Goal: Task Accomplishment & Management: Complete application form

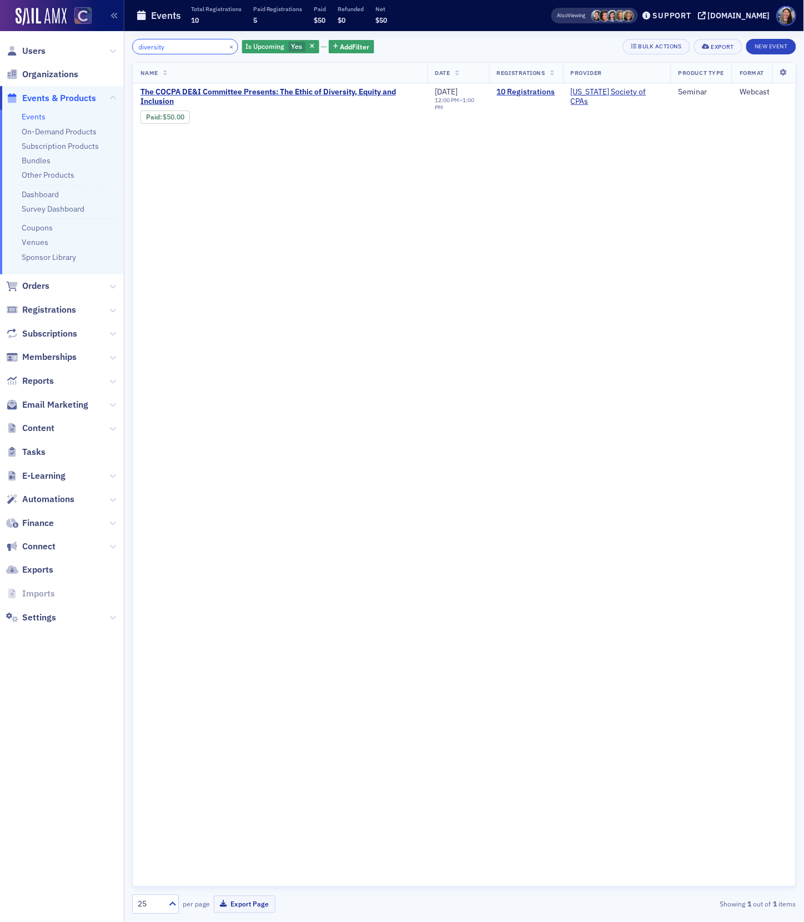
drag, startPoint x: 173, startPoint y: 52, endPoint x: 79, endPoint y: 19, distance: 99.3
click at [79, 19] on div "Users Organizations Events & Products Events On-Demand Products Subscription Pr…" at bounding box center [402, 461] width 804 height 922
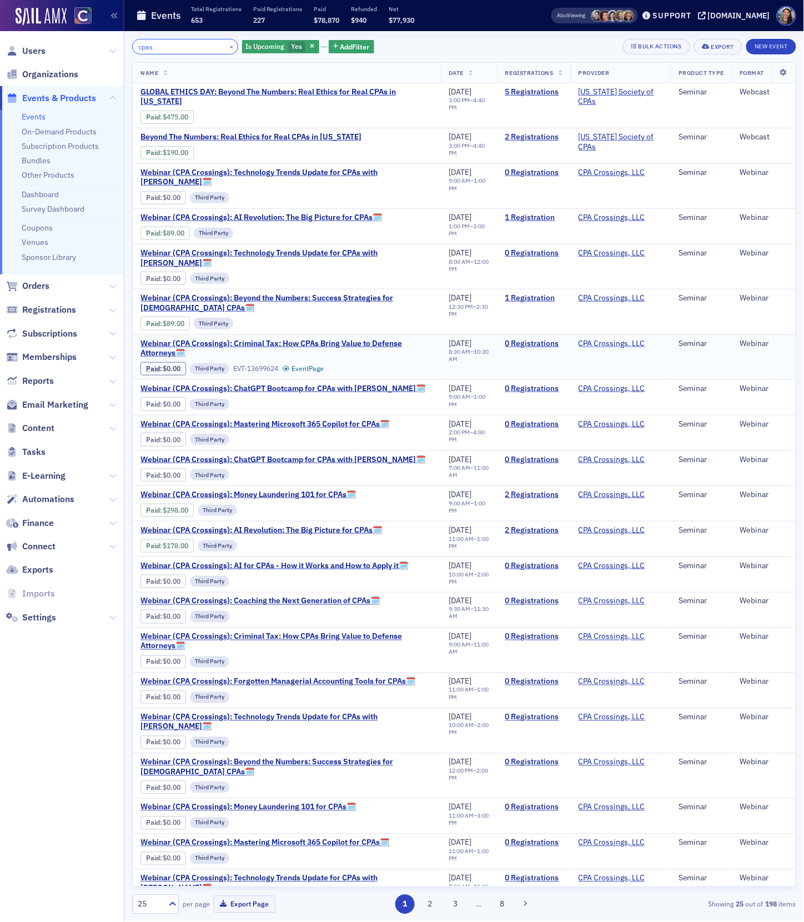
type input "cpas"
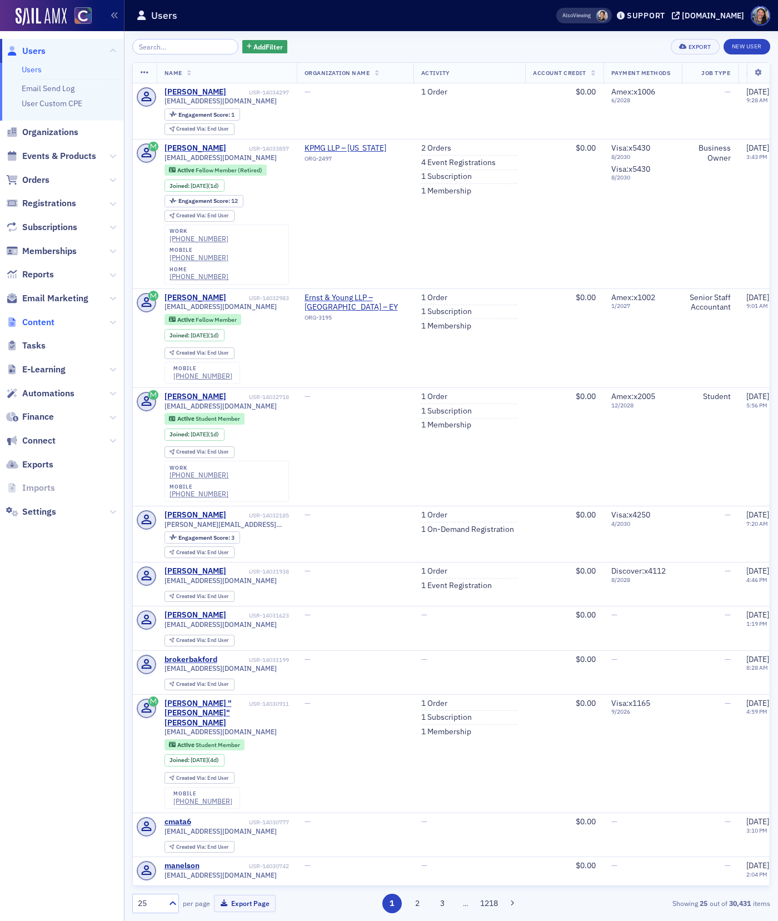
click at [47, 323] on span "Content" at bounding box center [38, 322] width 32 height 12
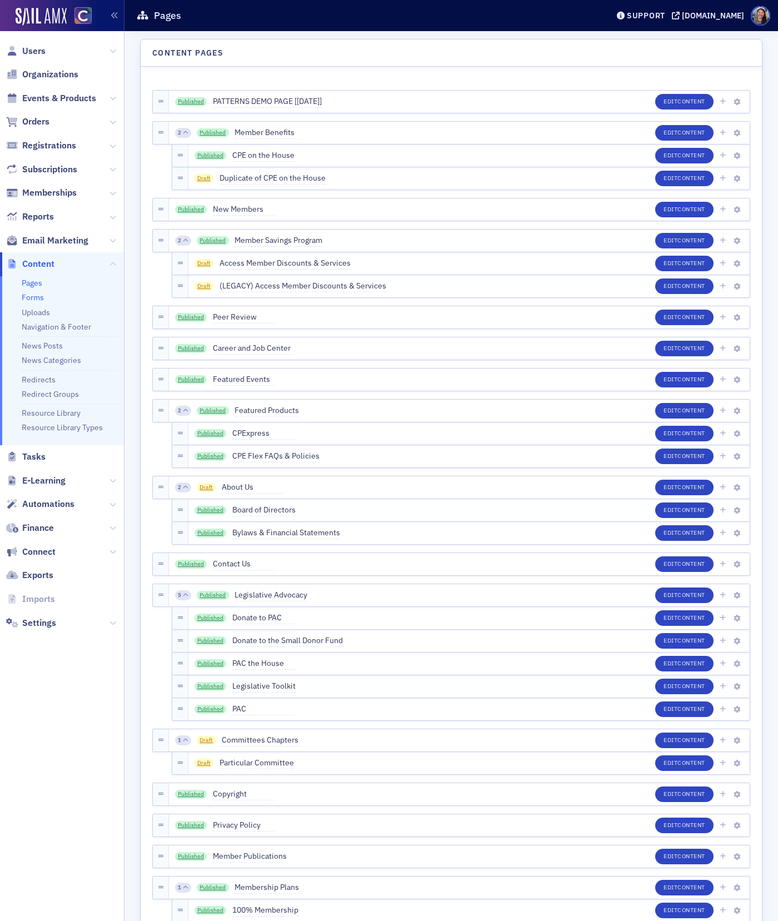
click at [42, 300] on link "Forms" at bounding box center [33, 297] width 22 height 10
click at [33, 298] on link "Forms" at bounding box center [33, 297] width 22 height 10
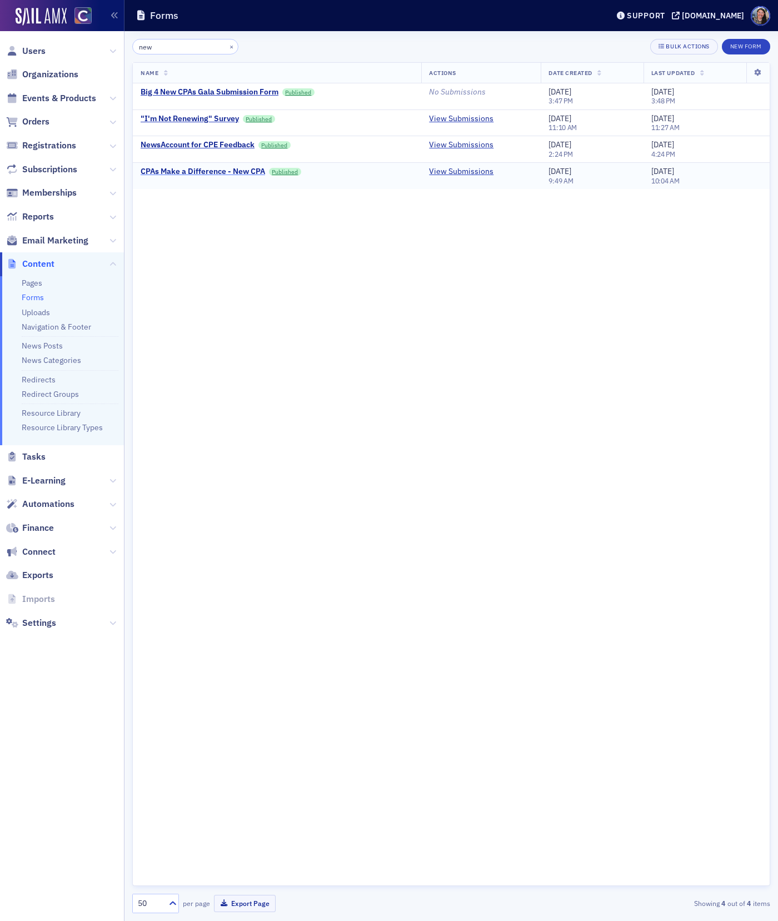
type input "new"
click at [252, 174] on div "CPAs Make a Difference - New CPA" at bounding box center [203, 172] width 124 height 10
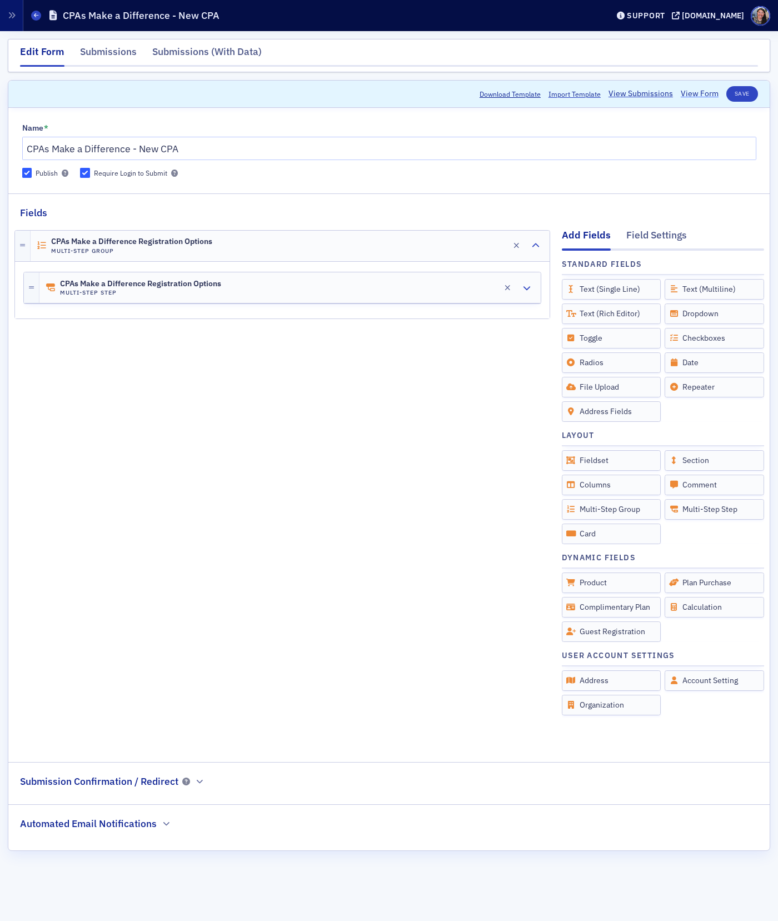
click at [694, 92] on link "View Form" at bounding box center [700, 94] width 38 height 12
click at [192, 147] on input "CPAs Make a Difference - New CPA" at bounding box center [389, 148] width 734 height 23
type input "CPAs Make a Difference - Registration #2"
click at [141, 400] on div "CPAs Make a Difference Registration Options Multi-Step Group Edit CPAs Make a D…" at bounding box center [282, 483] width 536 height 526
click at [300, 431] on div "CPAs Make a Difference Registration Options Multi-Step Group Edit CPAs Make a D…" at bounding box center [282, 483] width 536 height 526
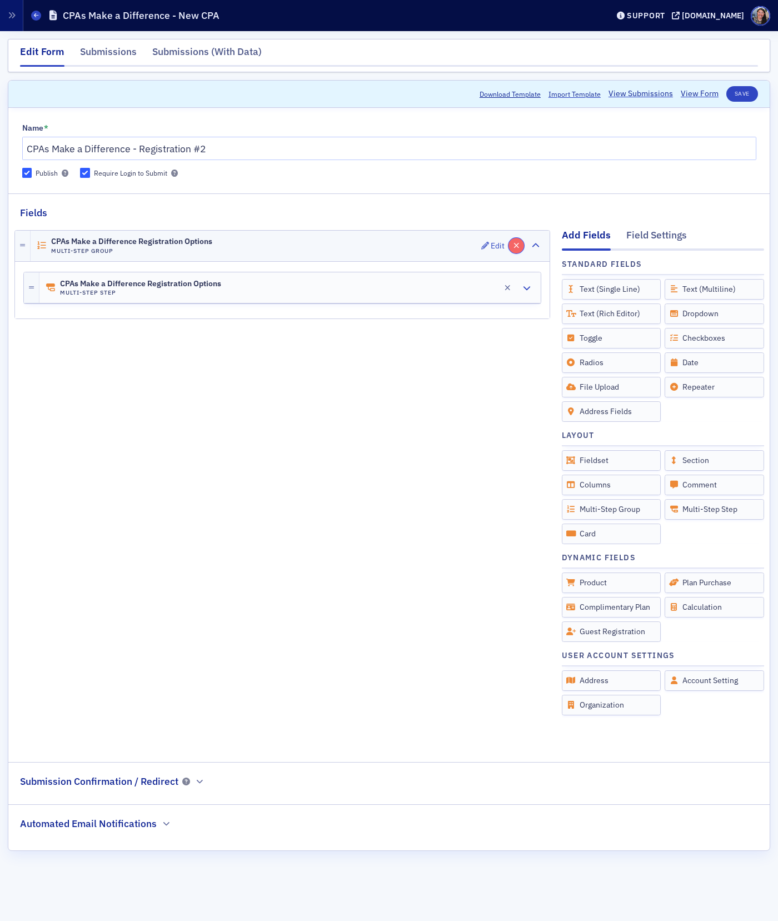
click at [518, 244] on icon "button" at bounding box center [516, 246] width 6 height 8
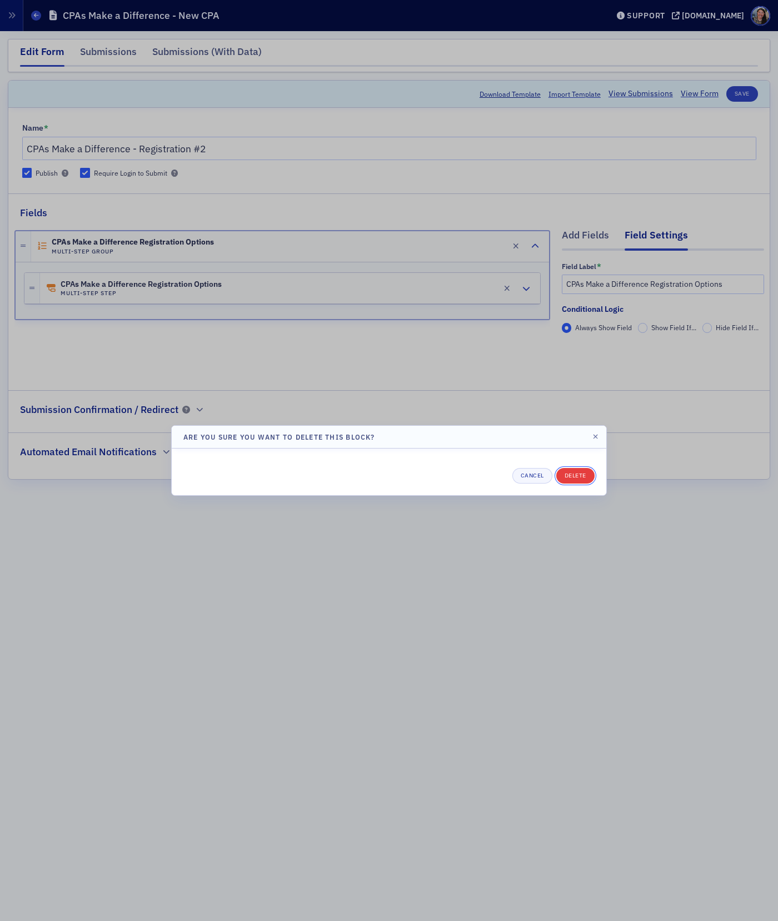
click at [589, 477] on button "Delete" at bounding box center [575, 476] width 38 height 16
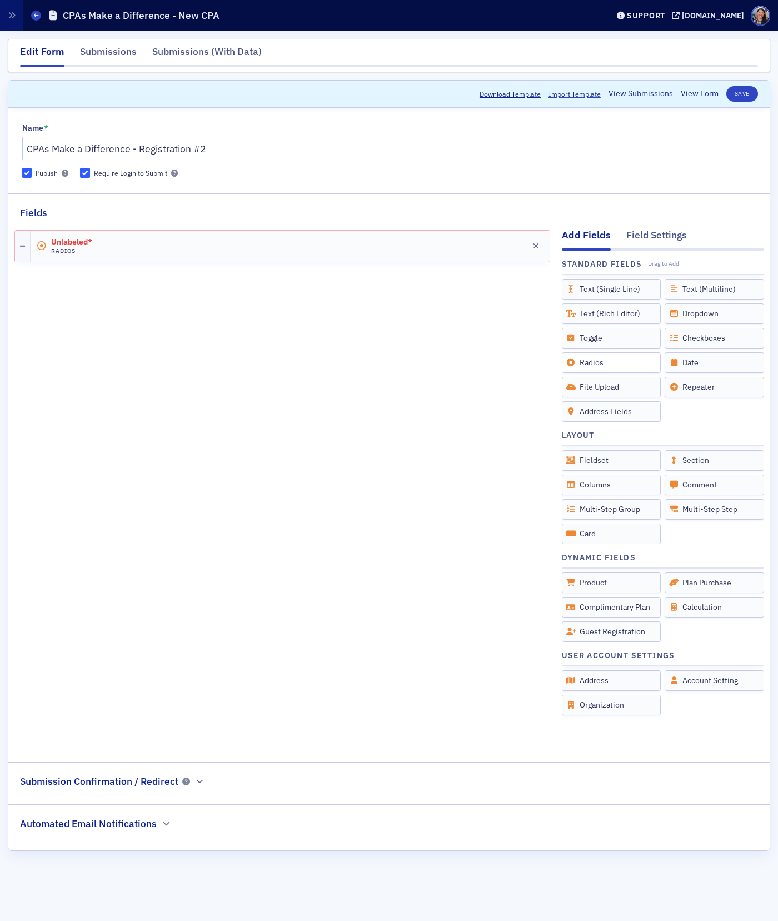
click at [410, 259] on div "Unlabeled* Radios Edit" at bounding box center [290, 246] width 519 height 31
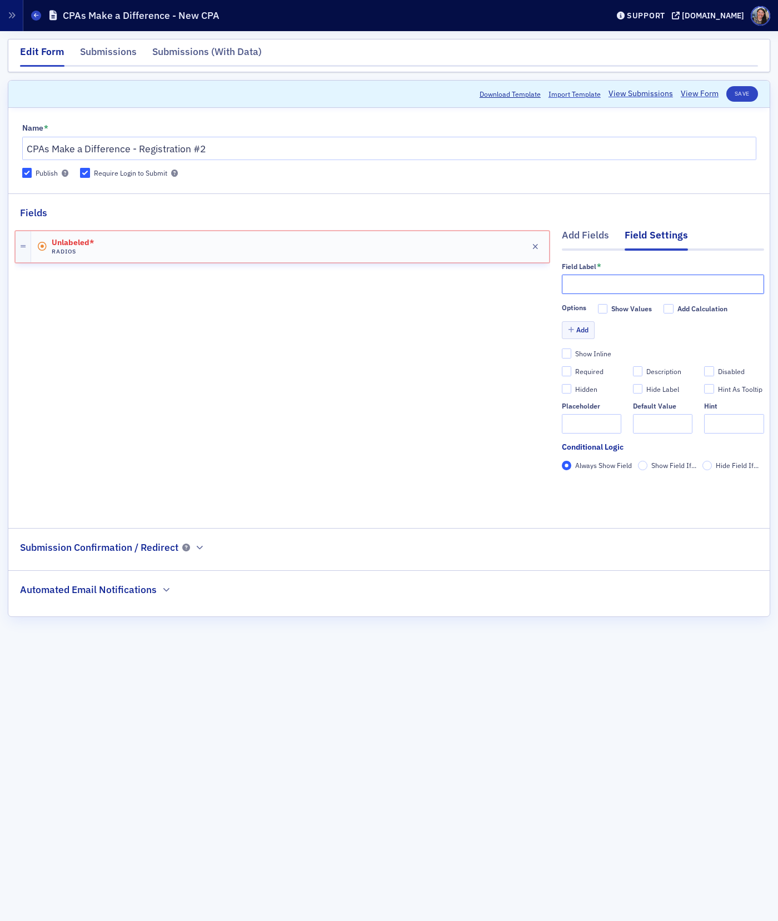
click at [598, 282] on input "text" at bounding box center [663, 283] width 202 height 19
type input "Registration options"
click at [578, 326] on button "Add" at bounding box center [578, 329] width 33 height 17
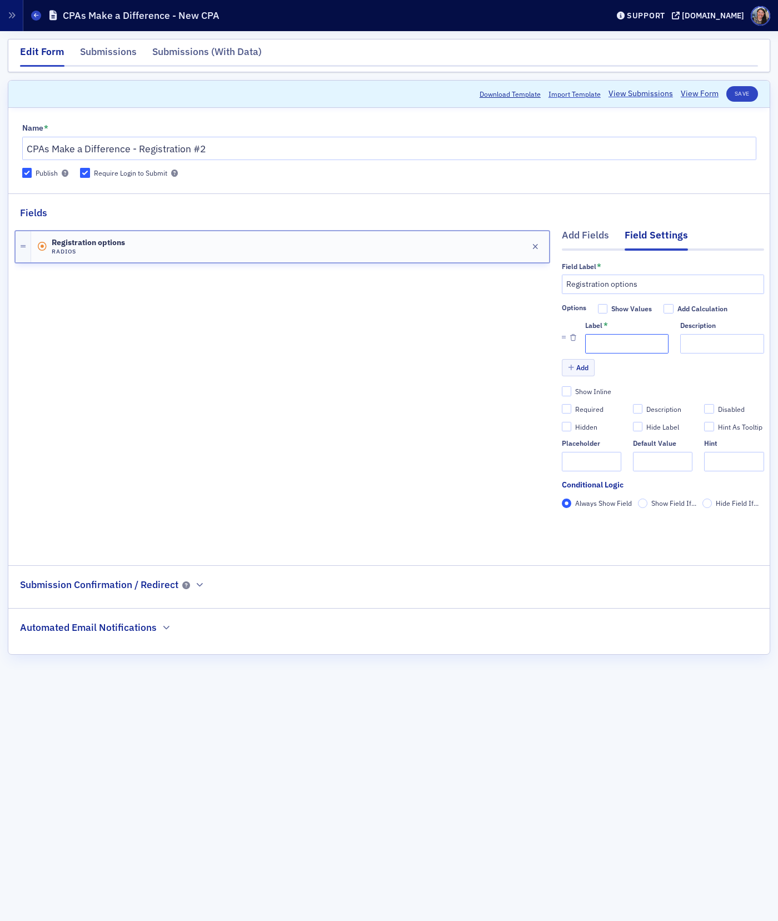
click at [607, 347] on input "Label *" at bounding box center [626, 343] width 83 height 19
type input "New CPA"
click at [586, 371] on button "Add" at bounding box center [578, 367] width 33 height 17
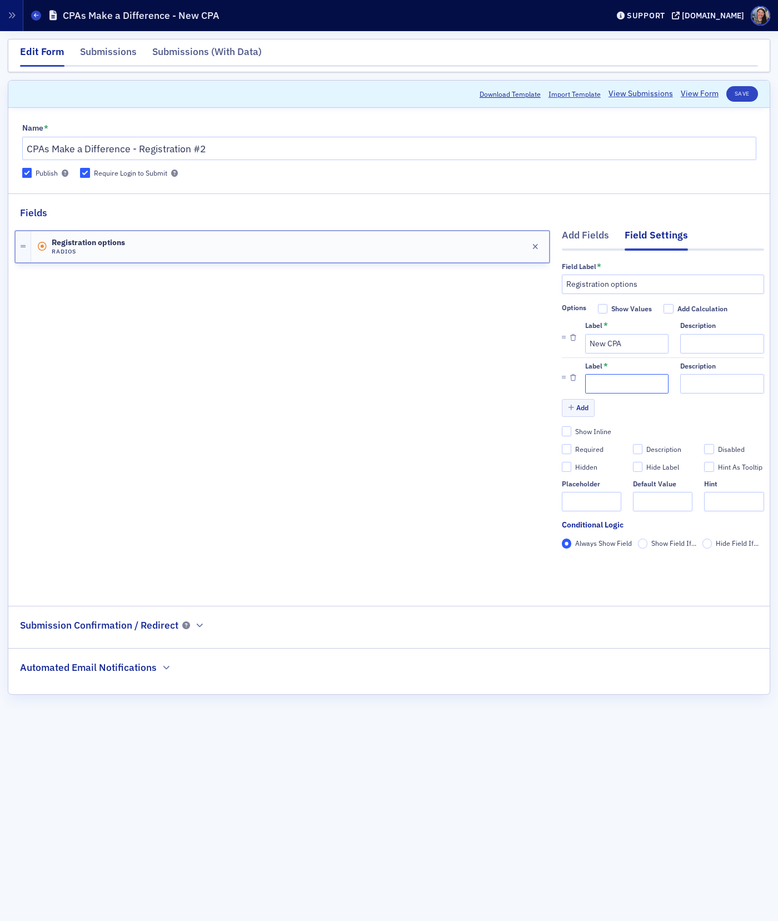
click at [601, 382] on input "Label *" at bounding box center [626, 383] width 83 height 19
type input "Scholarship Recipient"
click at [584, 409] on button "Add" at bounding box center [578, 407] width 33 height 17
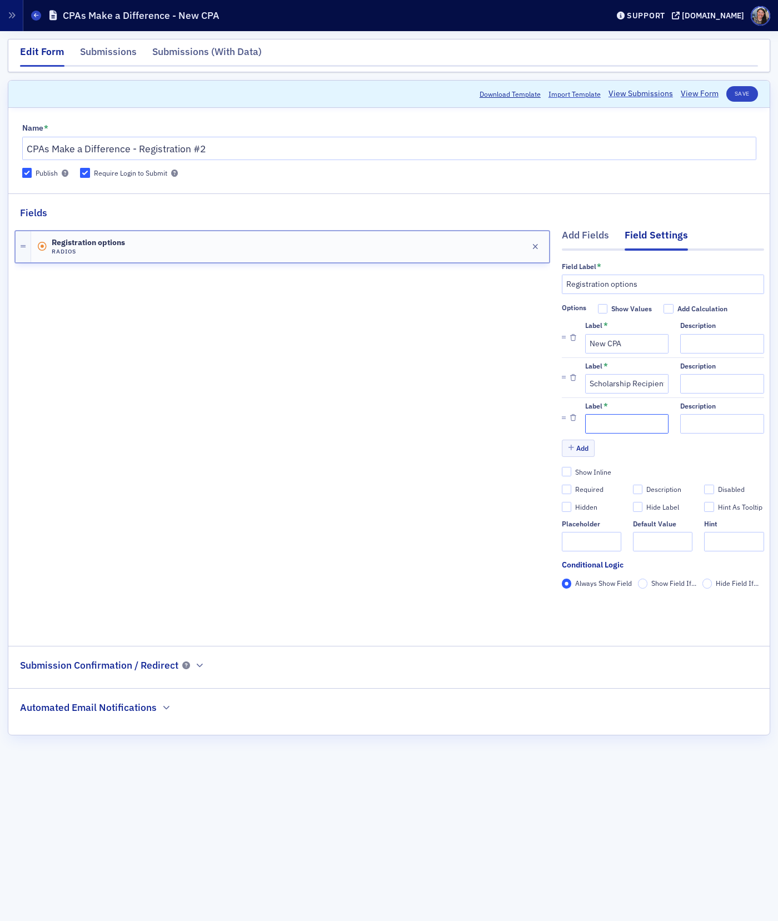
click at [598, 423] on input "Label *" at bounding box center [626, 423] width 83 height 19
type input "Individual"
click at [586, 449] on button "Add" at bounding box center [578, 447] width 33 height 17
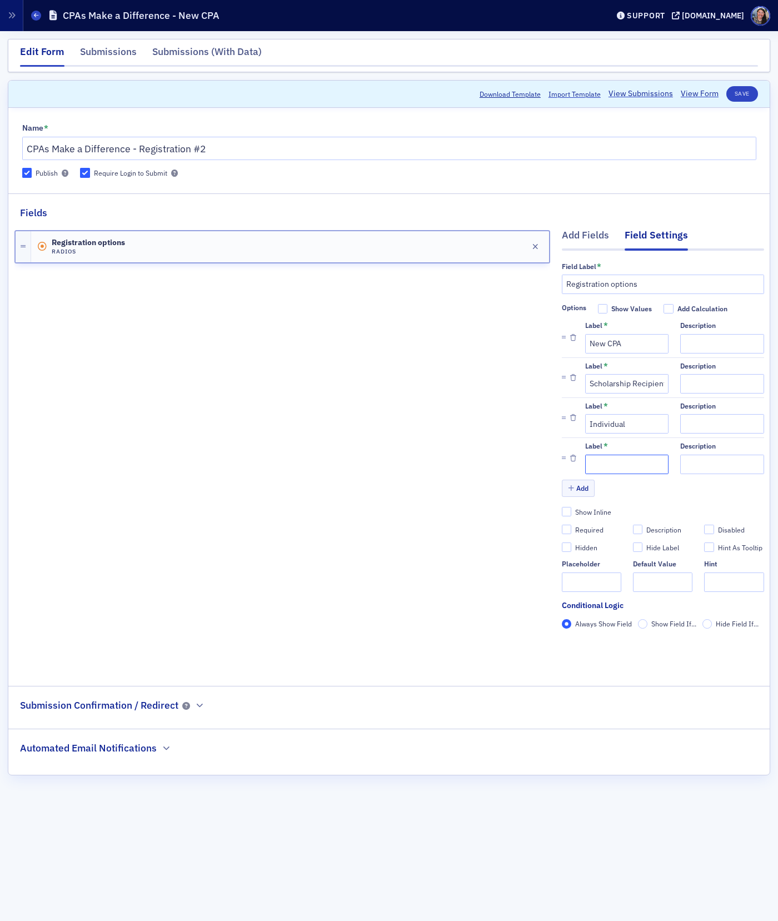
click at [596, 464] on input "Label *" at bounding box center [626, 463] width 83 height 19
type input "Table of 10"
click at [700, 346] on input "Description" at bounding box center [721, 343] width 83 height 19
click at [341, 295] on div "Registration options Radios Edit" at bounding box center [282, 445] width 536 height 450
click at [344, 259] on div "Registration options Radios Edit" at bounding box center [290, 246] width 518 height 31
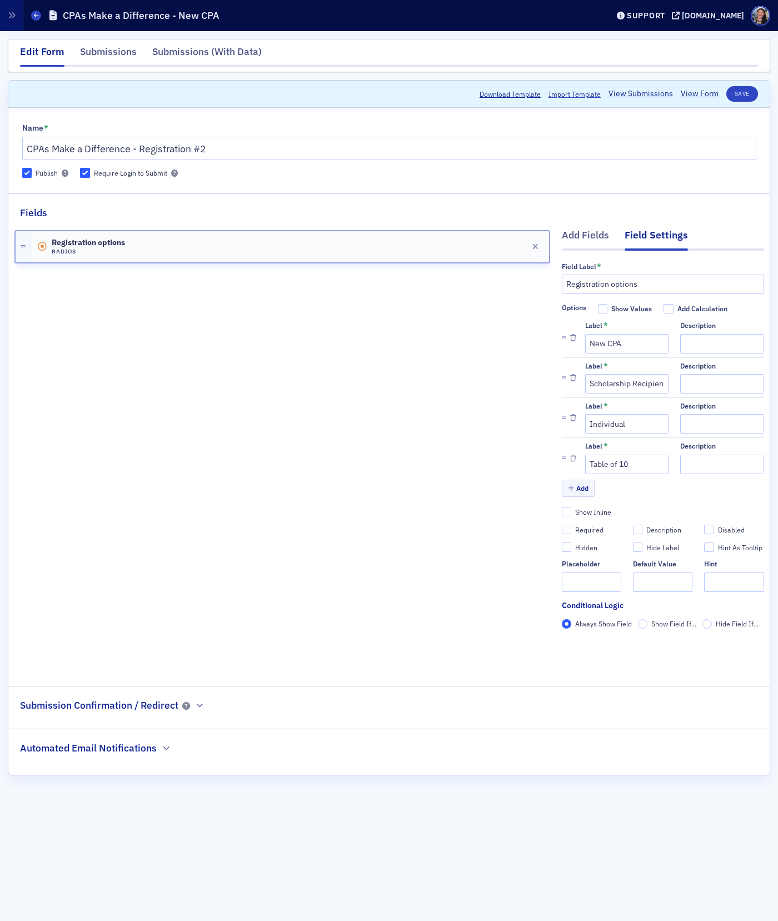
click at [368, 432] on div "Registration options Radios Edit" at bounding box center [282, 445] width 536 height 450
click at [73, 333] on div "Registration options Radios Edit" at bounding box center [282, 445] width 536 height 450
click at [591, 237] on div "Add Fields" at bounding box center [585, 238] width 47 height 21
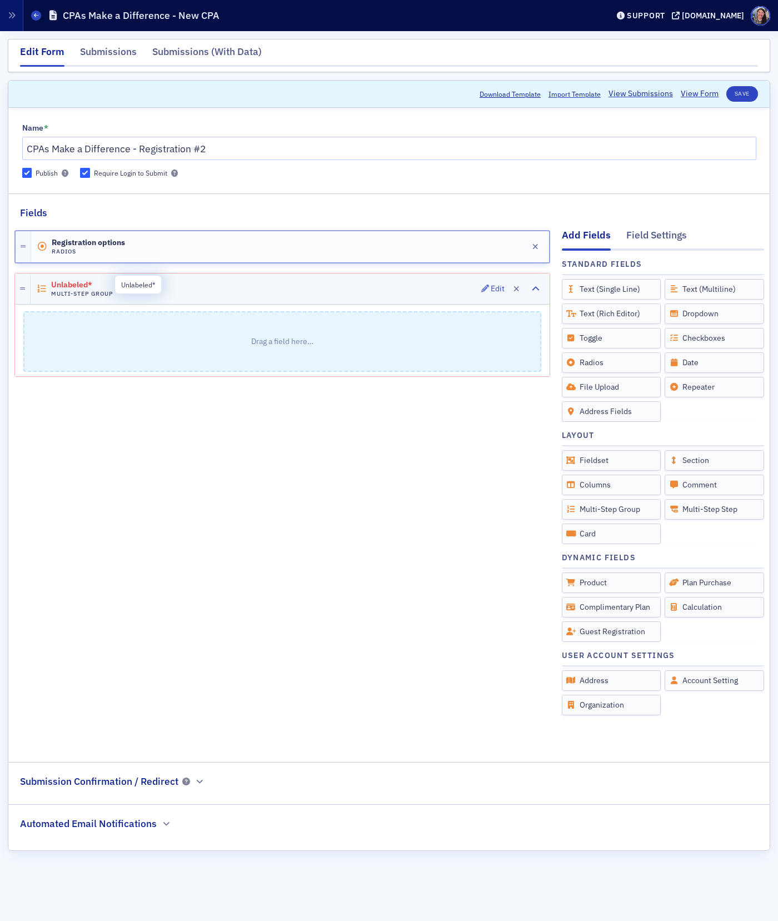
click at [81, 282] on span "Unlabeled*" at bounding box center [82, 285] width 62 height 9
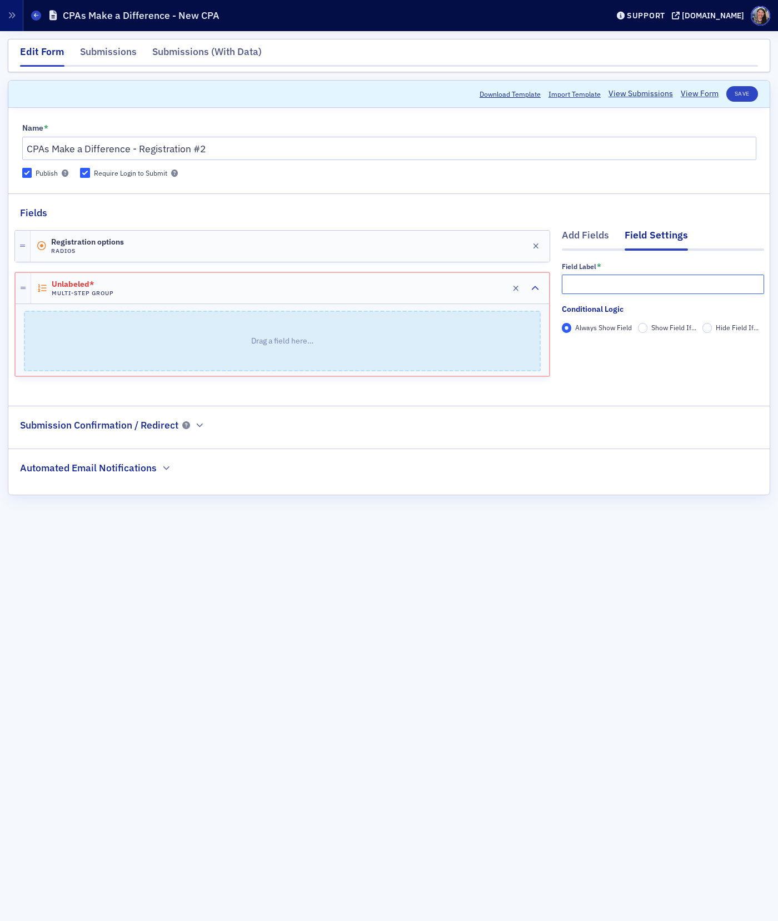
click at [586, 279] on input "text" at bounding box center [663, 283] width 202 height 19
type input "New CPA"
click at [77, 287] on span "Unlabeled*" at bounding box center [83, 284] width 62 height 9
click at [582, 219] on fieldset "Fields Add Fields Field Settings Field Label * New CPA Conditional Logic Always…" at bounding box center [388, 295] width 761 height 204
click at [581, 237] on div "Add Fields" at bounding box center [585, 238] width 47 height 21
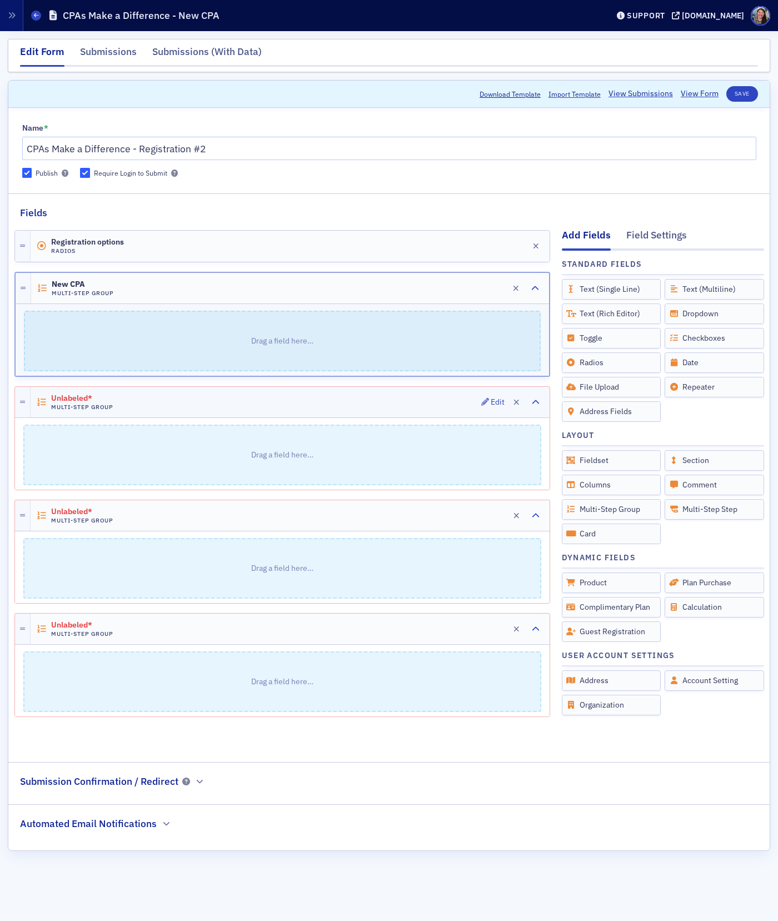
click at [155, 403] on div "Unlabeled* Multi-Step Group Edit" at bounding box center [290, 402] width 519 height 31
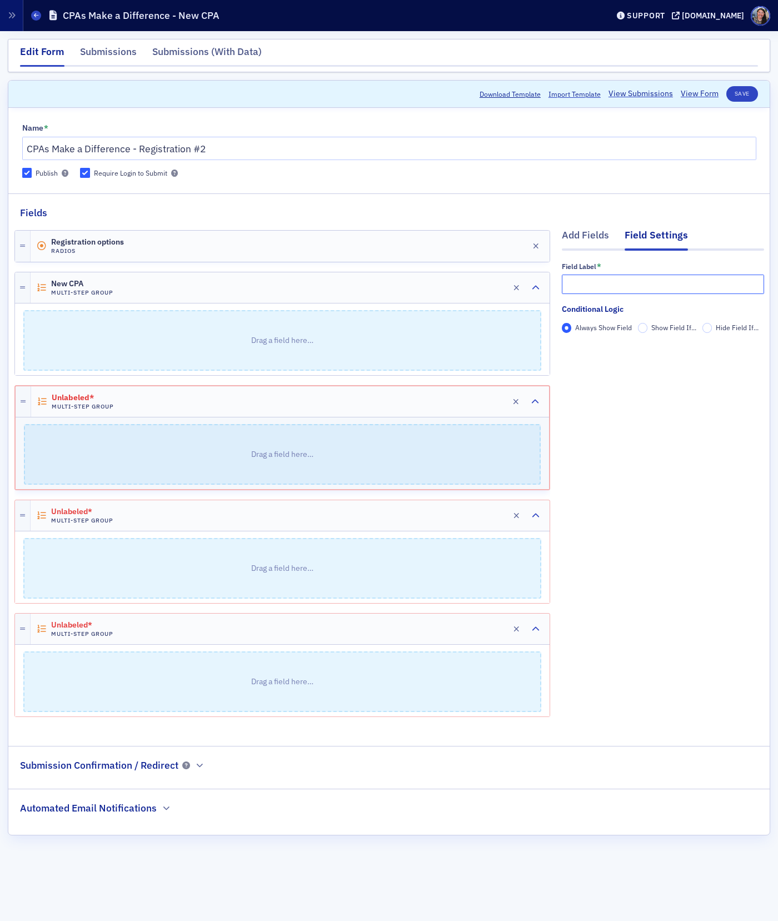
click at [614, 282] on input "text" at bounding box center [663, 283] width 202 height 19
type input "Scholarship Recipient"
click at [226, 511] on div "Unlabeled* Multi-Step Group Edit" at bounding box center [290, 515] width 519 height 31
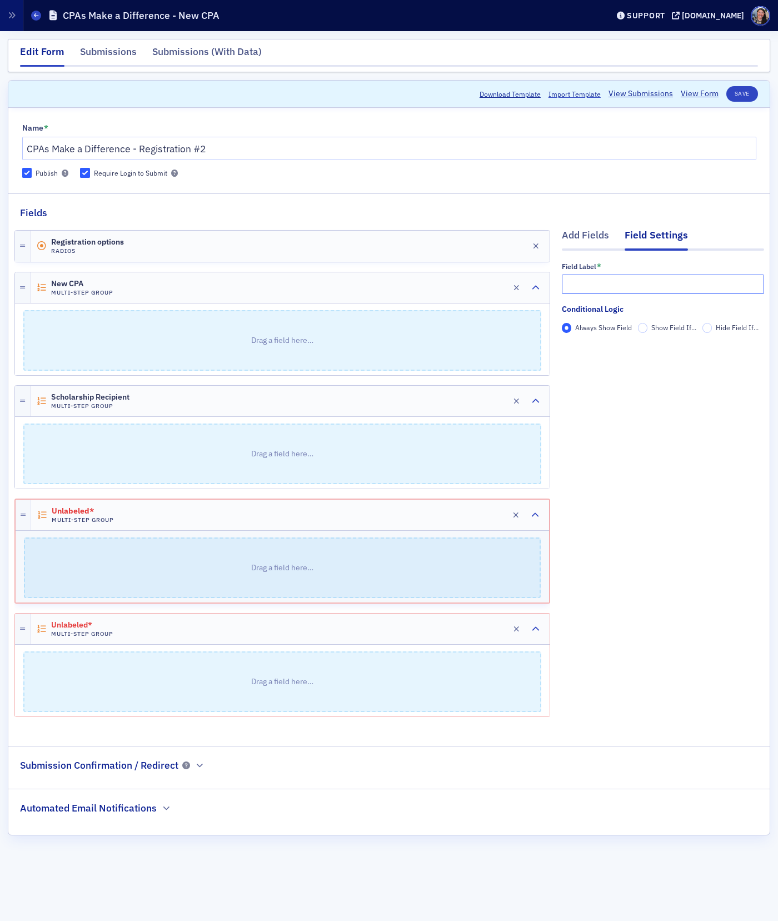
click at [652, 283] on input "text" at bounding box center [663, 283] width 202 height 19
type input "Individual"
click at [363, 627] on div "Unlabeled* Multi-Step Group Edit" at bounding box center [290, 628] width 519 height 31
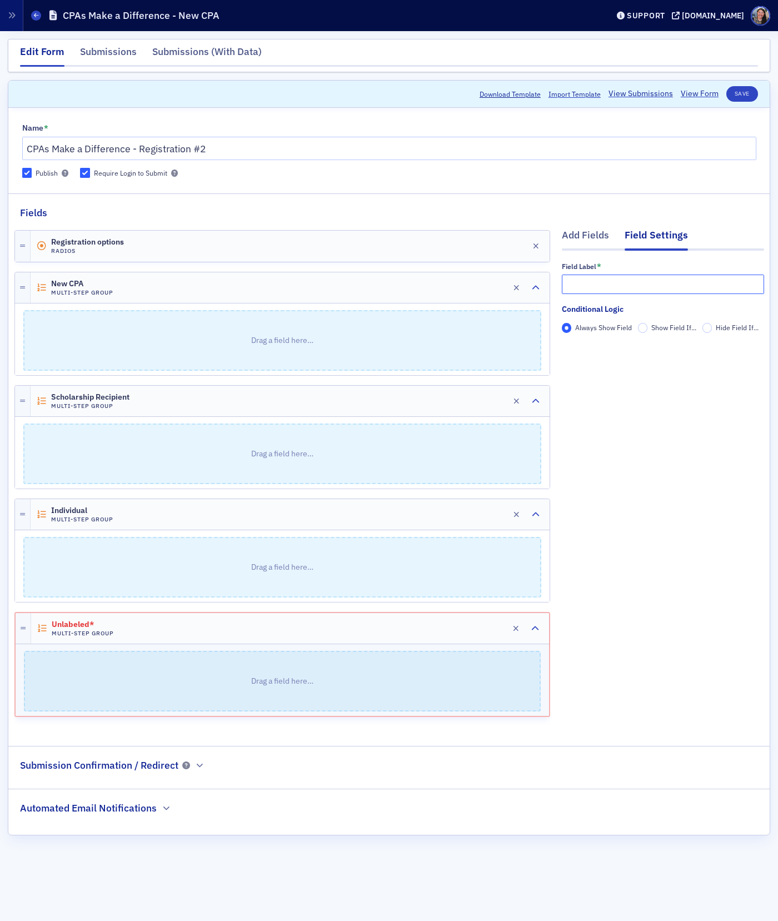
click at [623, 286] on input "text" at bounding box center [663, 283] width 202 height 19
type input "Table of 10"
click at [647, 586] on div "Add Fields Field Settings Field Label * Table of 10 Conditional Logic Always Sh…" at bounding box center [663, 475] width 202 height 510
click at [173, 286] on div "New CPA Multi-Step Group Edit" at bounding box center [290, 287] width 519 height 31
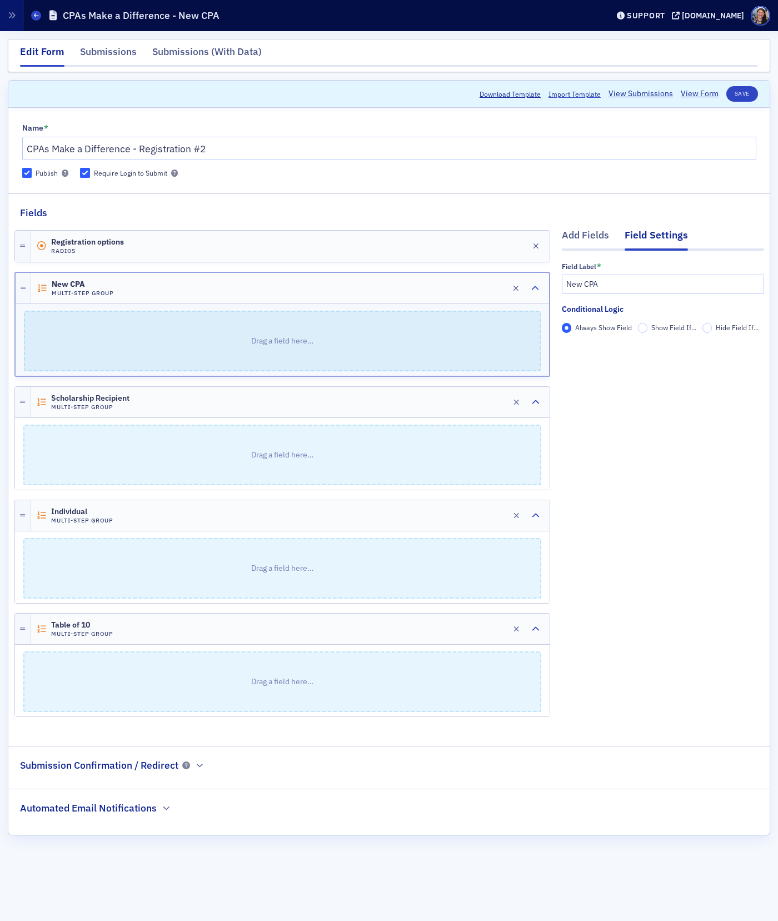
click at [654, 330] on span "Show Field If..." at bounding box center [673, 327] width 45 height 9
click at [648, 330] on input "Show Field If..." at bounding box center [643, 328] width 10 height 10
click at [611, 351] on span "Add Condition" at bounding box center [594, 347] width 42 height 10
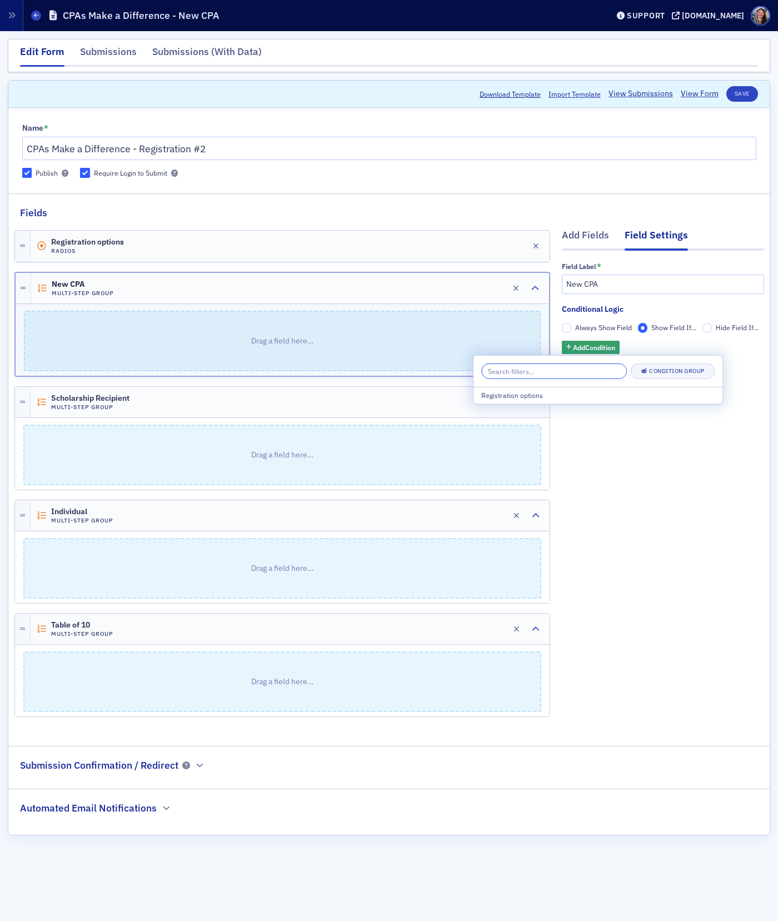
click at [578, 380] on div "Condition Group" at bounding box center [597, 372] width 249 height 32
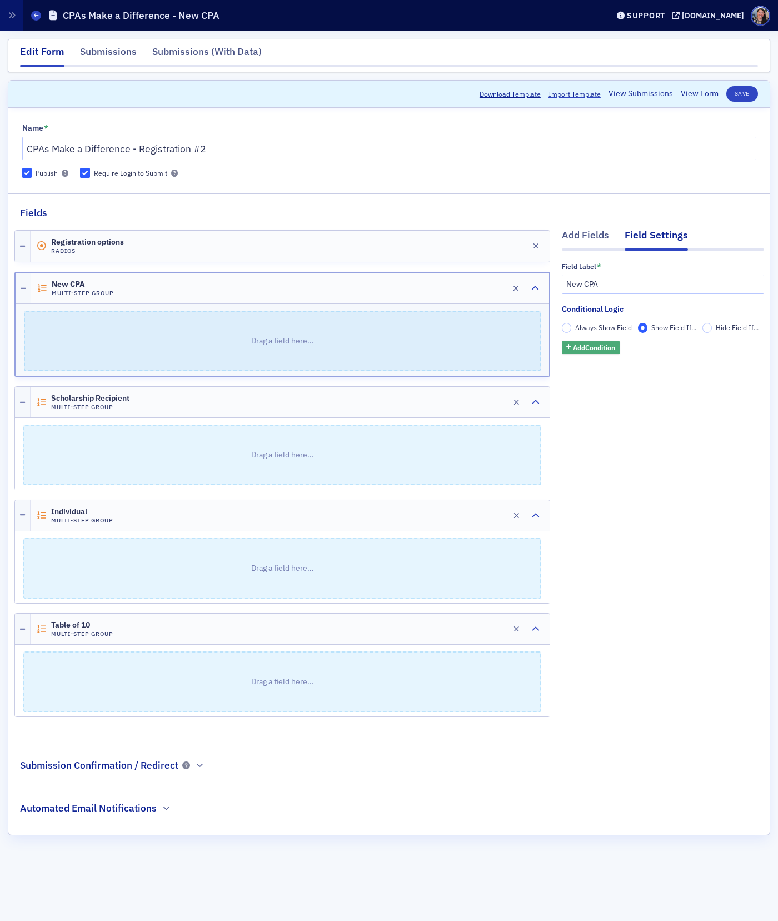
click at [606, 347] on span "Add Condition" at bounding box center [594, 347] width 42 height 10
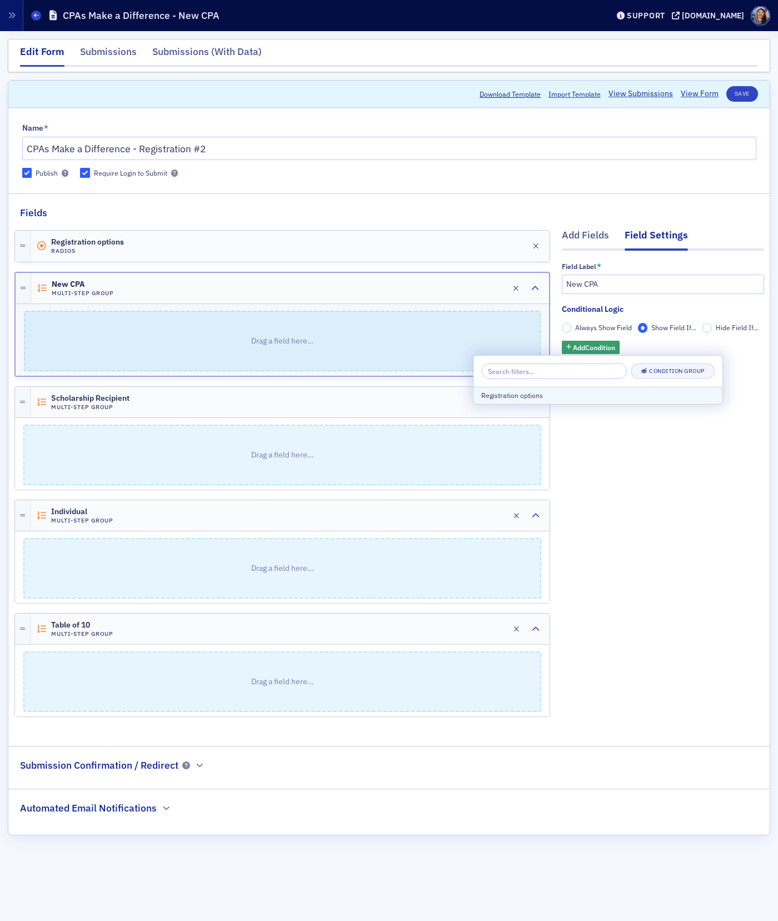
click at [538, 397] on div "Registration options" at bounding box center [597, 395] width 233 height 10
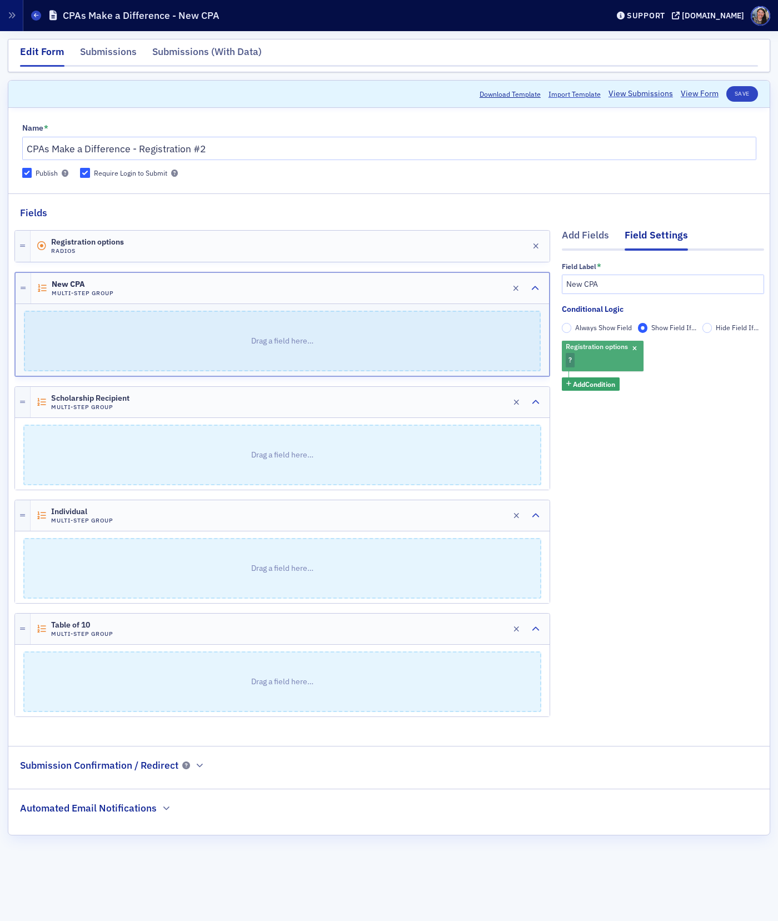
click at [576, 358] on div "Registration options ?" at bounding box center [603, 356] width 82 height 31
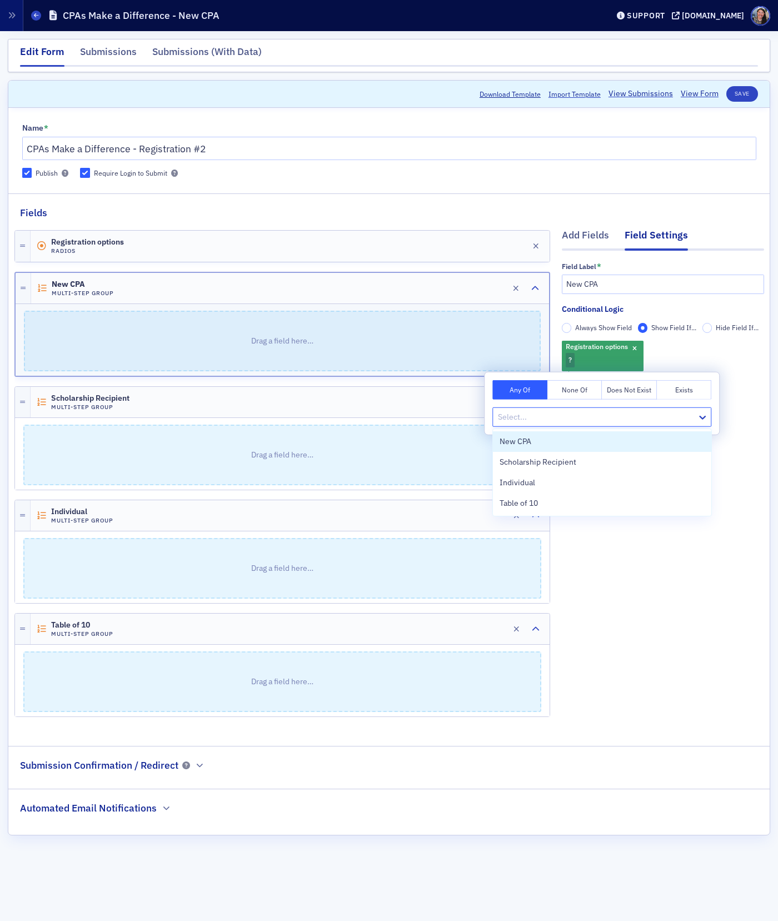
click at [514, 414] on div at bounding box center [596, 417] width 199 height 14
click at [516, 440] on span "New CPA" at bounding box center [515, 442] width 32 height 12
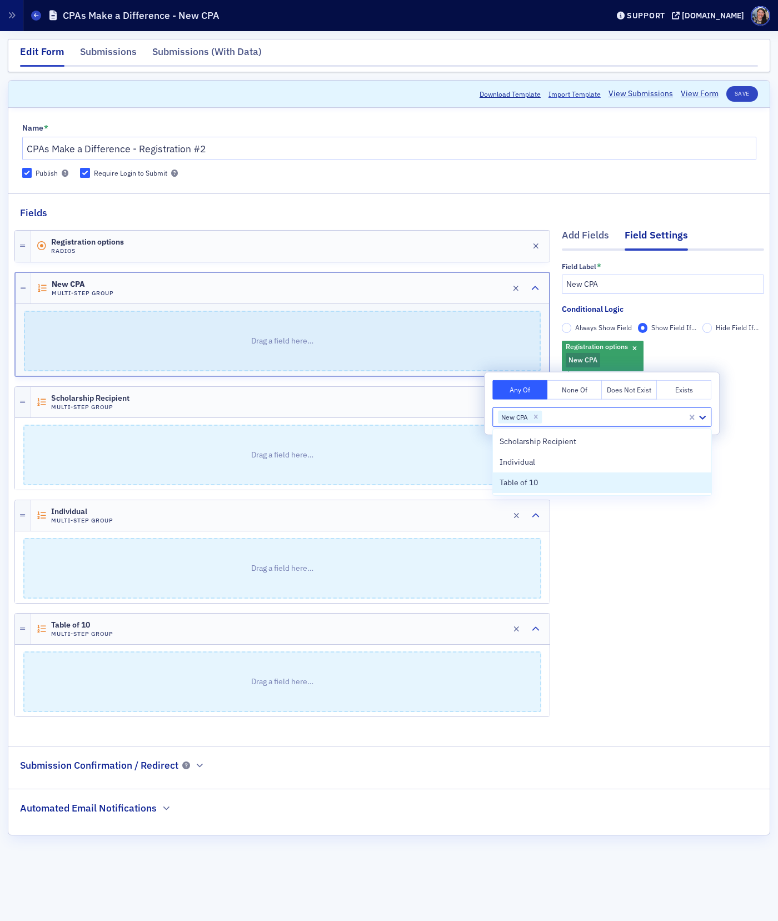
click at [684, 545] on div "Add Fields Field Settings Field Label * New CPA Conditional Logic Always Show F…" at bounding box center [663, 475] width 202 height 510
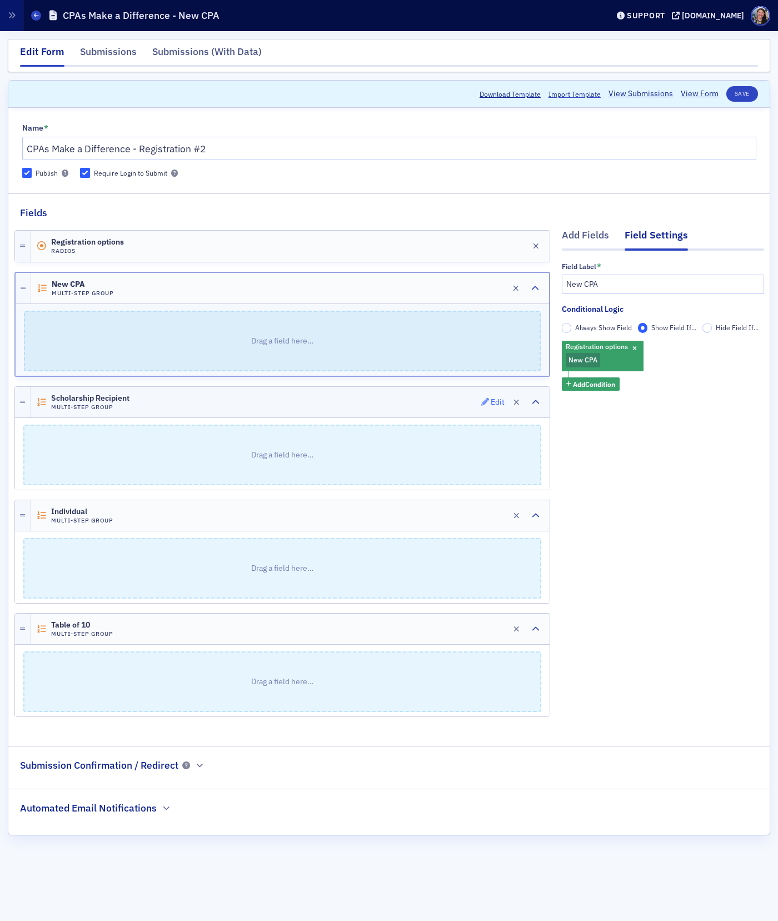
click at [485, 399] on icon "button" at bounding box center [485, 402] width 8 height 8
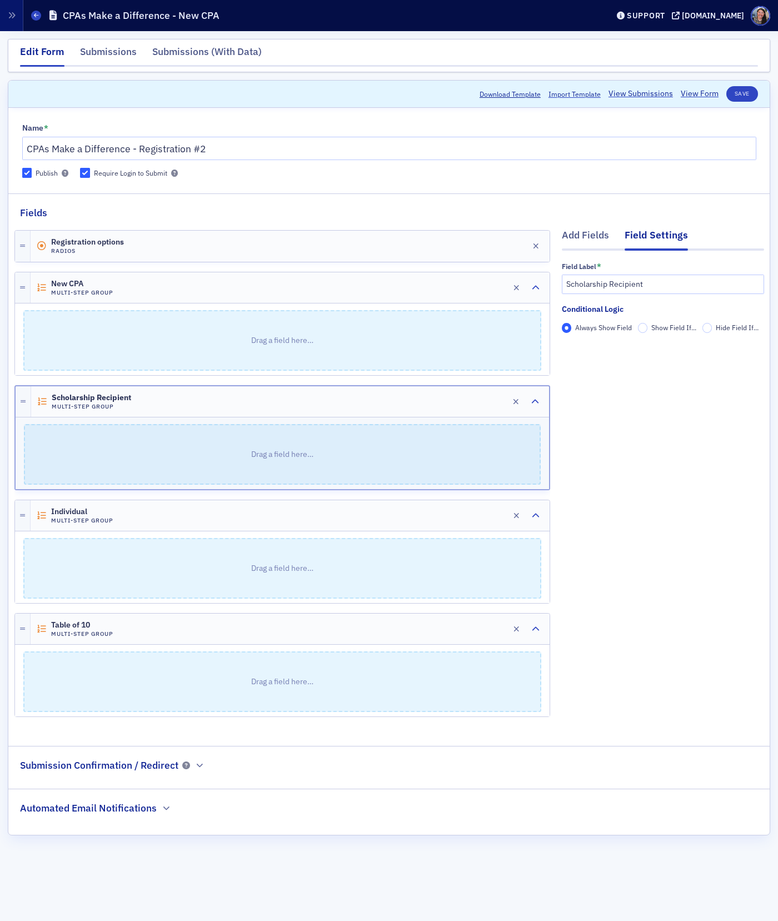
click at [653, 329] on span "Show Field If..." at bounding box center [673, 327] width 45 height 9
click at [648, 329] on input "Show Field If..." at bounding box center [643, 328] width 10 height 10
click at [586, 346] on span "Add Condition" at bounding box center [594, 347] width 42 height 10
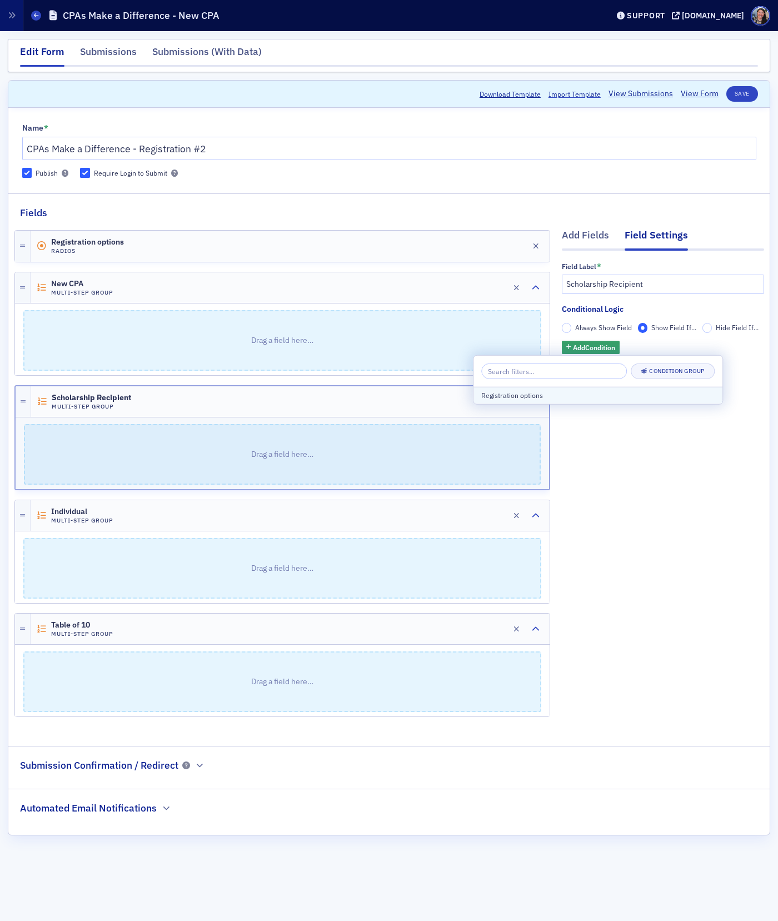
click at [572, 394] on div "Registration options" at bounding box center [597, 395] width 233 height 10
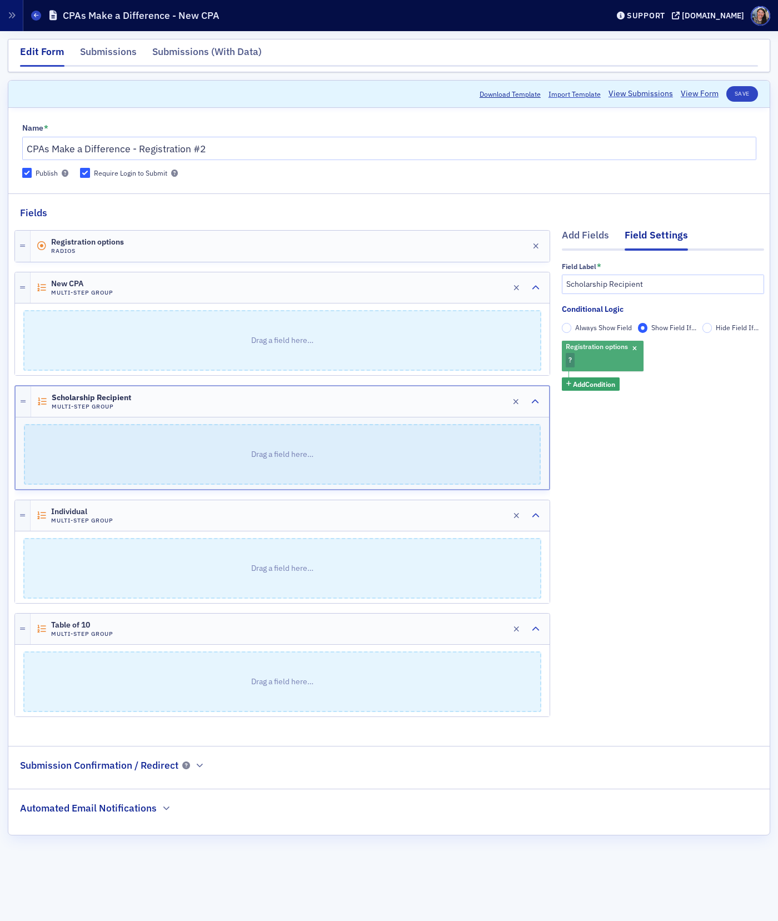
click at [583, 354] on div "Registration options ?" at bounding box center [603, 356] width 82 height 31
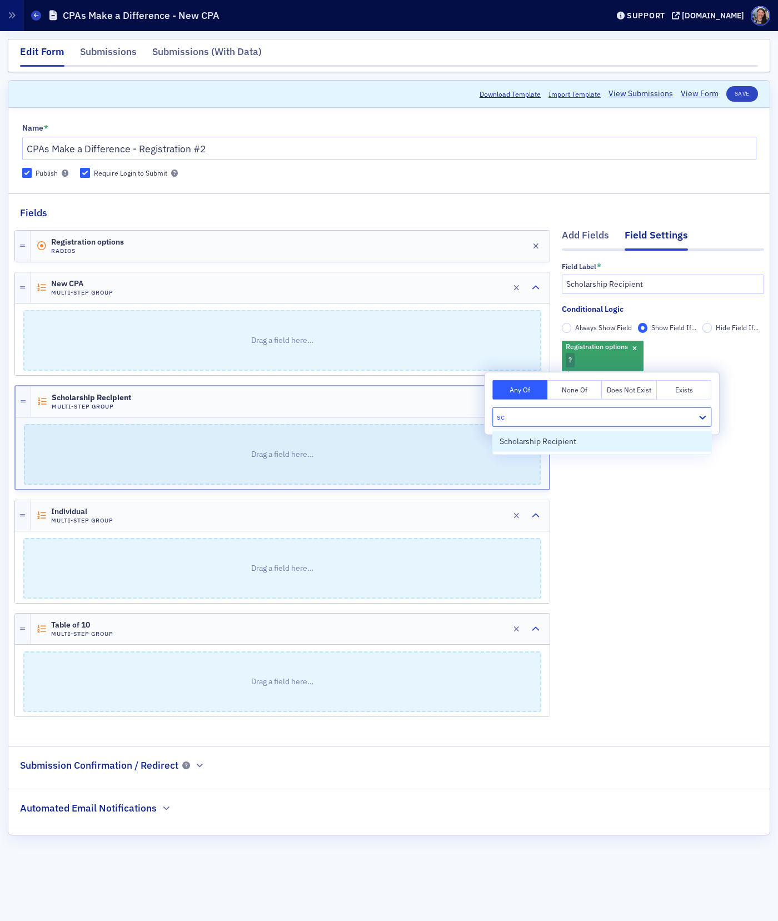
type input "sch"
click at [558, 444] on span "Scholarship Recipient" at bounding box center [537, 442] width 77 height 12
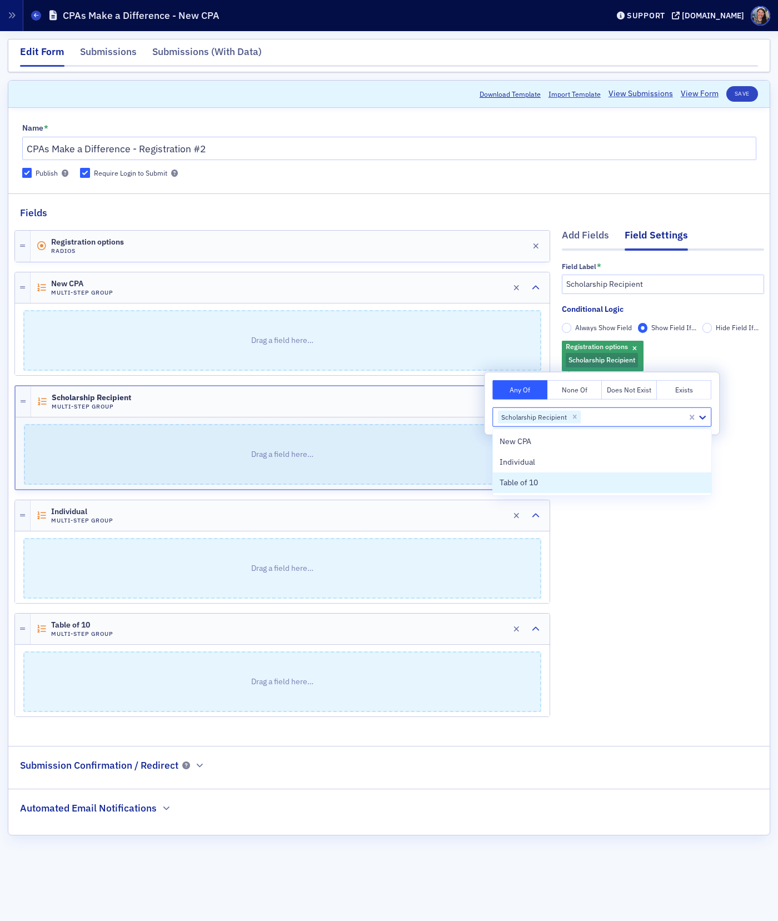
click at [644, 558] on div "Add Fields Field Settings Field Label * Scholarship Recipient Conditional Logic…" at bounding box center [663, 475] width 202 height 510
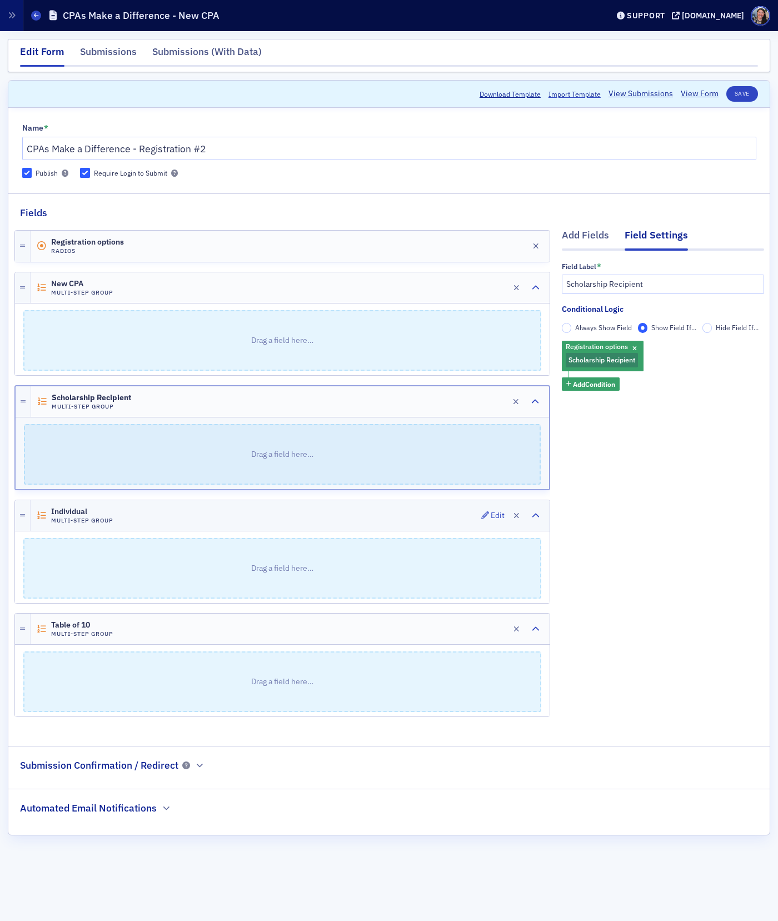
click at [429, 516] on div "Individual Multi-Step Group Edit" at bounding box center [290, 515] width 519 height 31
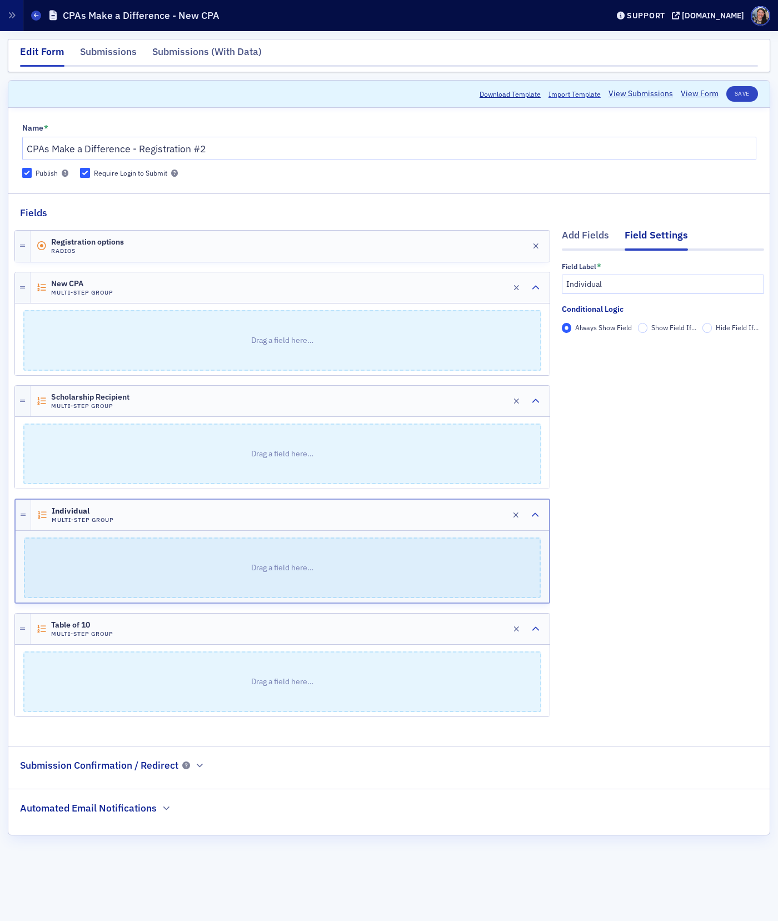
click at [660, 332] on span "Show Field If..." at bounding box center [673, 327] width 45 height 9
click at [648, 332] on input "Show Field If..." at bounding box center [643, 328] width 10 height 10
click at [602, 360] on fieldset "Conditional Logic Always Show Field Show Field If... Hide Field If... Add Condi…" at bounding box center [663, 332] width 202 height 58
click at [602, 352] on span "Add Condition" at bounding box center [594, 347] width 42 height 10
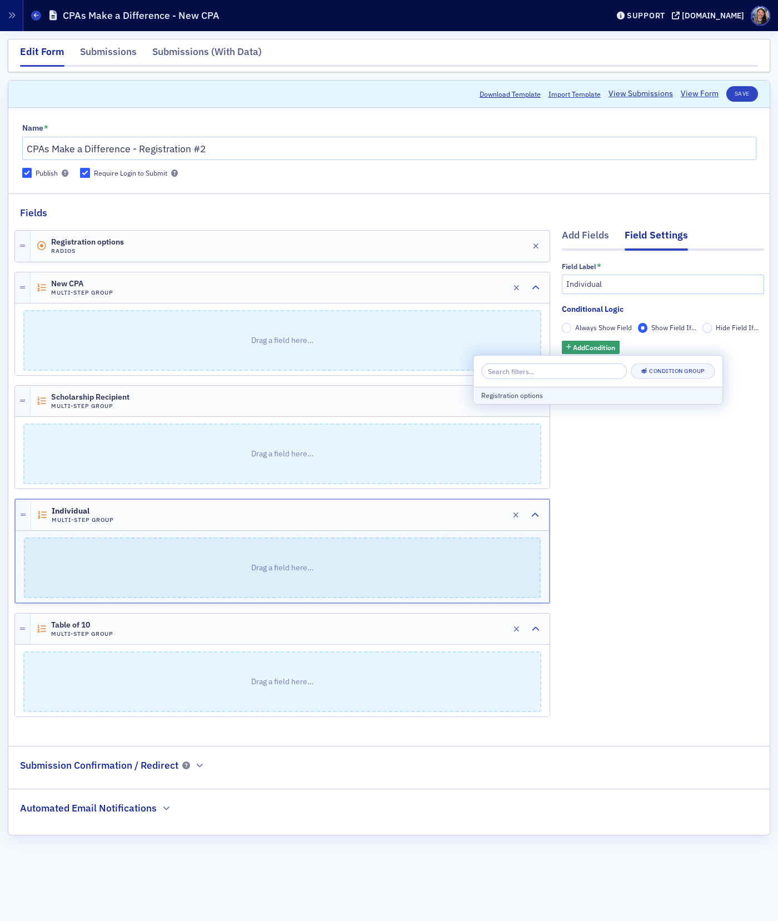
click at [538, 396] on div "Registration options" at bounding box center [597, 395] width 233 height 10
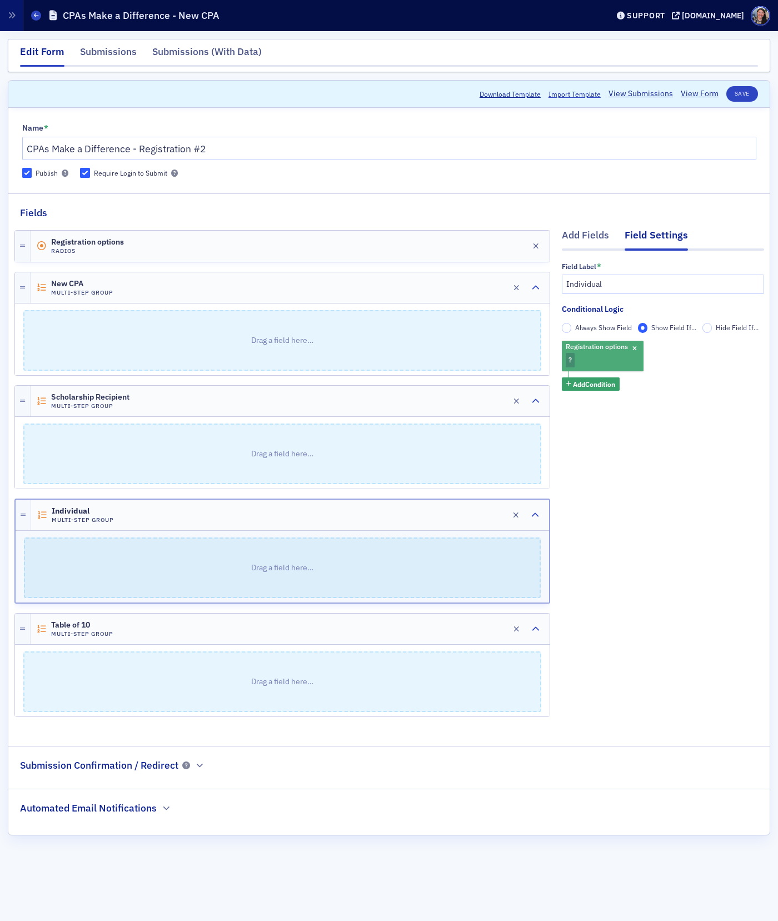
click at [595, 354] on div "Registration options ?" at bounding box center [603, 356] width 82 height 31
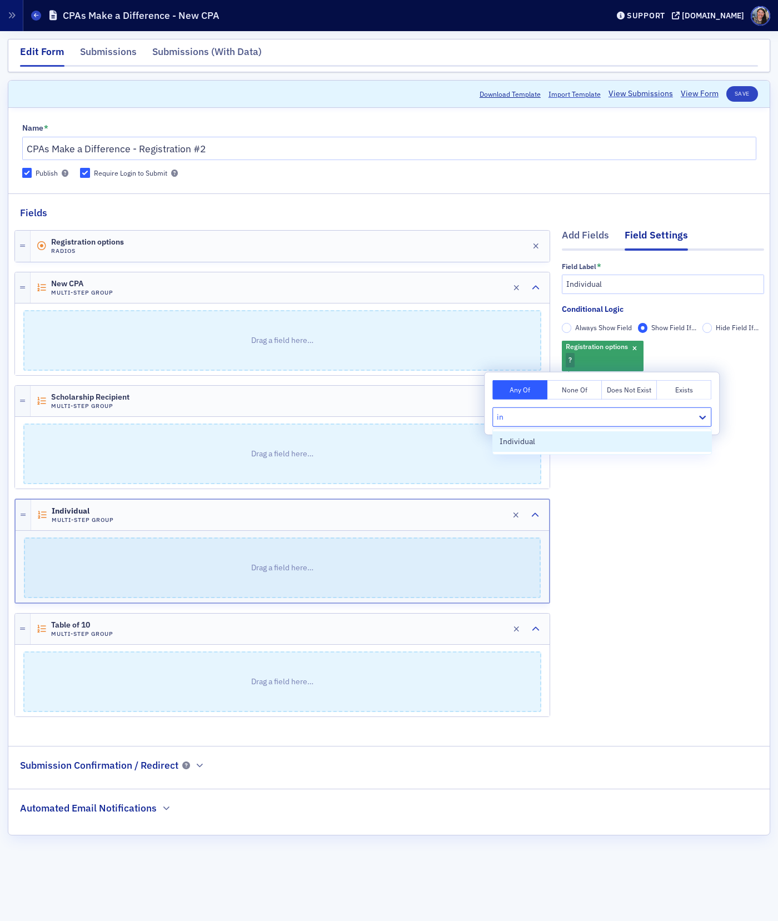
type input "ind"
click at [547, 441] on div "Individual" at bounding box center [601, 442] width 205 height 12
click at [667, 579] on div "Add Fields Field Settings Field Label * Individual Conditional Logic Always Sho…" at bounding box center [663, 475] width 202 height 510
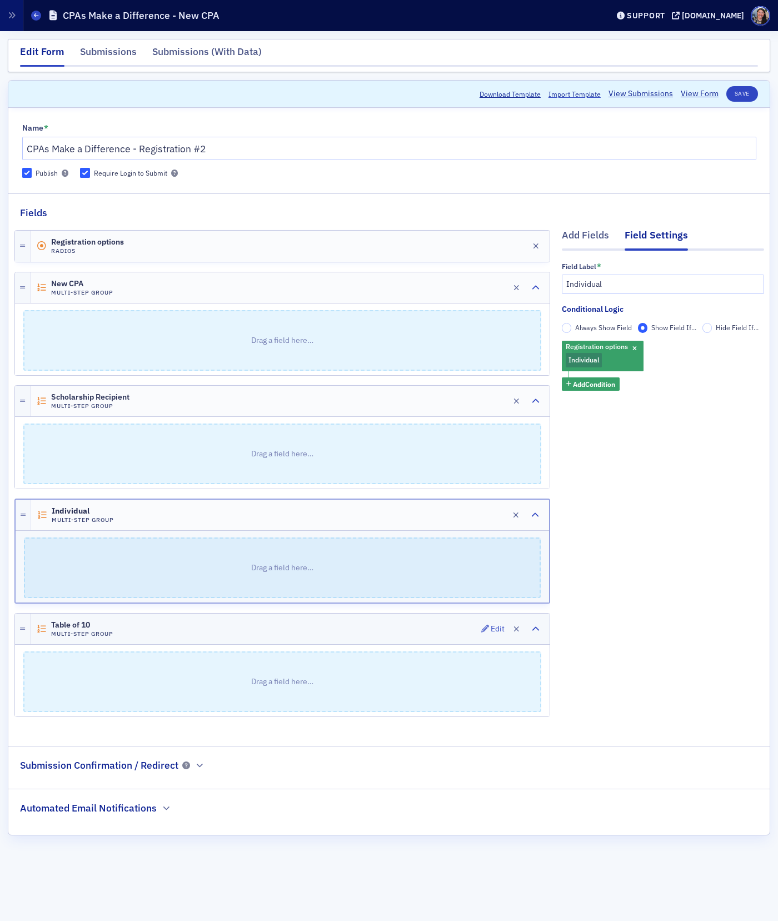
click at [332, 635] on div "Table of 10 Multi-Step Group Edit" at bounding box center [290, 628] width 519 height 31
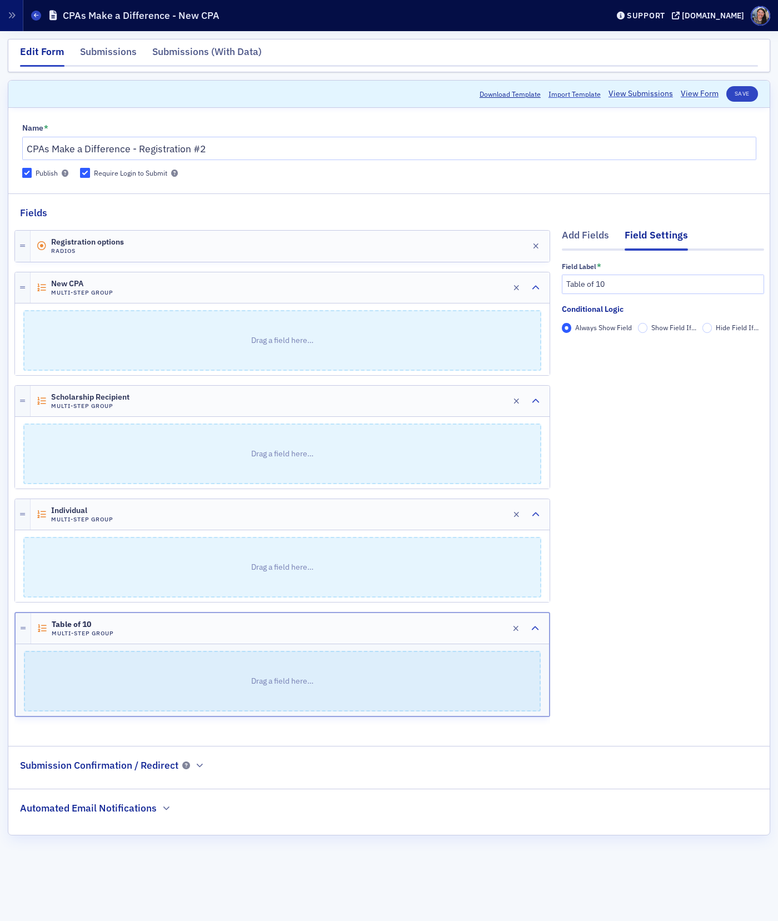
click at [658, 328] on span "Show Field If..." at bounding box center [673, 327] width 45 height 9
click at [648, 328] on input "Show Field If..." at bounding box center [643, 328] width 10 height 10
click at [602, 348] on span "Add Condition" at bounding box center [594, 347] width 42 height 10
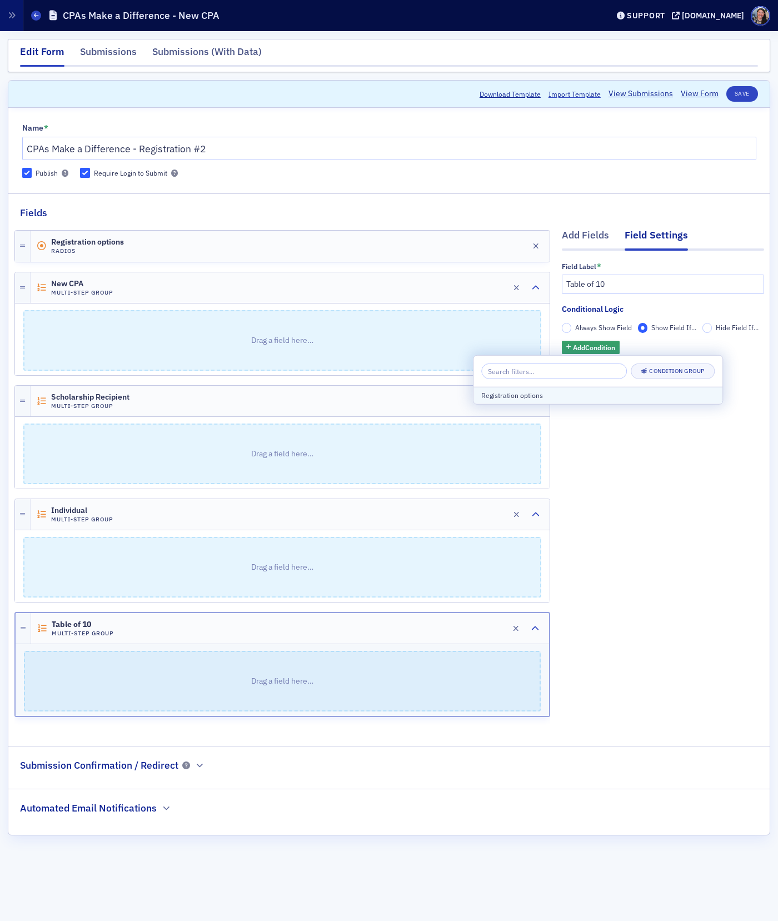
click at [538, 398] on div "Registration options" at bounding box center [597, 395] width 233 height 10
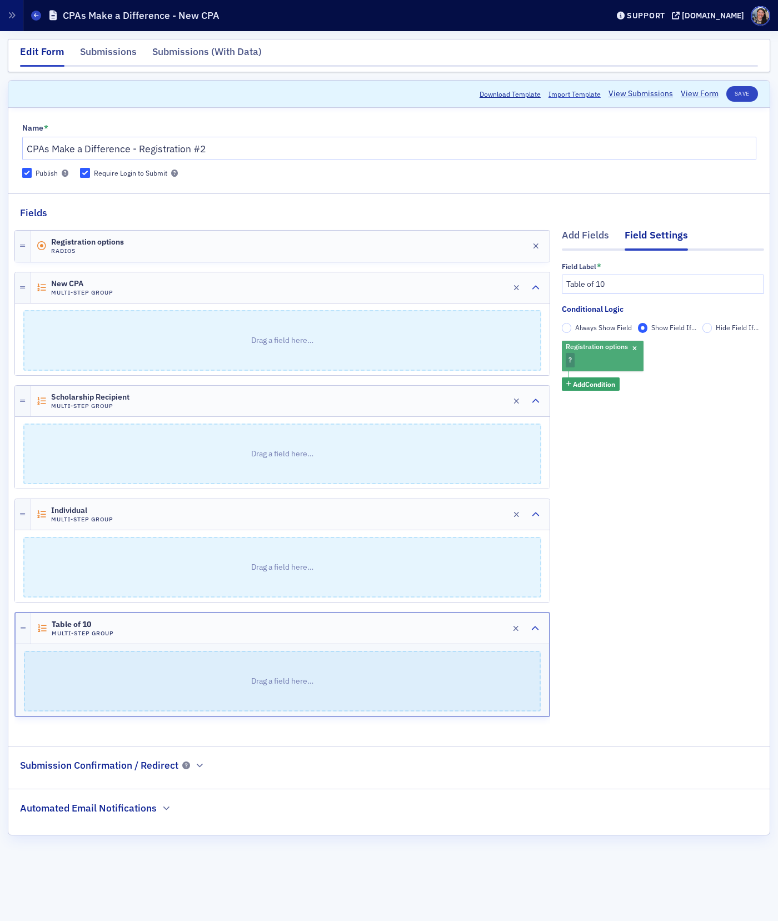
click at [582, 360] on div "Registration options ?" at bounding box center [603, 356] width 82 height 31
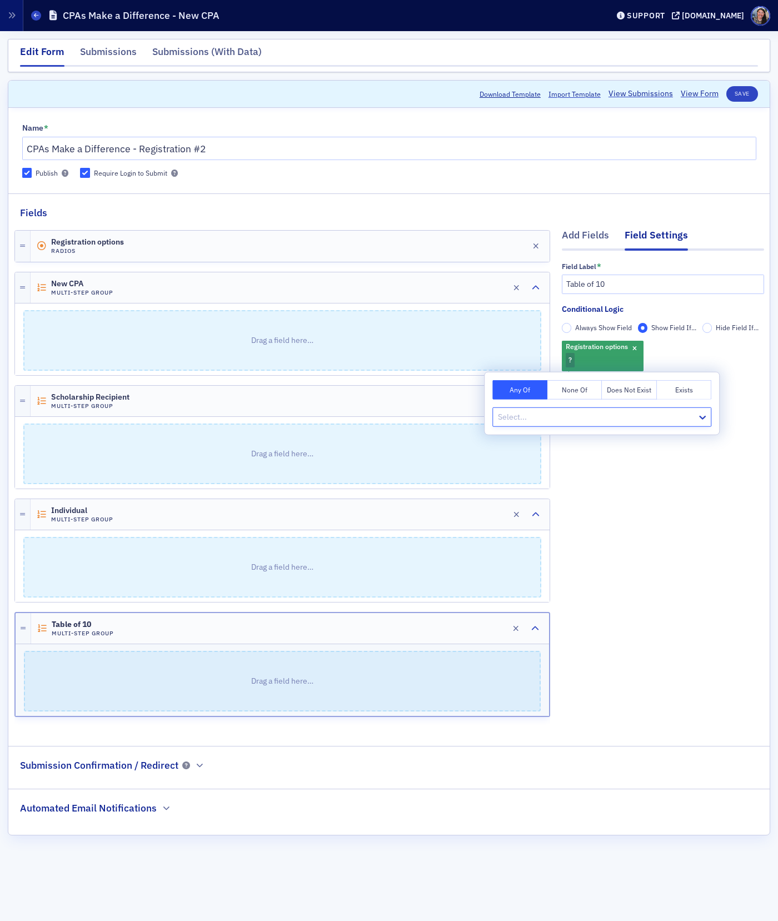
type input "t"
click at [519, 461] on span "Table of 10" at bounding box center [518, 462] width 38 height 12
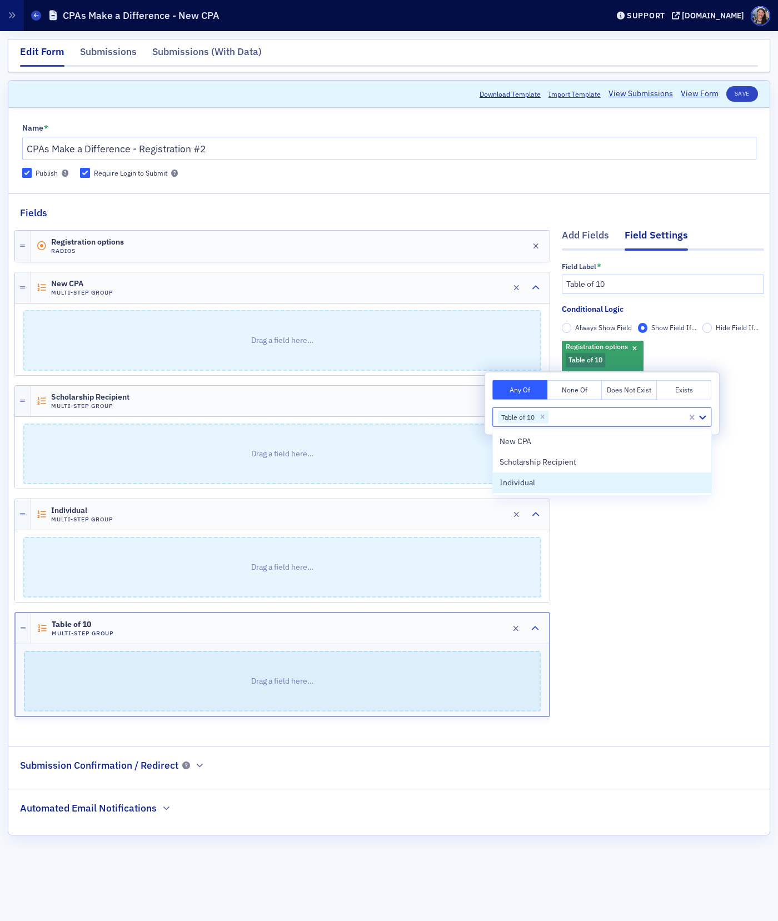
click at [674, 563] on div "Add Fields Field Settings Field Label * Table of 10 Conditional Logic Always Sh…" at bounding box center [663, 475] width 202 height 510
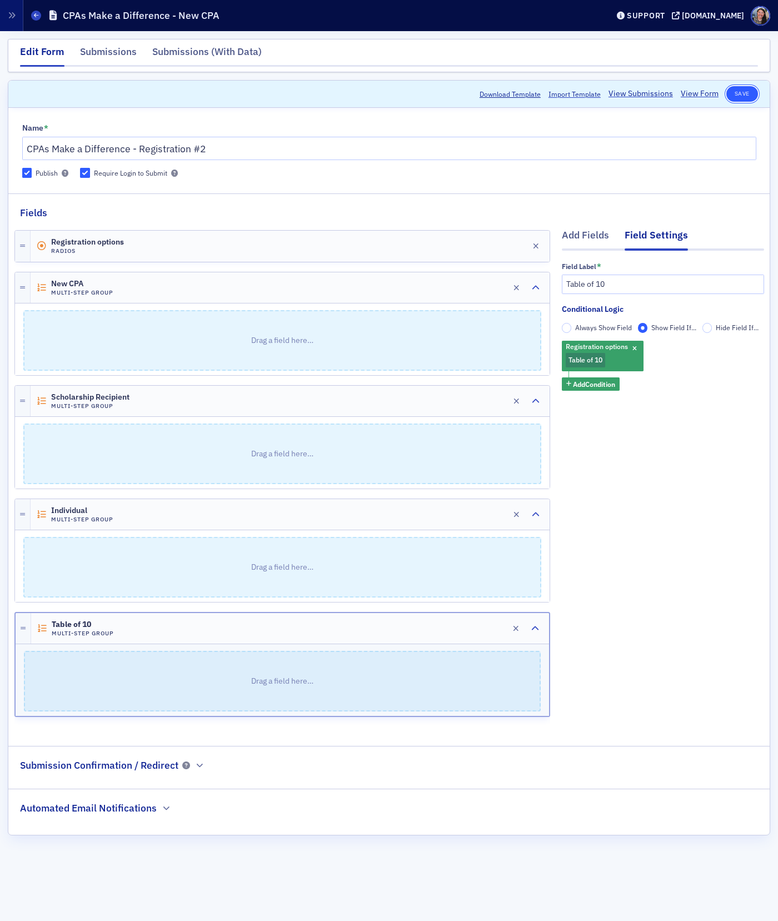
click at [744, 94] on button "Save" at bounding box center [742, 94] width 32 height 16
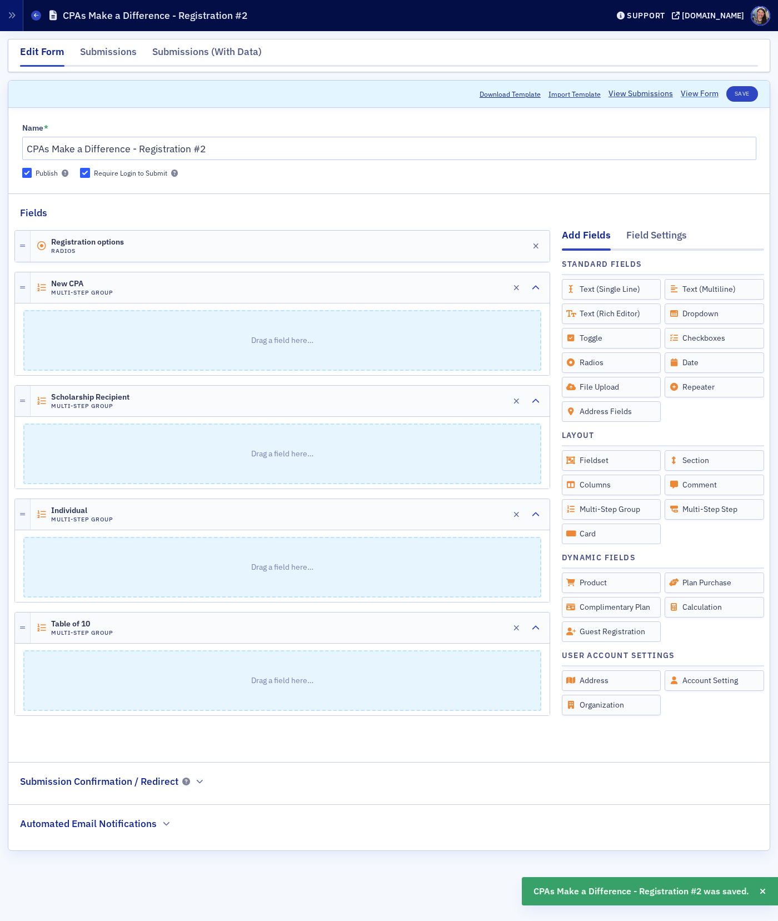
click at [694, 97] on link "View Form" at bounding box center [700, 94] width 38 height 12
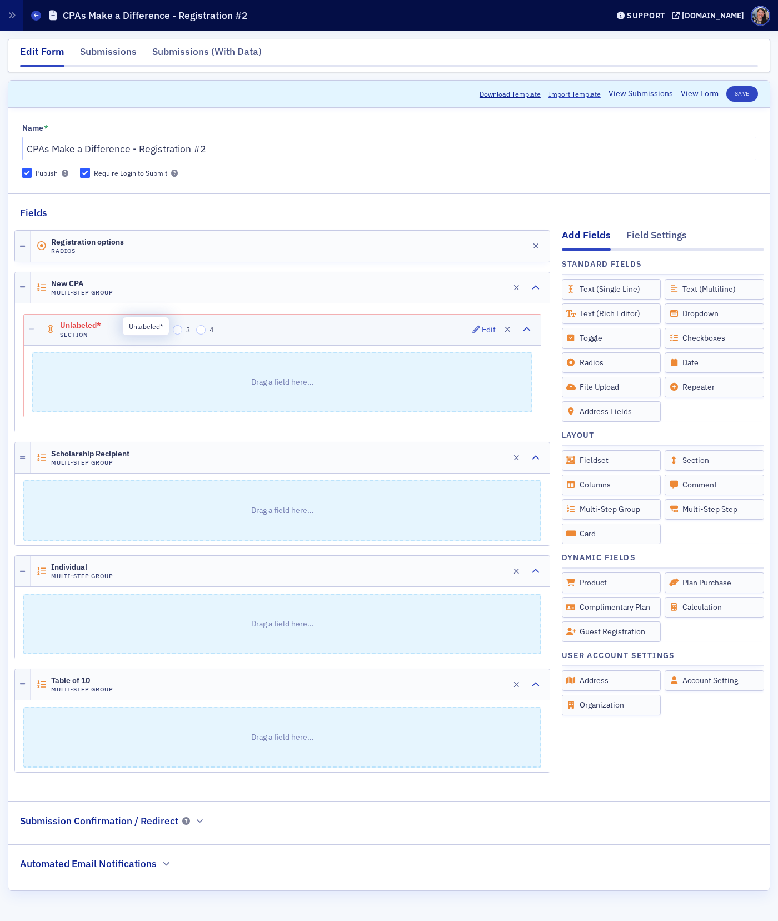
click at [96, 322] on span "Unlabeled*" at bounding box center [91, 325] width 62 height 9
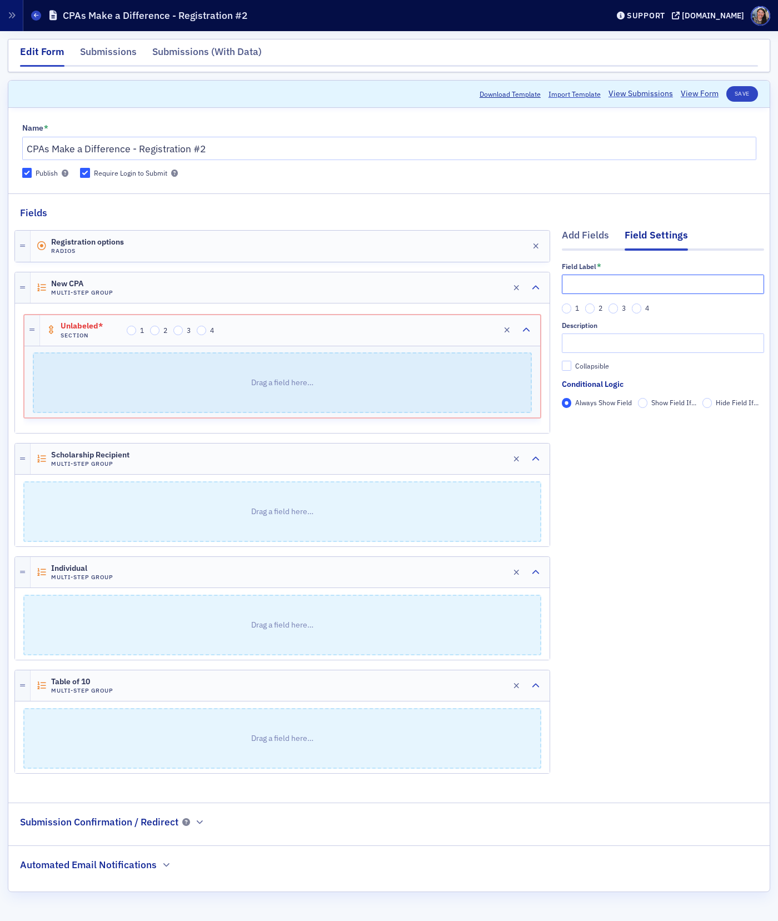
click at [617, 286] on input "text" at bounding box center [663, 283] width 202 height 19
type input "New CPA"
click at [246, 388] on p "Drag a field here…" at bounding box center [282, 382] width 497 height 58
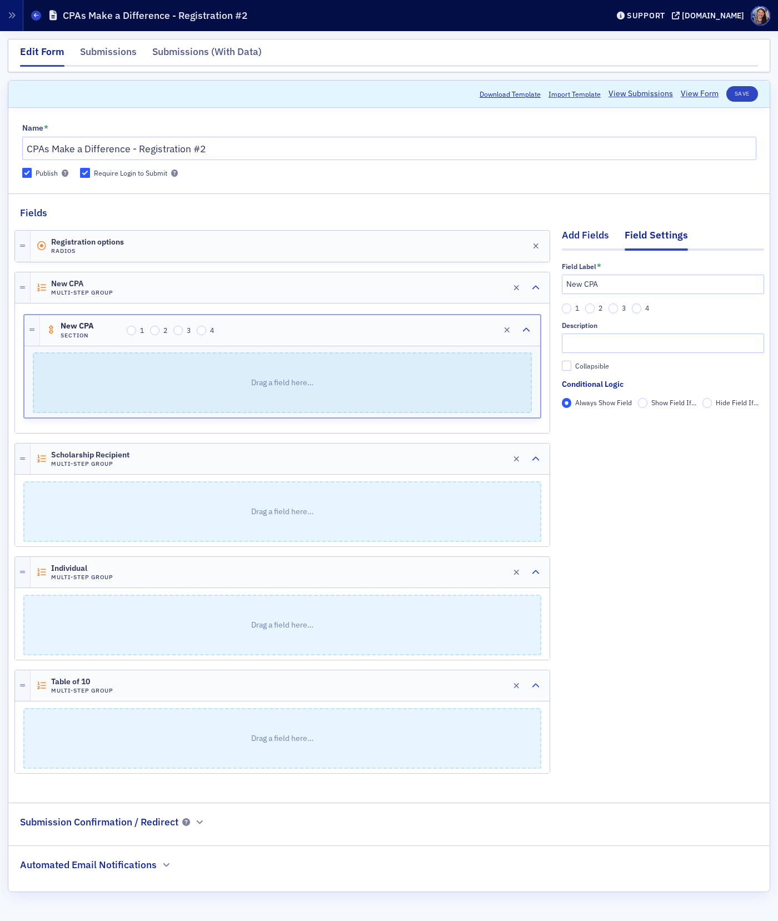
click at [577, 237] on div "Add Fields" at bounding box center [585, 238] width 47 height 21
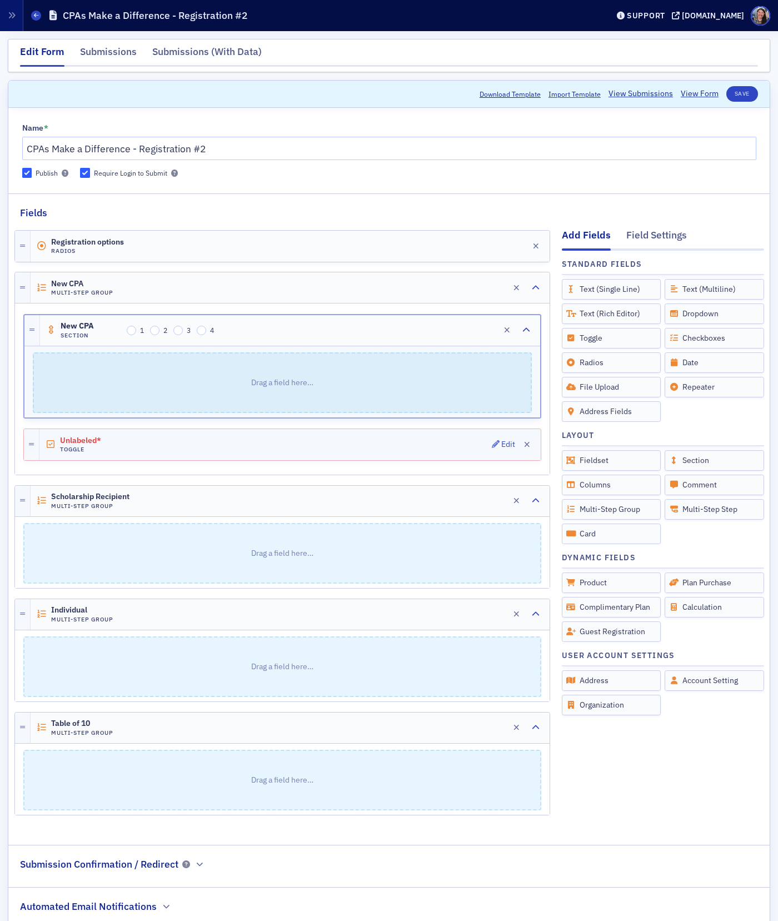
click at [317, 447] on div "Unlabeled* Toggle Edit" at bounding box center [289, 444] width 501 height 31
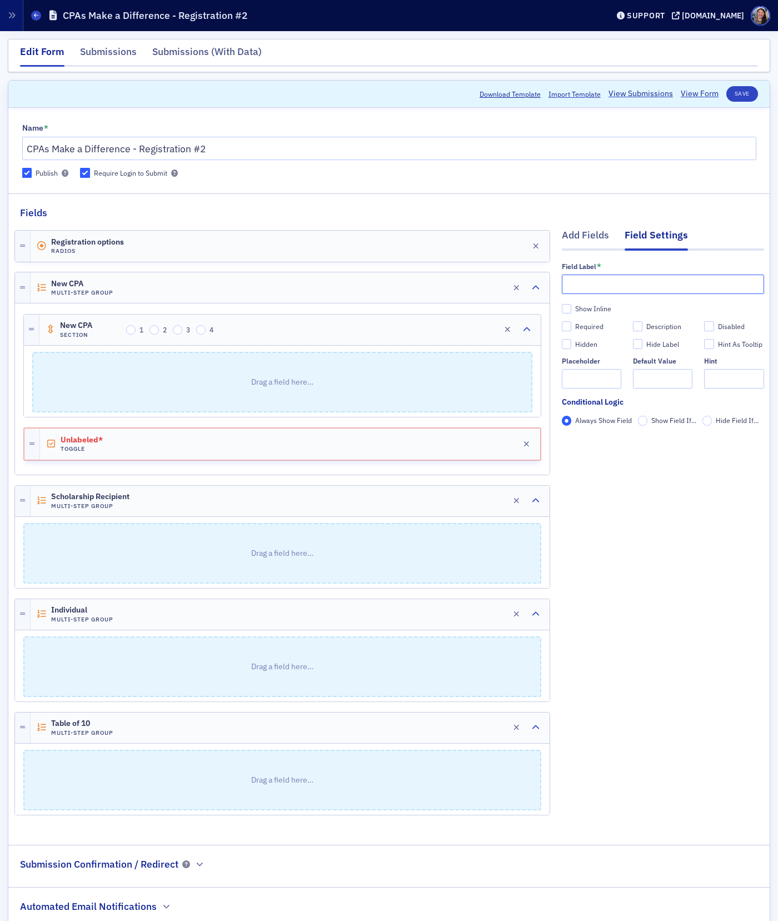
click at [691, 283] on input "text" at bounding box center [663, 283] width 202 height 19
type input "I'm a new CPA"
click at [639, 584] on div "Add Fields Field Settings Field Label * I'm a new CPA Show Inline Required Desc…" at bounding box center [663, 524] width 202 height 609
click at [595, 236] on div "Add Fields" at bounding box center [585, 238] width 47 height 21
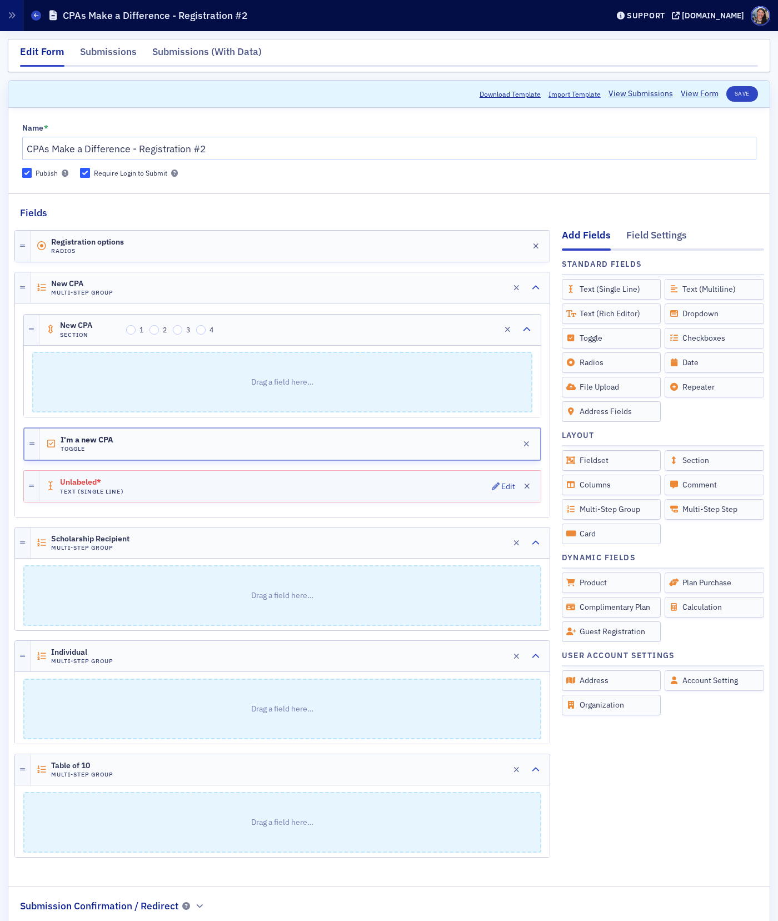
click at [366, 492] on div "Unlabeled* Text (Single Line) Edit" at bounding box center [289, 486] width 501 height 31
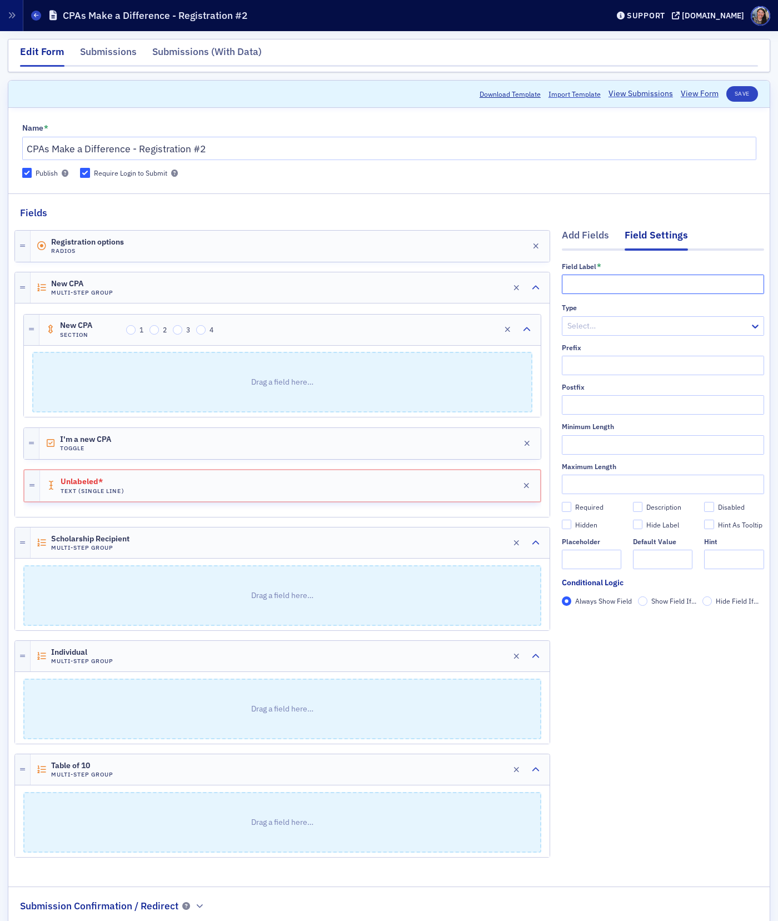
click at [617, 281] on input "text" at bounding box center [663, 283] width 202 height 19
type input ";"
type input "Coupon Code"
click at [586, 509] on div "Required" at bounding box center [589, 506] width 28 height 9
click at [572, 509] on input "Required" at bounding box center [567, 507] width 10 height 10
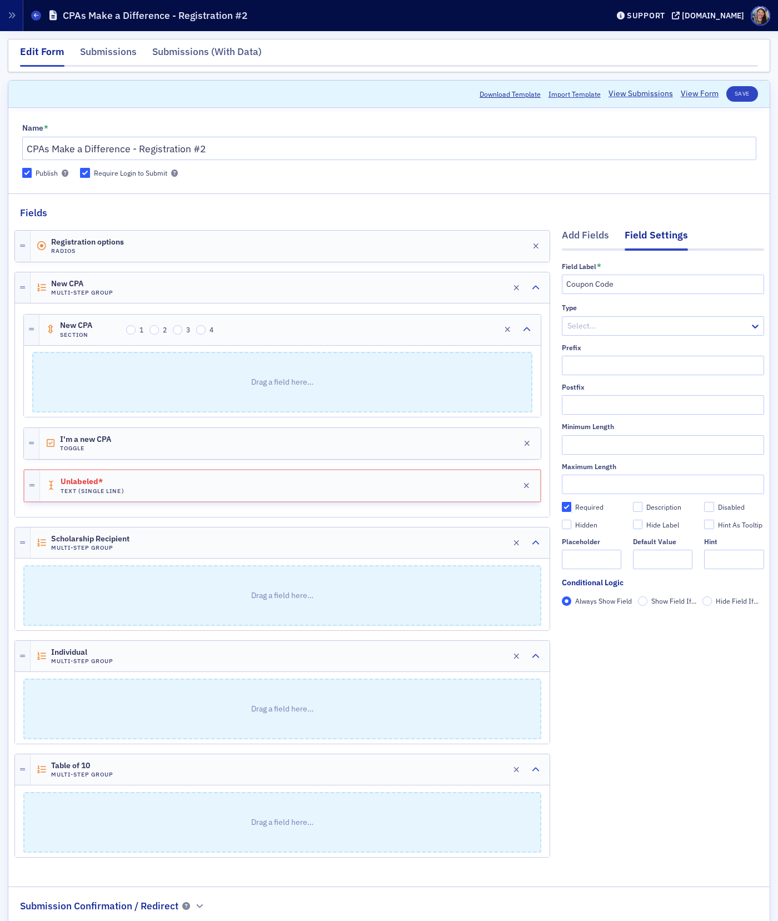
checkbox input "true"
type input "required"
click at [226, 444] on div "I'm a new CPA Toggle Edit" at bounding box center [289, 443] width 501 height 31
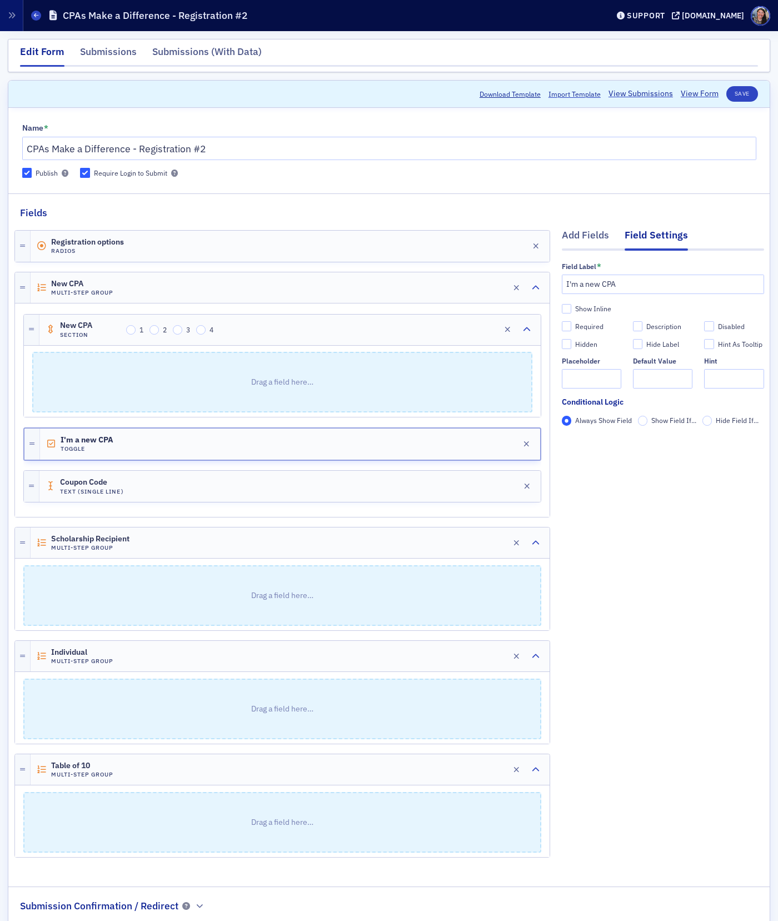
click at [663, 416] on span "Show Field If..." at bounding box center [673, 420] width 45 height 9
click at [648, 416] on input "Show Field If..." at bounding box center [643, 421] width 10 height 10
click at [603, 441] on span "Add Condition" at bounding box center [594, 440] width 42 height 10
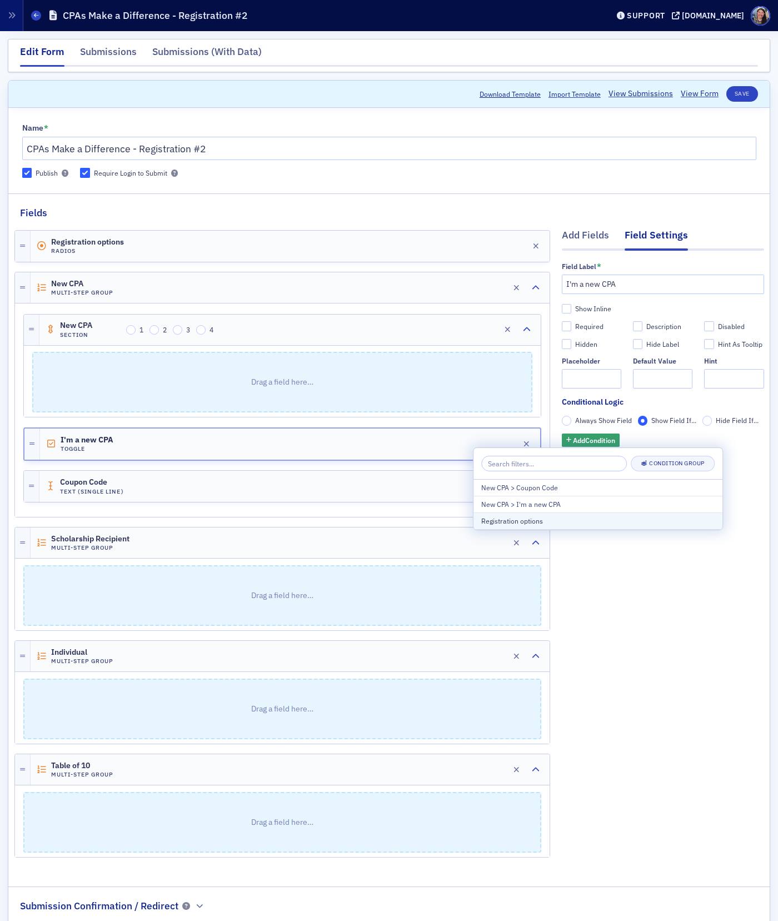
click at [548, 516] on div "Registration options" at bounding box center [597, 521] width 233 height 10
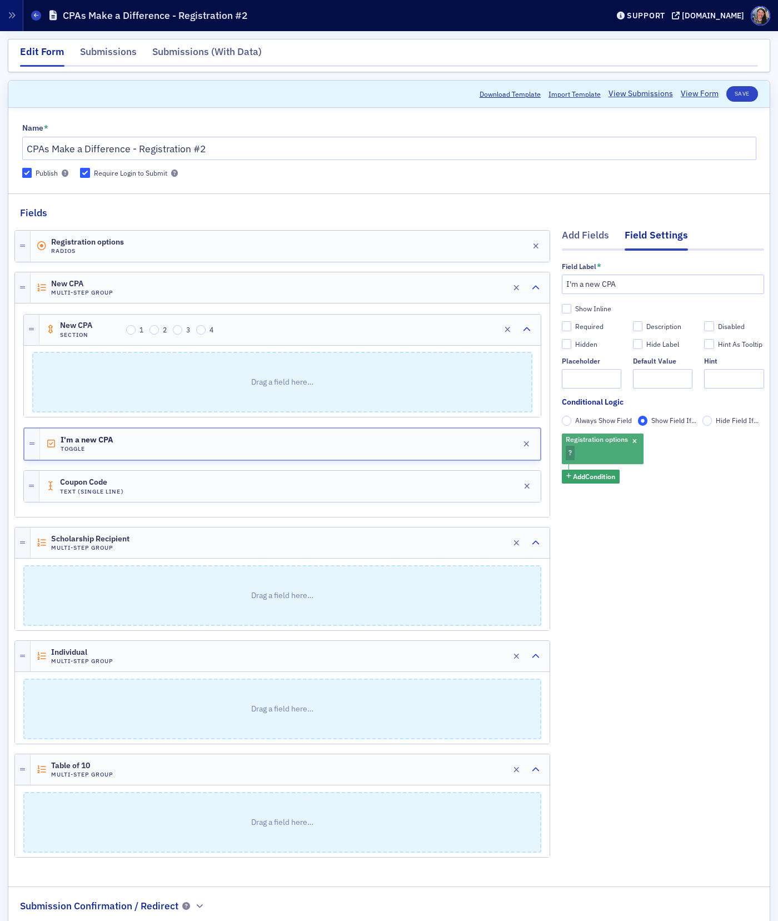
click at [582, 456] on div "Registration options ?" at bounding box center [603, 448] width 82 height 31
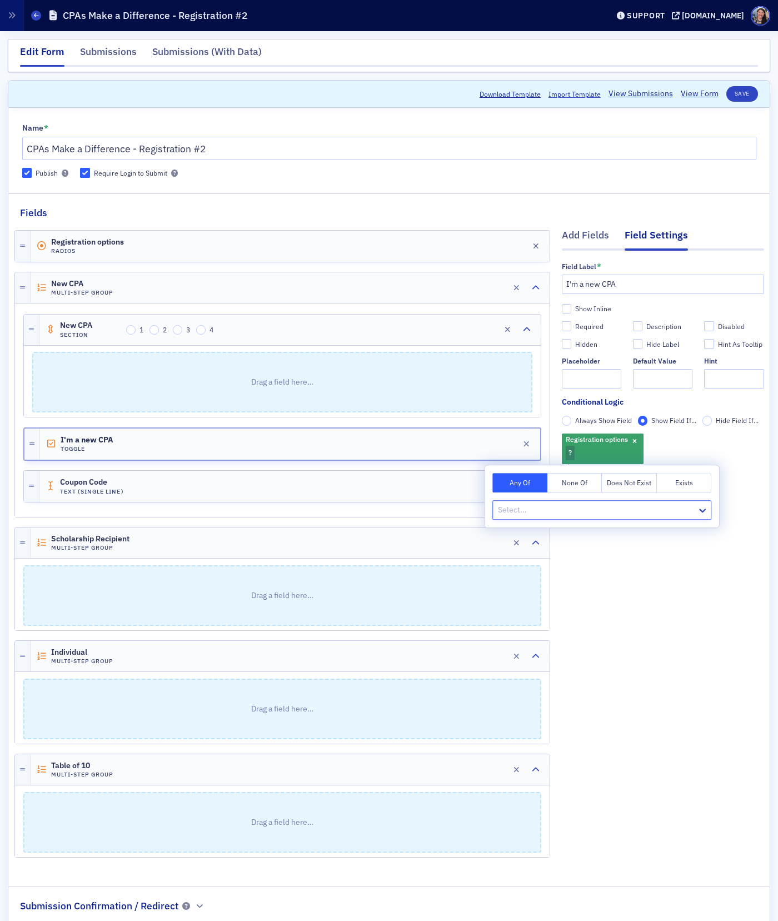
click at [542, 509] on div at bounding box center [596, 510] width 199 height 14
click at [535, 538] on div "New CPA" at bounding box center [601, 534] width 205 height 12
click at [695, 634] on div "Add Fields Field Settings Field Label * I'm a new CPA Show Inline Required Desc…" at bounding box center [663, 545] width 202 height 651
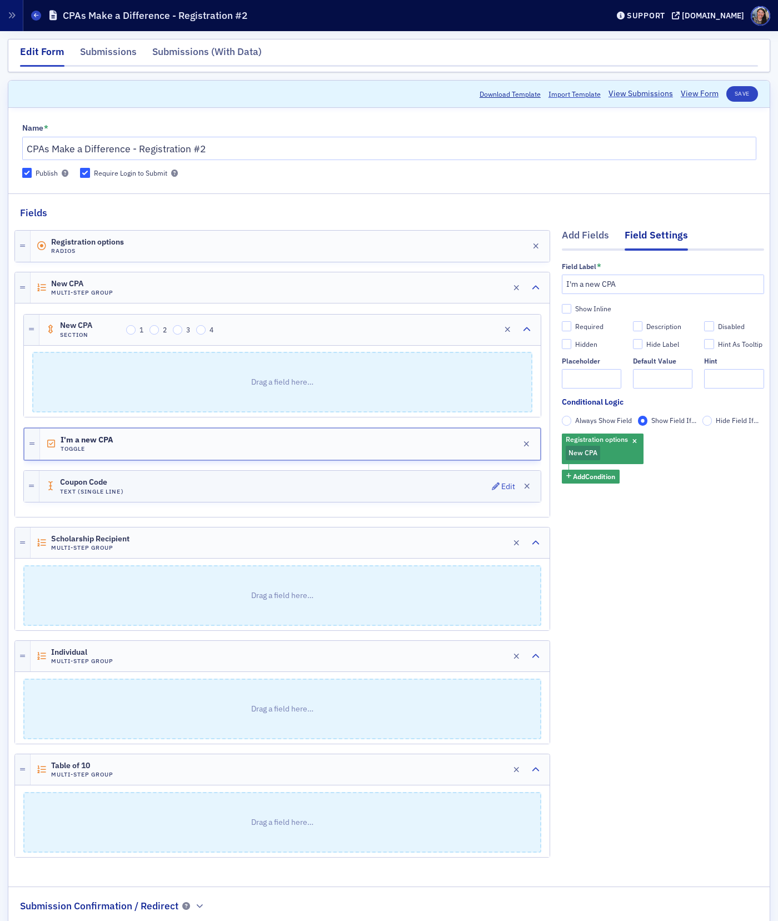
click at [287, 487] on div "Coupon Code Text (Single Line) Edit" at bounding box center [289, 486] width 501 height 31
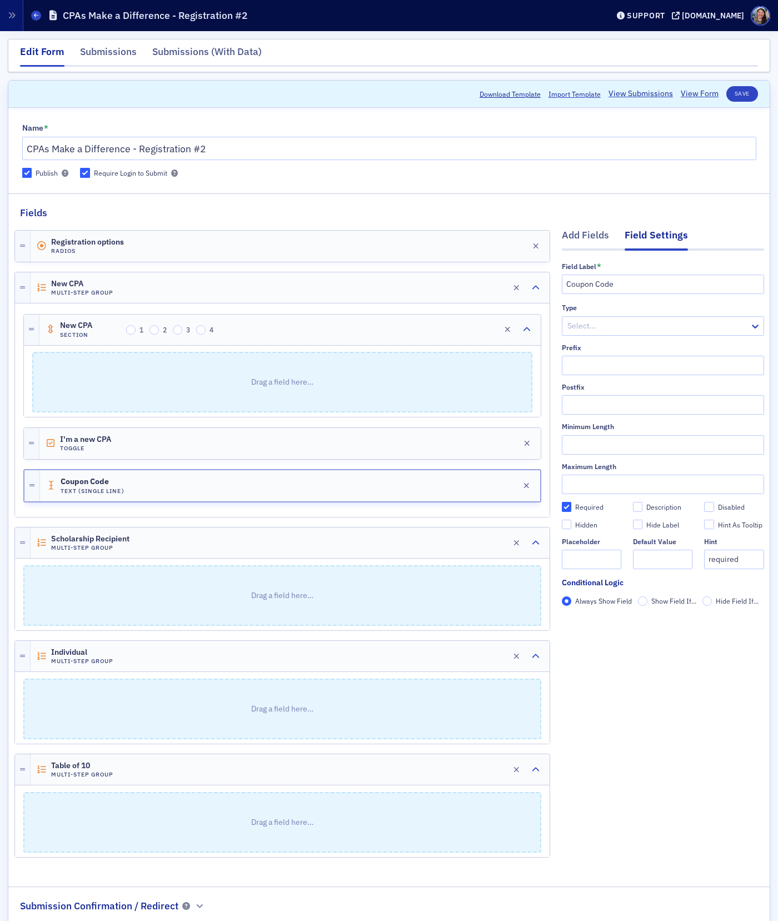
click at [650, 604] on label "Show Field If..." at bounding box center [667, 601] width 59 height 10
click at [648, 604] on input "Show Field If..." at bounding box center [643, 601] width 10 height 10
click at [609, 627] on button "Add Condition" at bounding box center [591, 620] width 58 height 14
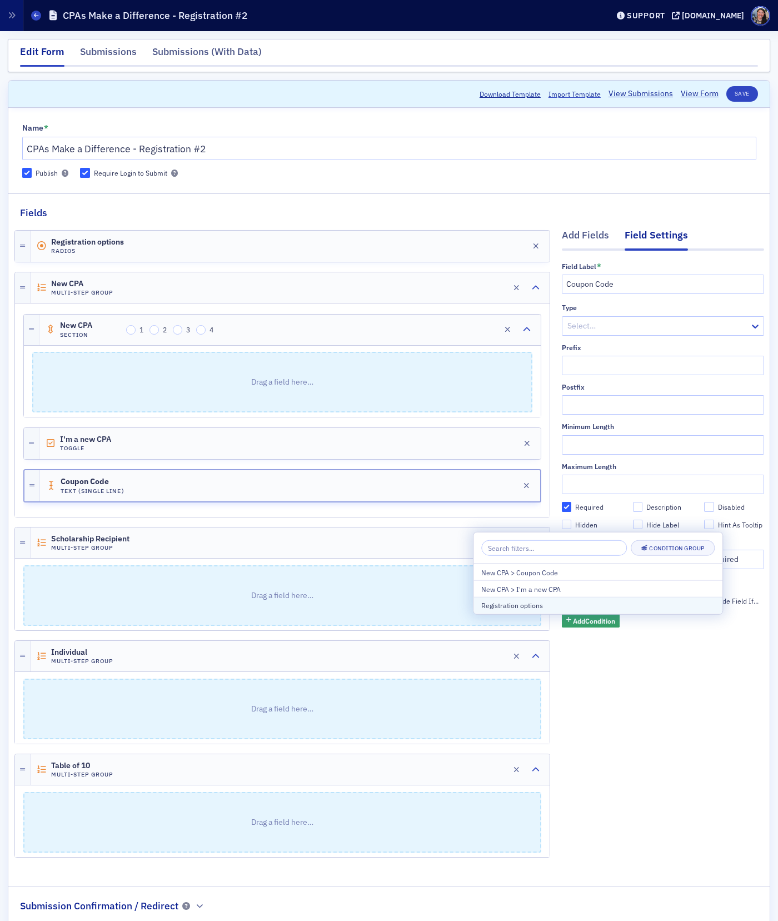
click at [535, 610] on div "Registration options" at bounding box center [597, 605] width 233 height 10
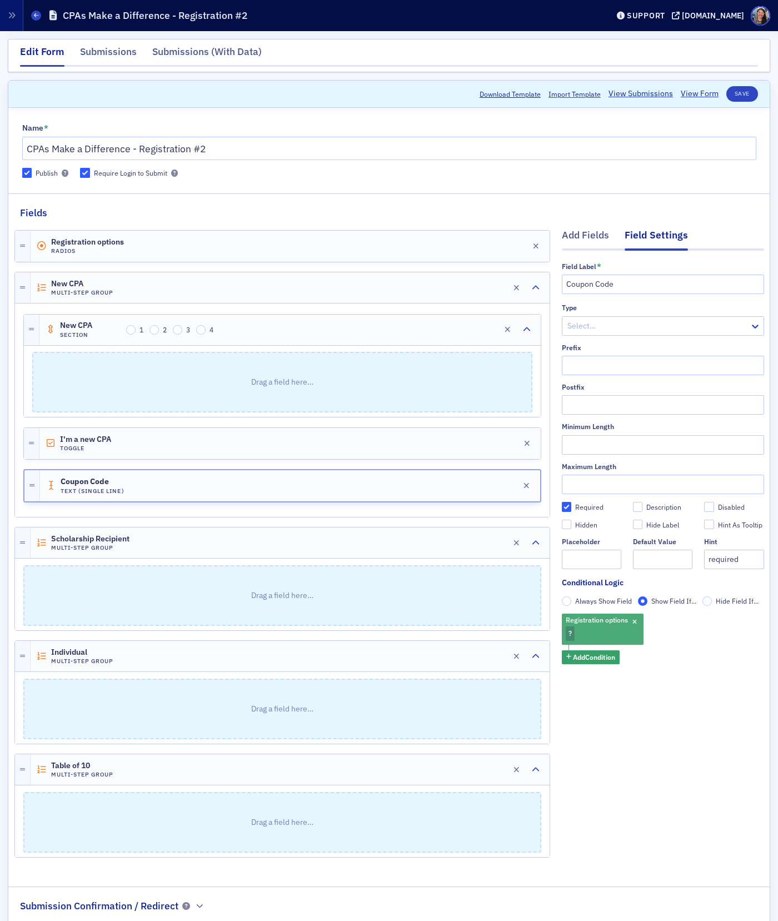
click at [579, 633] on div "Registration options ?" at bounding box center [603, 628] width 82 height 31
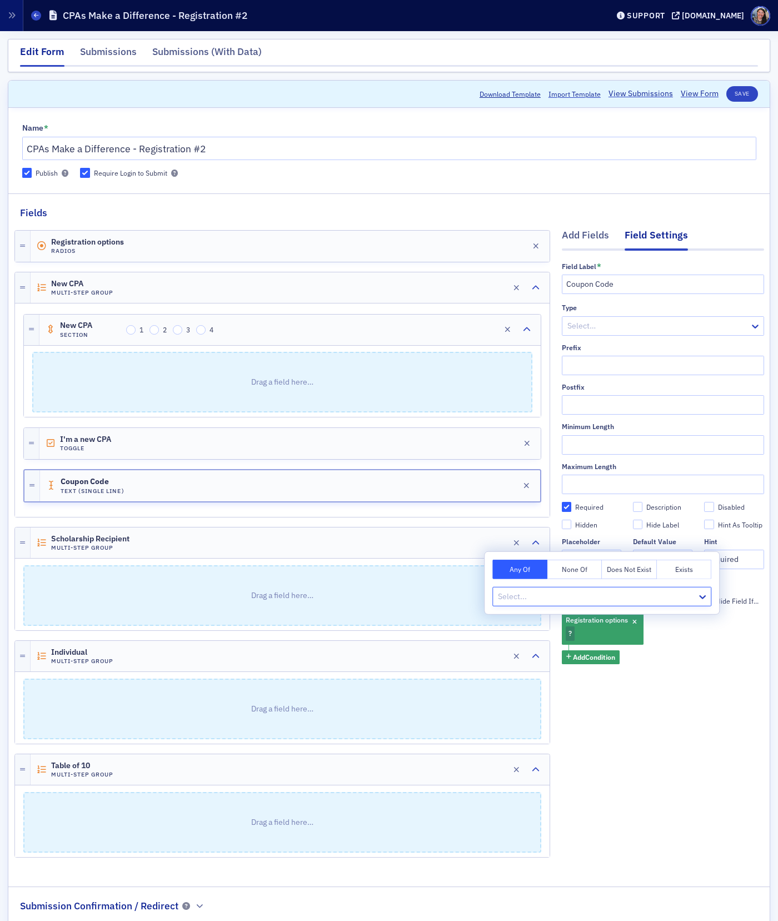
type input "n"
click at [517, 618] on span "New CPA" at bounding box center [515, 621] width 32 height 12
click at [634, 753] on div "Add Fields Field Settings Field Label * Coupon Code Type Select… Prefix Postfix…" at bounding box center [663, 545] width 202 height 651
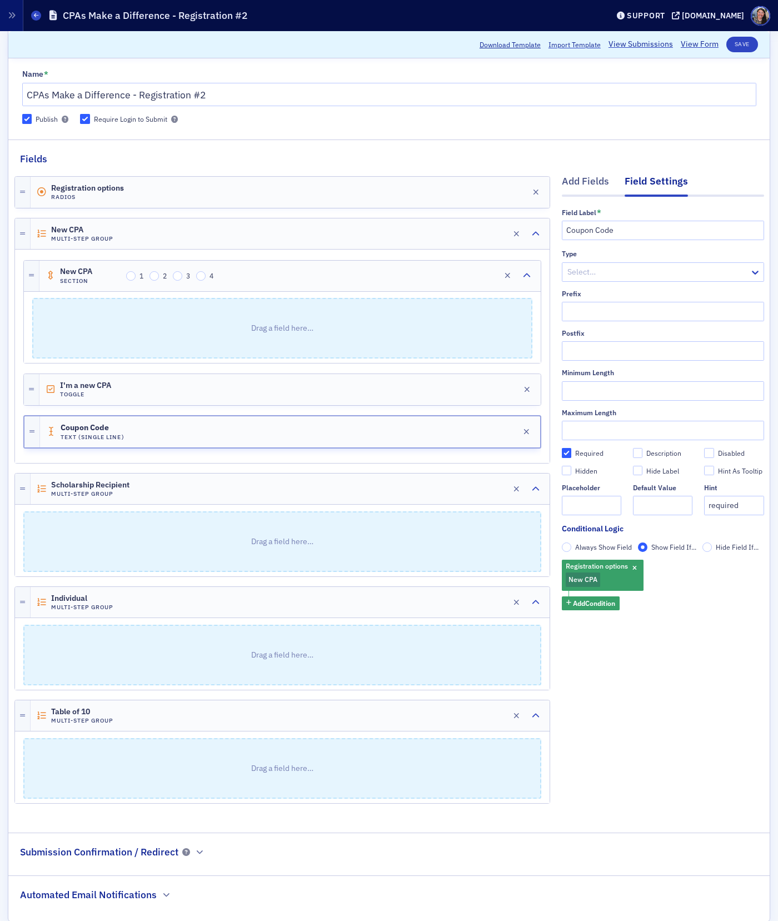
scroll to position [73, 0]
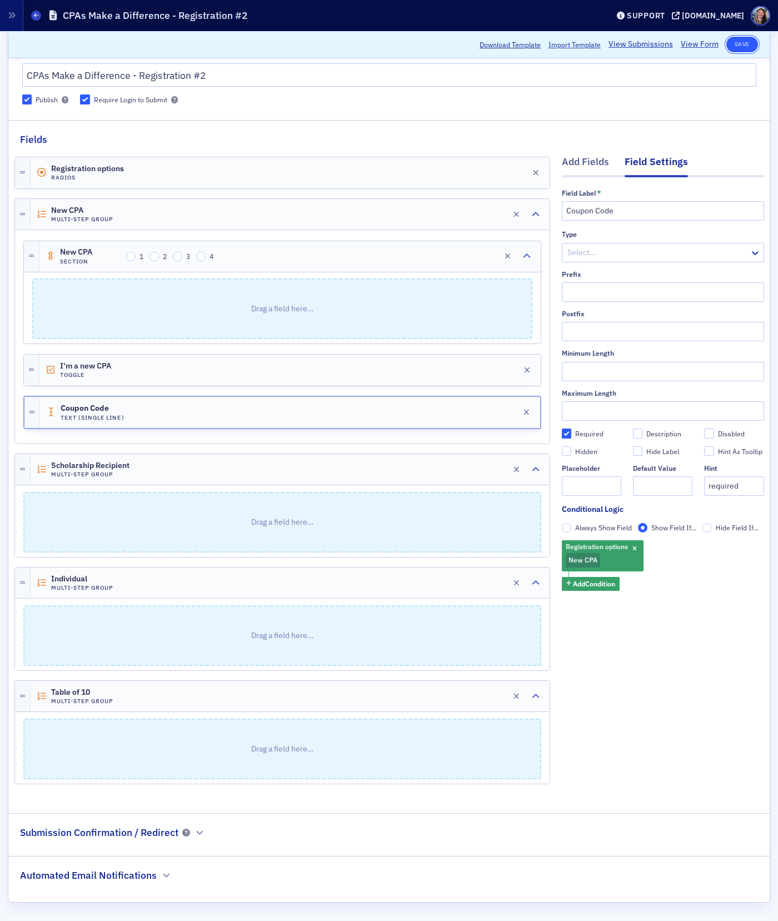
click at [743, 48] on button "Save" at bounding box center [742, 45] width 32 height 16
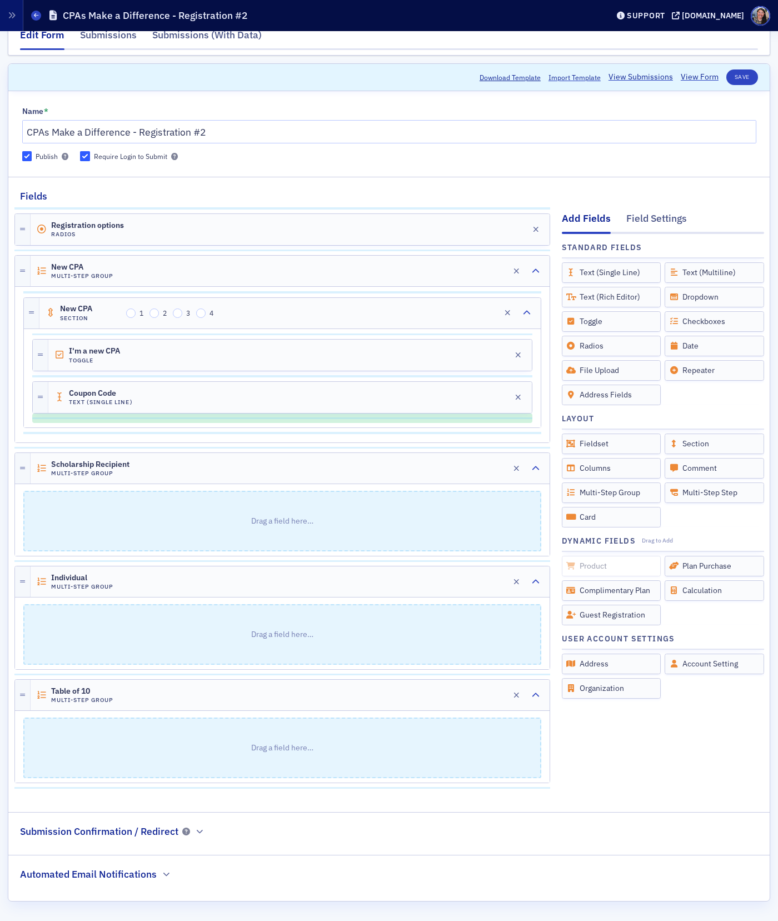
scroll to position [60, 0]
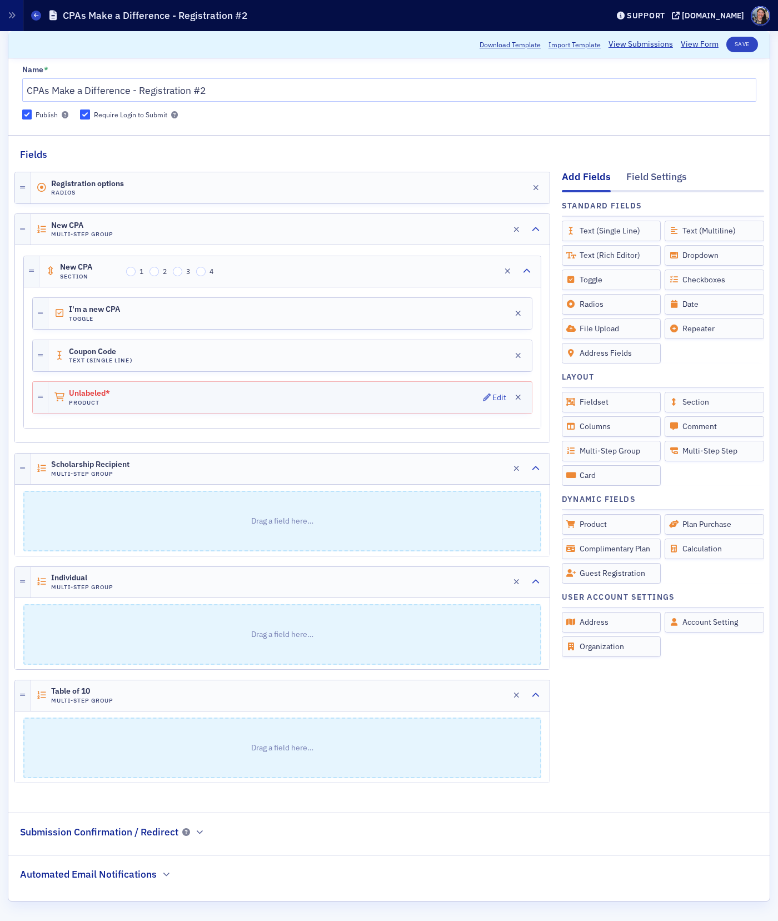
click at [278, 402] on div "Unlabeled* Product Edit" at bounding box center [289, 397] width 483 height 31
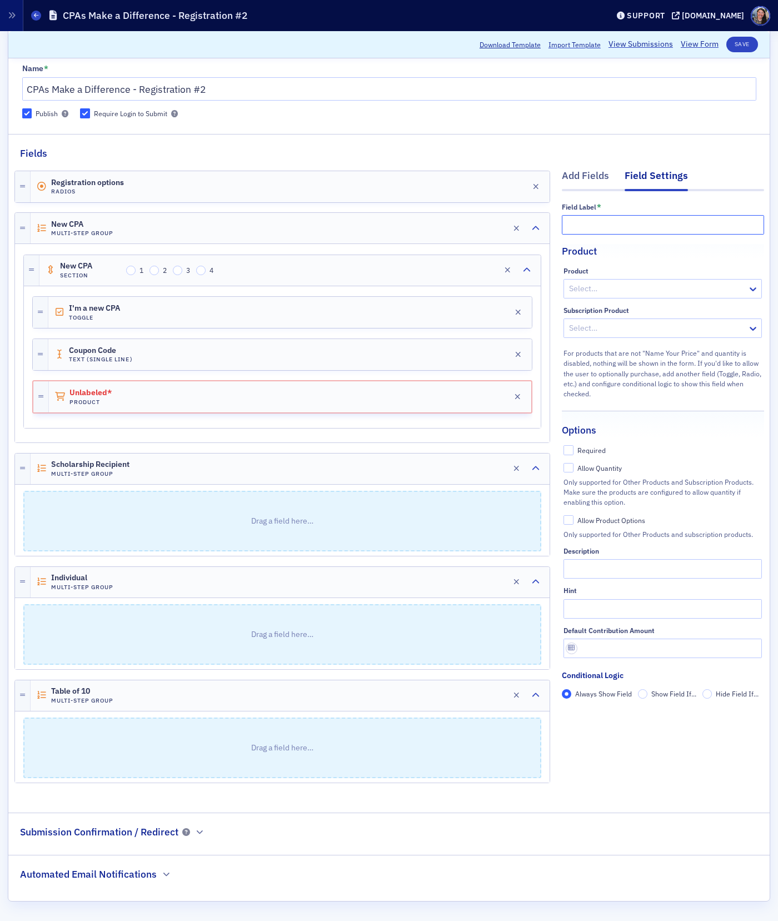
click at [608, 226] on input "text" at bounding box center [663, 224] width 202 height 19
type input "New CPA Registration"
click at [608, 286] on div at bounding box center [657, 289] width 178 height 14
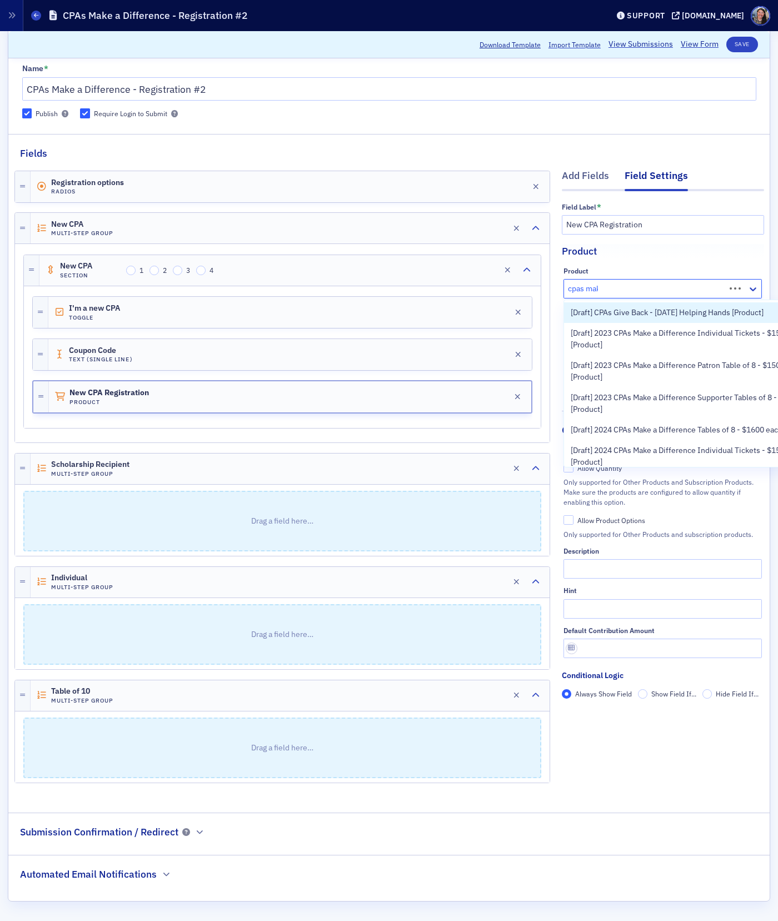
type input "cpas make"
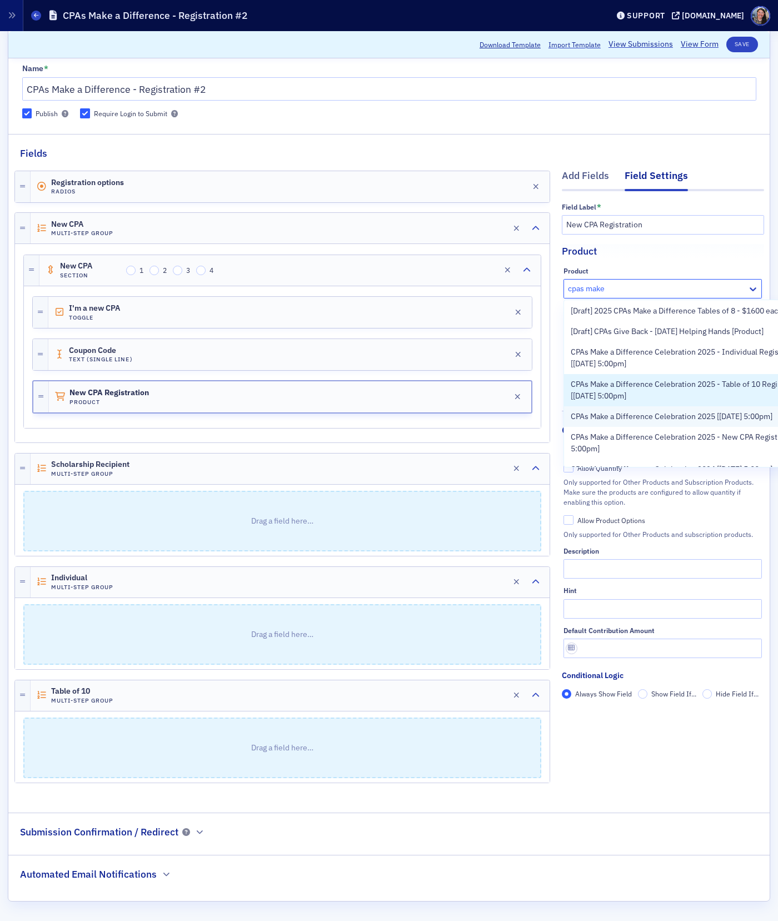
scroll to position [184, 0]
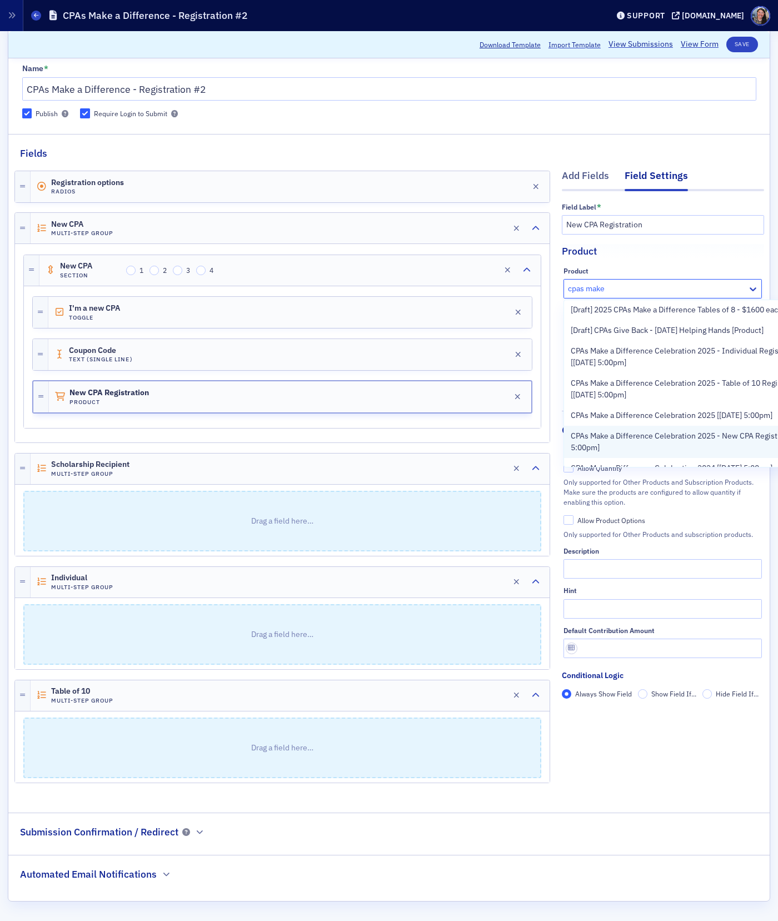
click at [652, 435] on span "CPAs Make a Difference Celebration 2025 - New CPA Registrations [11/13/2025 5:0…" at bounding box center [700, 441] width 258 height 23
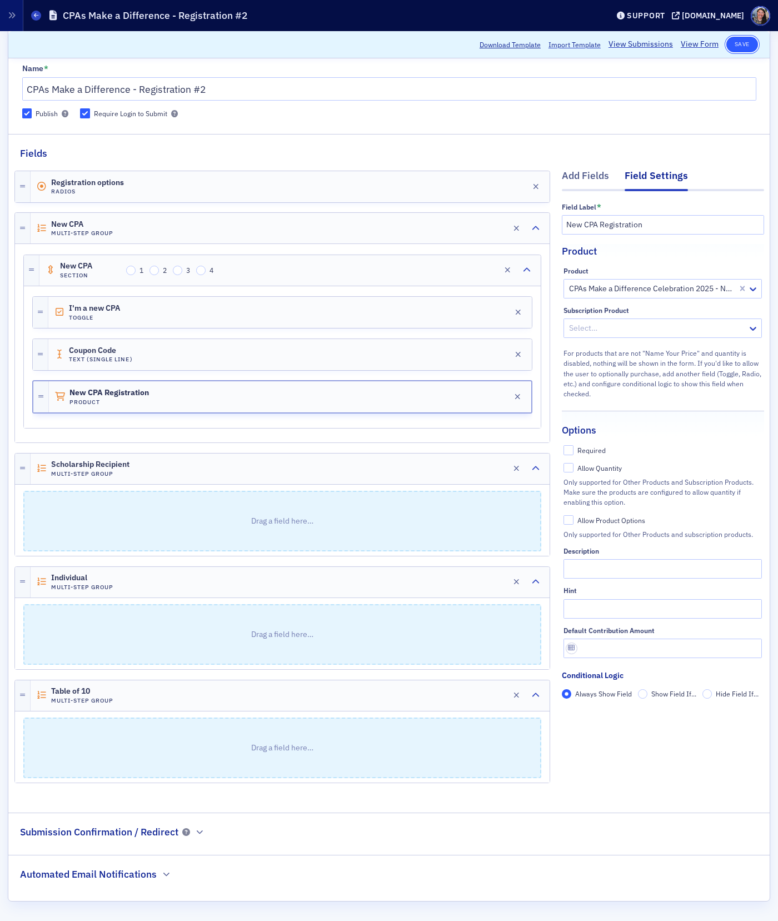
click at [747, 43] on button "Save" at bounding box center [742, 45] width 32 height 16
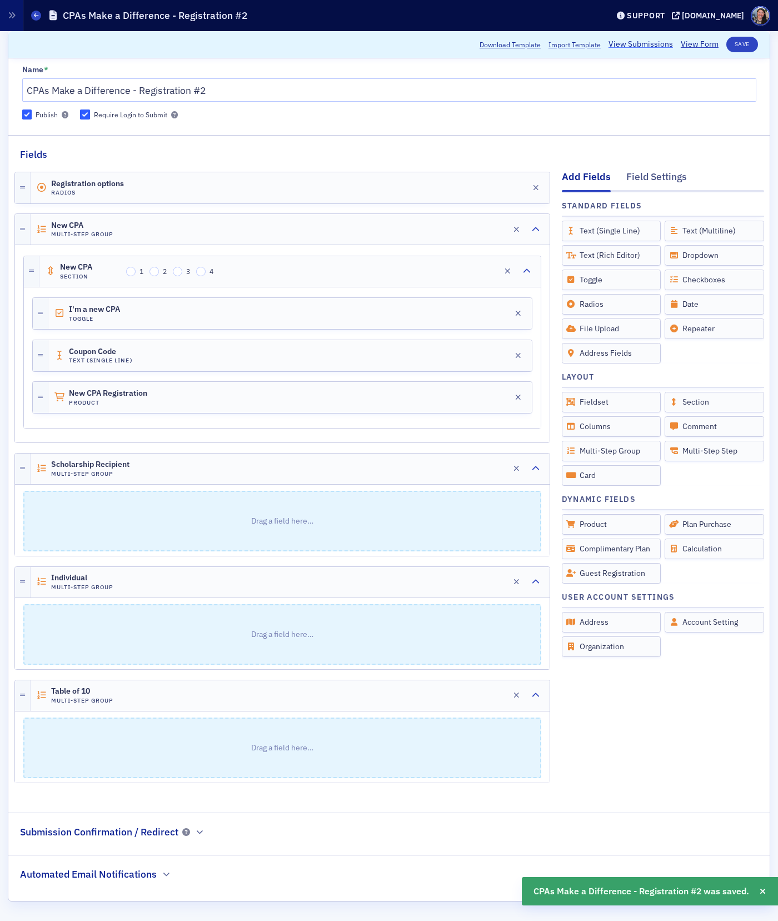
click at [648, 47] on link "View Submissions" at bounding box center [640, 45] width 64 height 12
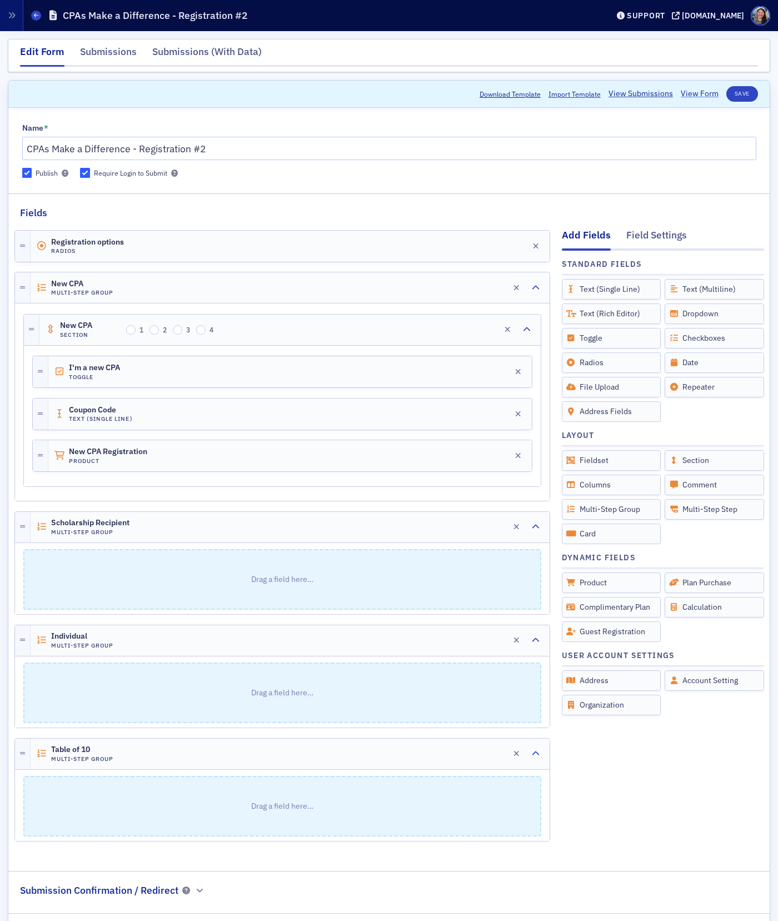
click at [708, 92] on link "View Form" at bounding box center [700, 94] width 38 height 12
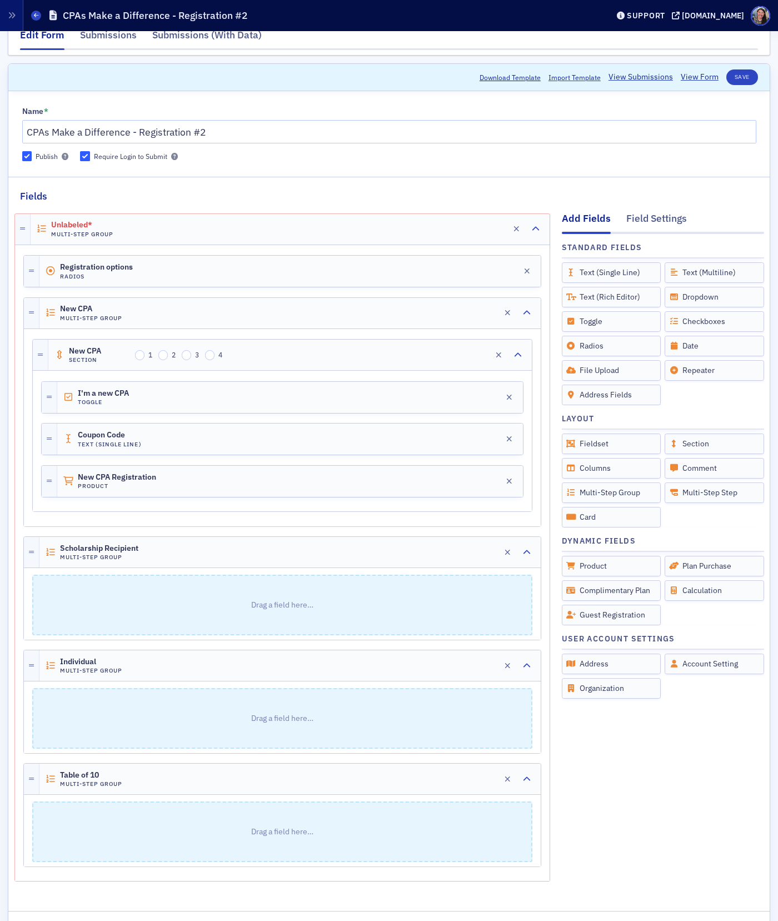
scroll to position [15, 0]
click at [163, 229] on div "Unlabeled* Multi-Step Group Edit" at bounding box center [290, 231] width 519 height 31
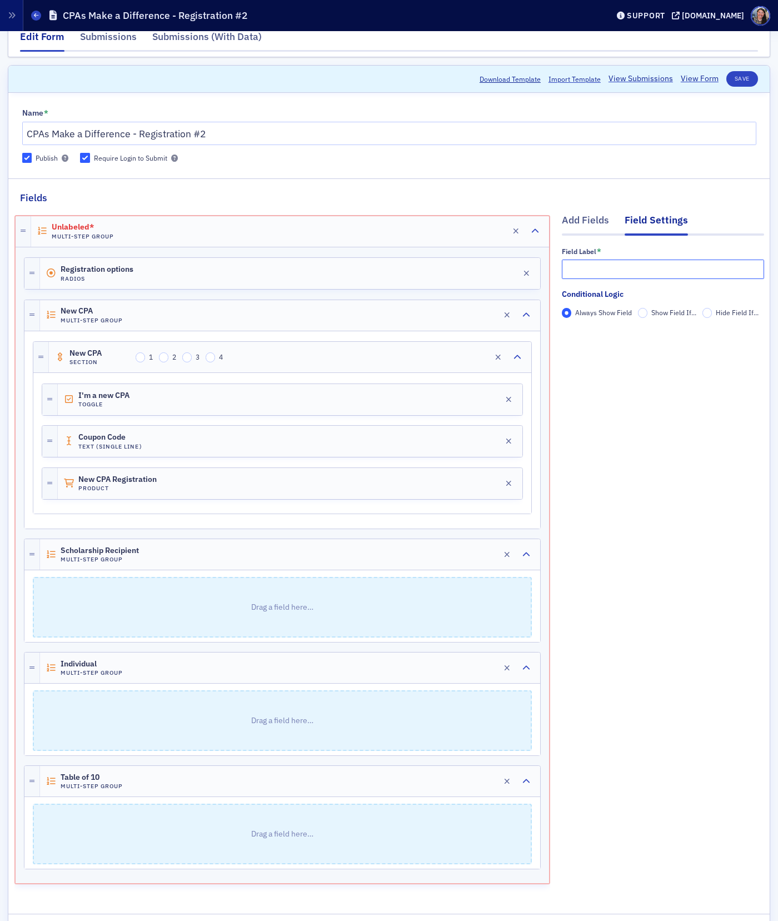
click at [593, 269] on input "text" at bounding box center [663, 268] width 202 height 19
paste input "CPAs Make a Difference Registration Options"
type input "CPAs Make a Difference Registration Options"
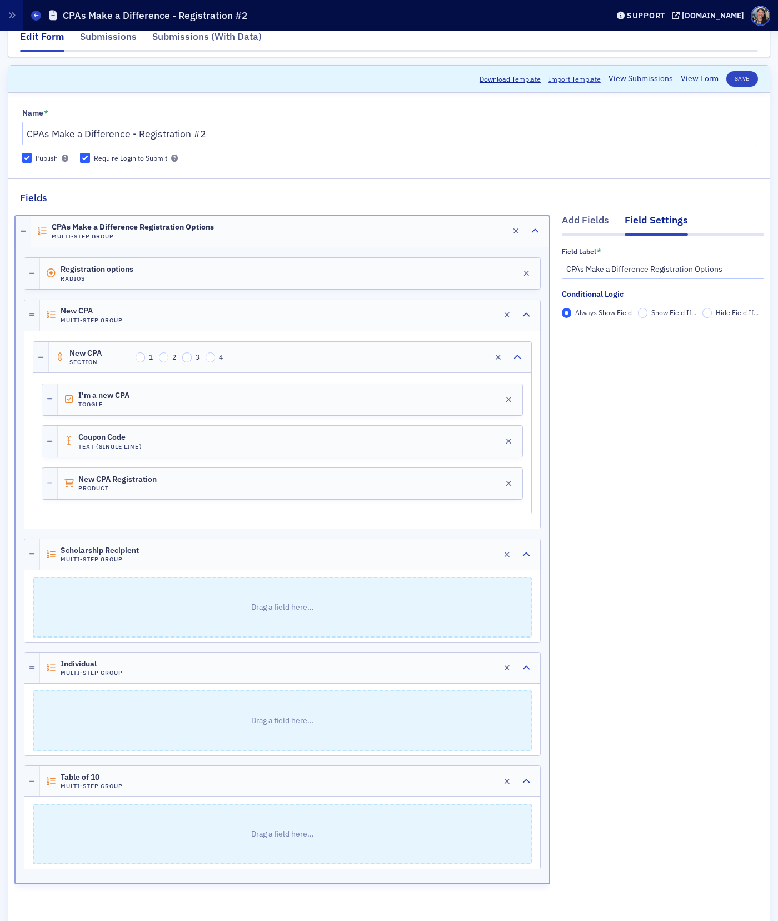
click at [634, 381] on div "Add Fields Field Settings Field Label * CPAs Make a Difference Registration Opt…" at bounding box center [663, 551] width 202 height 693
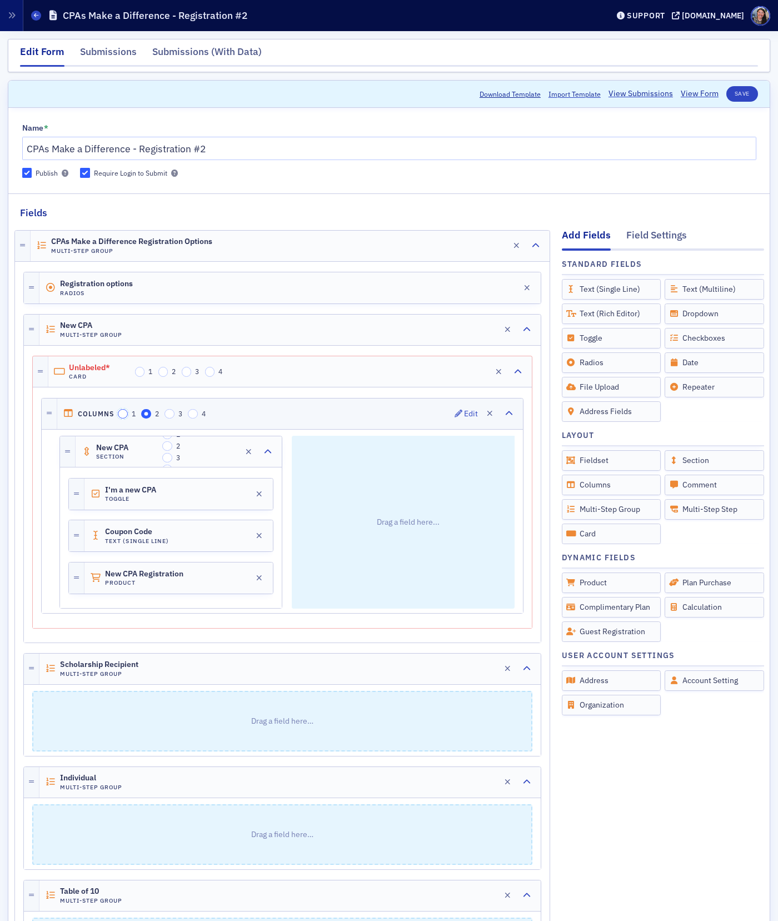
click at [123, 416] on input "1" at bounding box center [123, 414] width 10 height 10
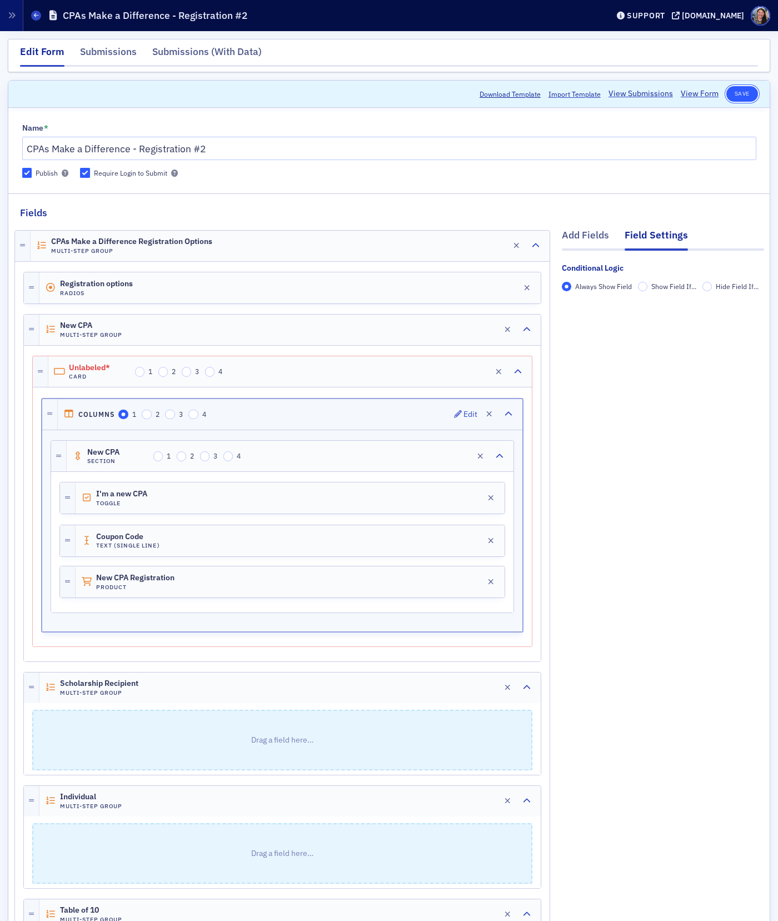
click at [744, 97] on button "Save" at bounding box center [742, 94] width 32 height 16
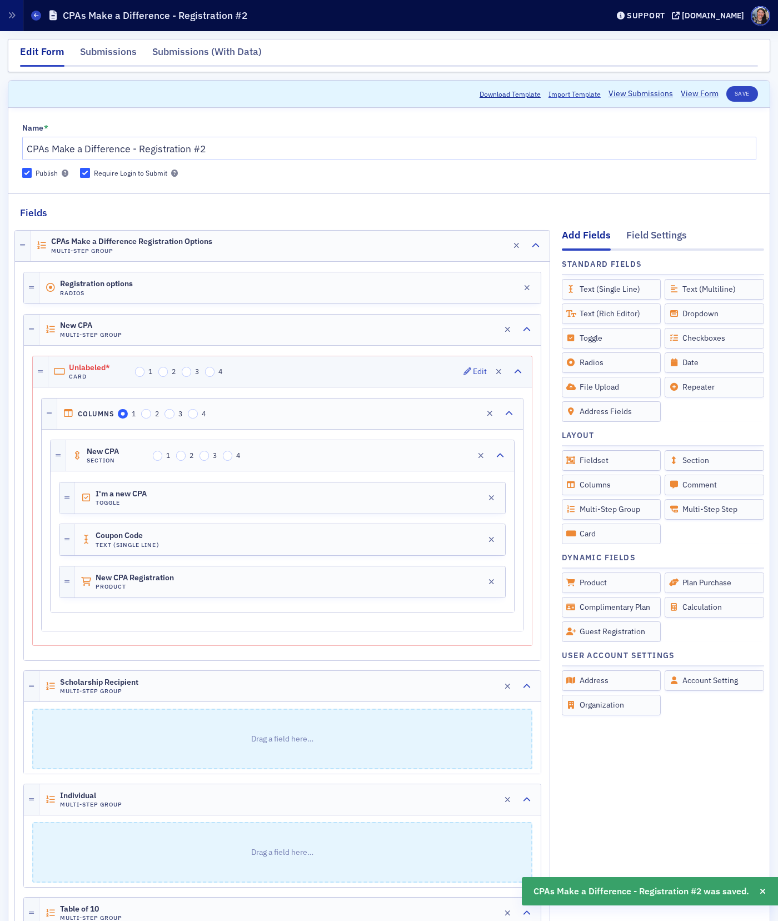
click at [325, 374] on div "Unlabeled* Card 1 2 3 4 Edit" at bounding box center [289, 371] width 483 height 31
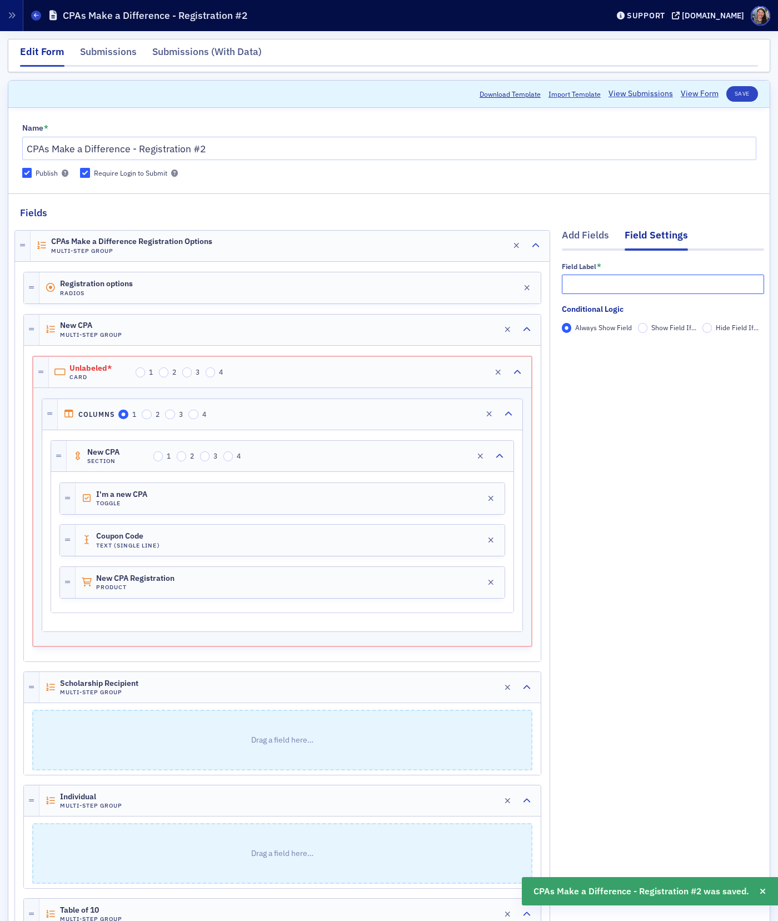
click at [627, 283] on input "text" at bounding box center [663, 283] width 202 height 19
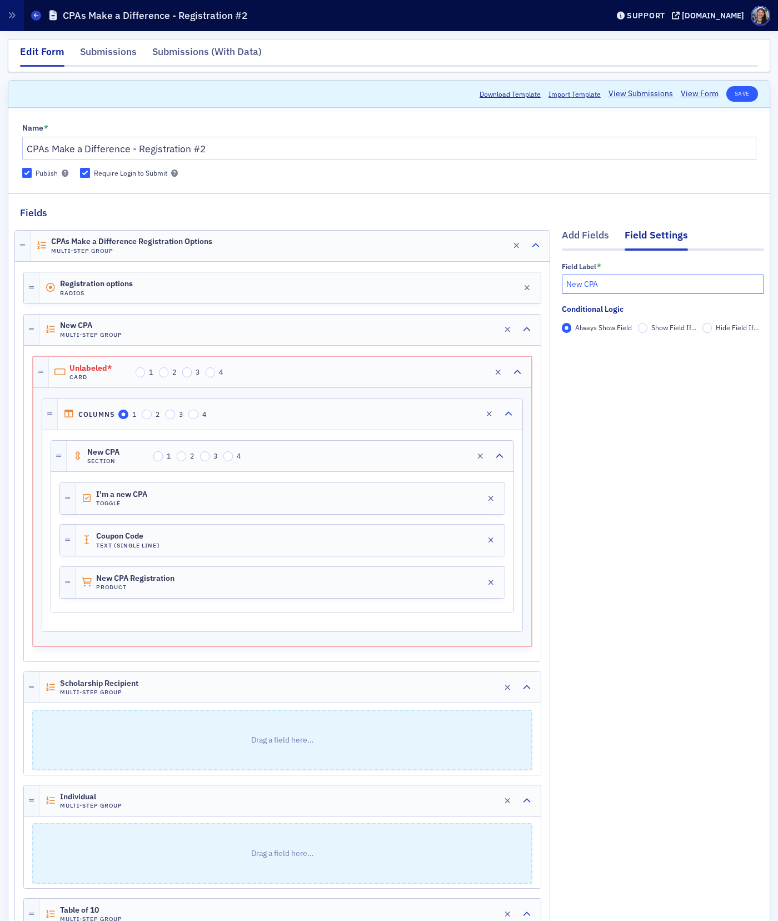
type input "New CPA"
click at [736, 93] on button "Save" at bounding box center [742, 94] width 32 height 16
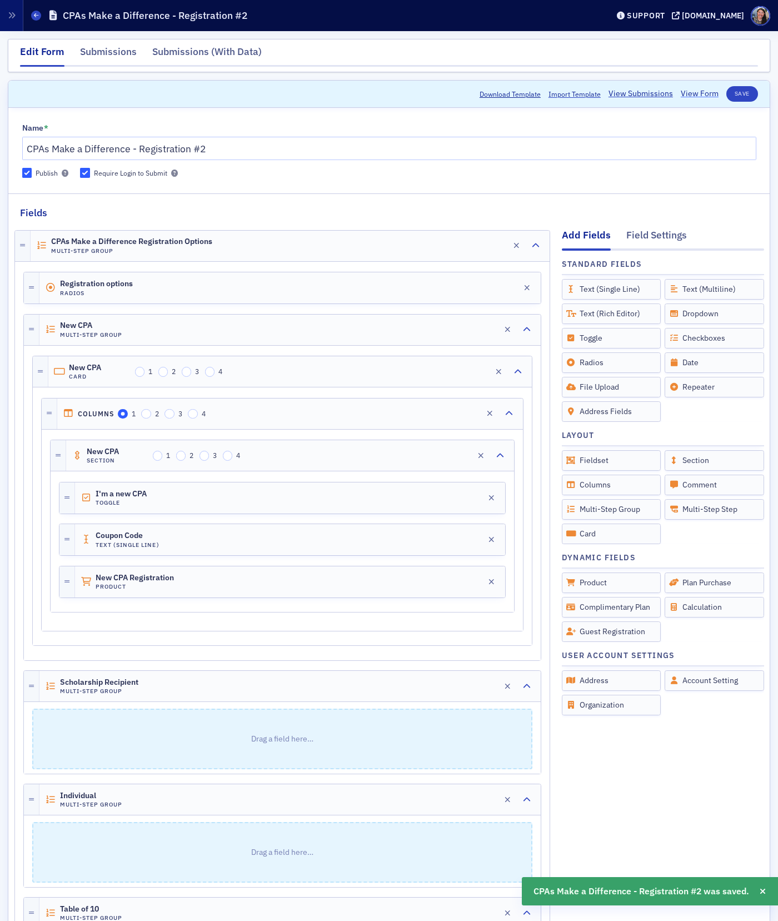
click at [689, 95] on link "View Form" at bounding box center [700, 94] width 38 height 12
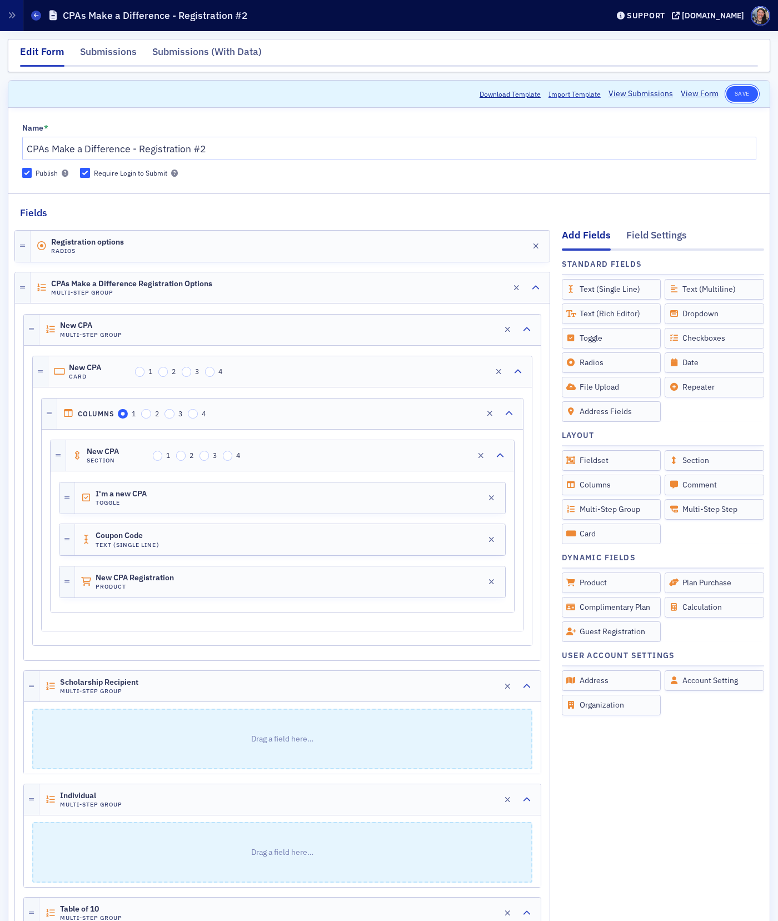
click at [742, 94] on button "Save" at bounding box center [742, 94] width 32 height 16
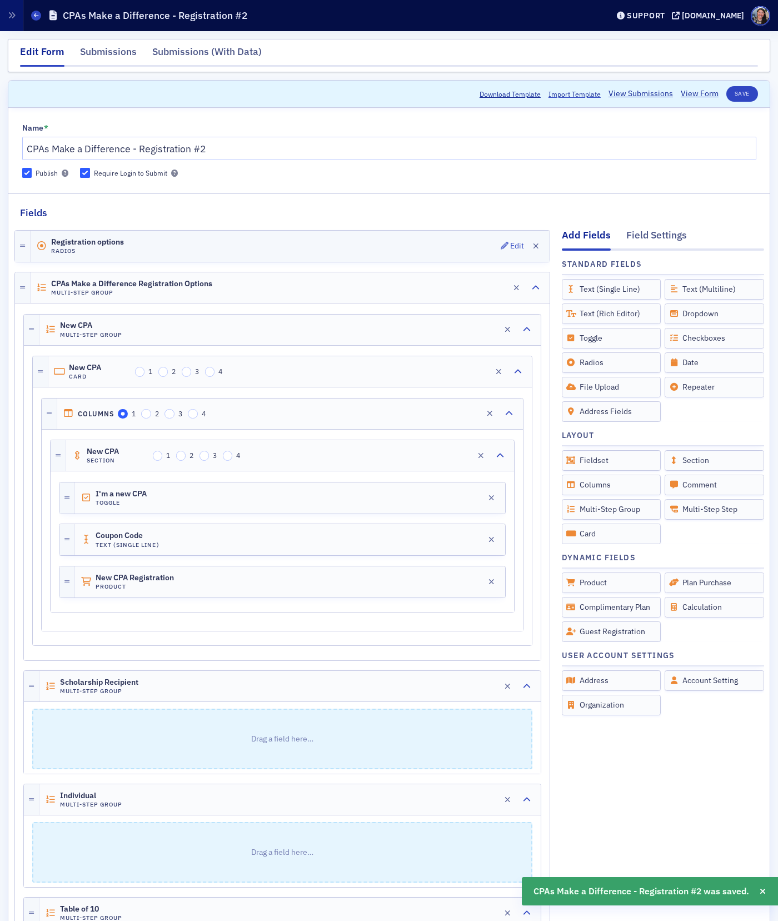
click at [190, 243] on div "Registration options Radios Edit" at bounding box center [290, 246] width 519 height 31
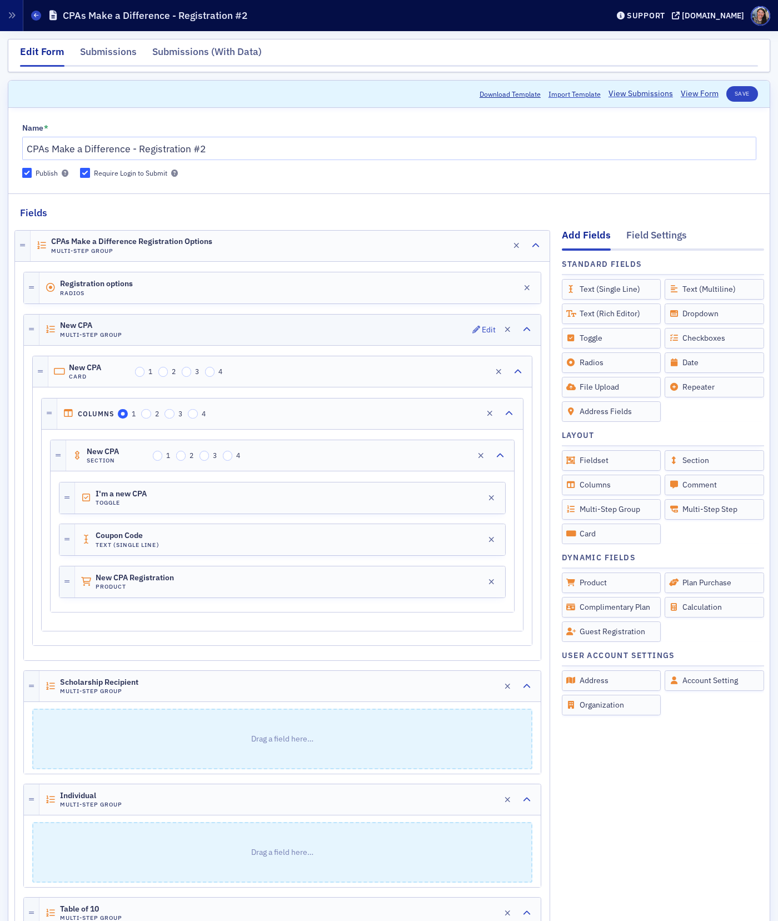
click at [197, 327] on div "New CPA Multi-Step Group Edit" at bounding box center [289, 329] width 501 height 31
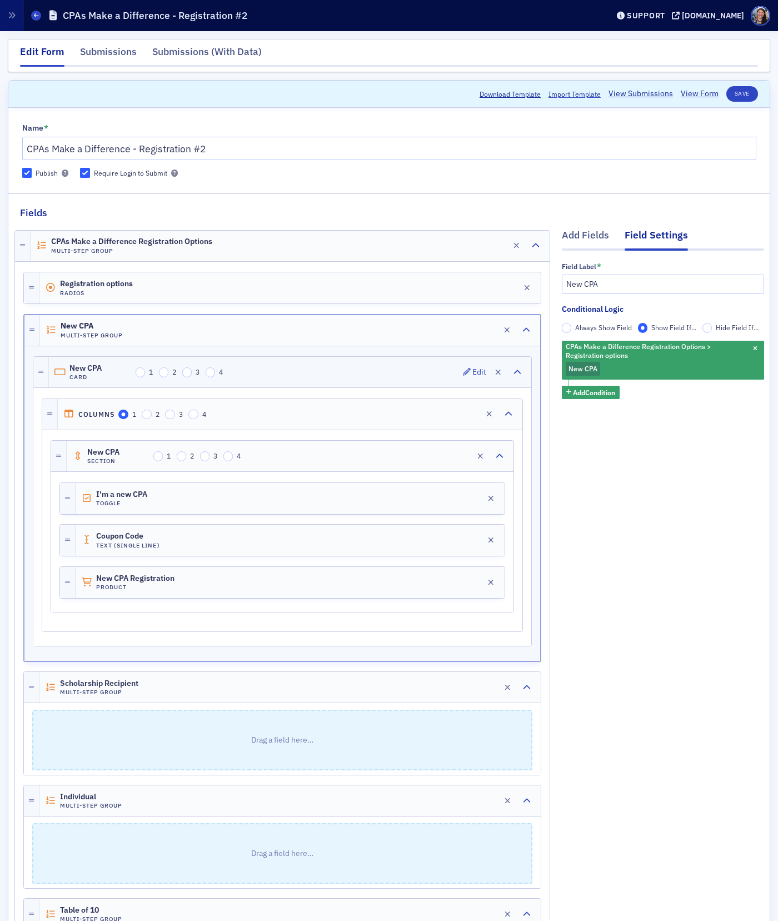
click at [287, 379] on div "New CPA Card 1 2 3 4 Edit" at bounding box center [290, 372] width 482 height 31
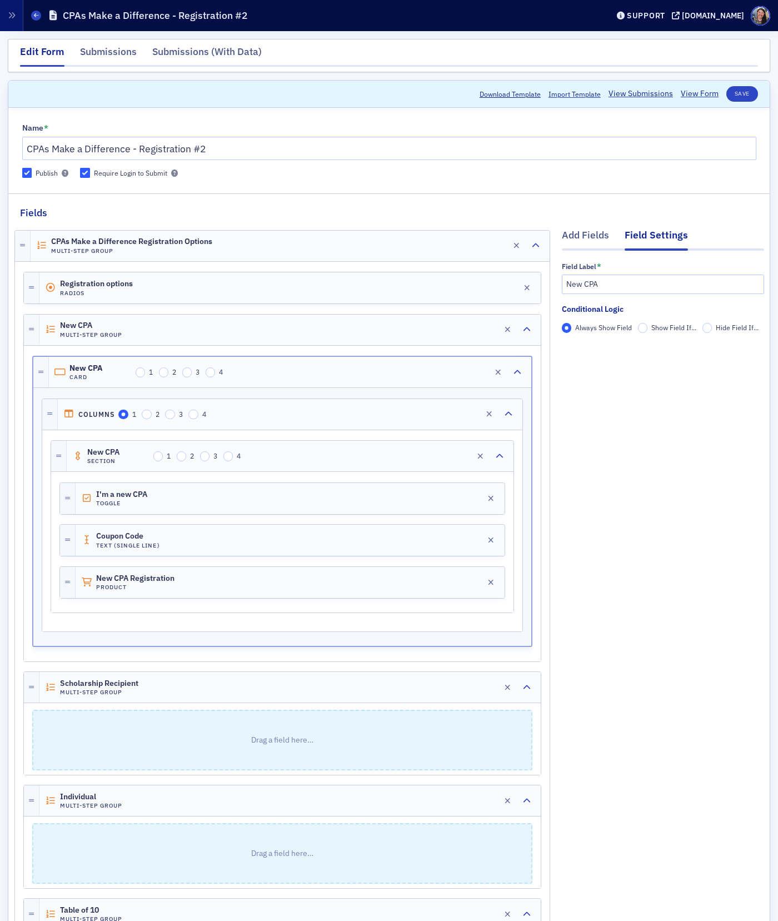
click at [664, 325] on span "Show Field If..." at bounding box center [673, 327] width 45 height 9
click at [648, 325] on input "Show Field If..." at bounding box center [643, 328] width 10 height 10
click at [595, 356] on fieldset "Conditional Logic Always Show Field Show Field If... Hide Field If... Add Condi…" at bounding box center [663, 332] width 202 height 58
click at [589, 346] on span "Add Condition" at bounding box center [594, 347] width 42 height 10
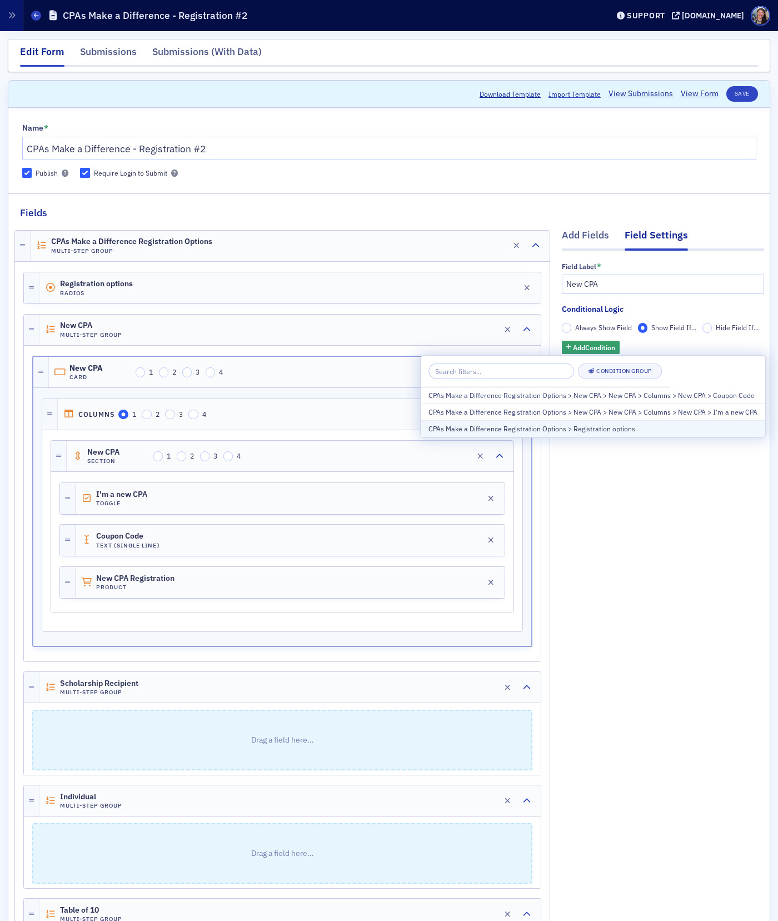
click at [549, 424] on div "CPAs Make a Difference Registration Options > Registration options" at bounding box center [592, 428] width 329 height 10
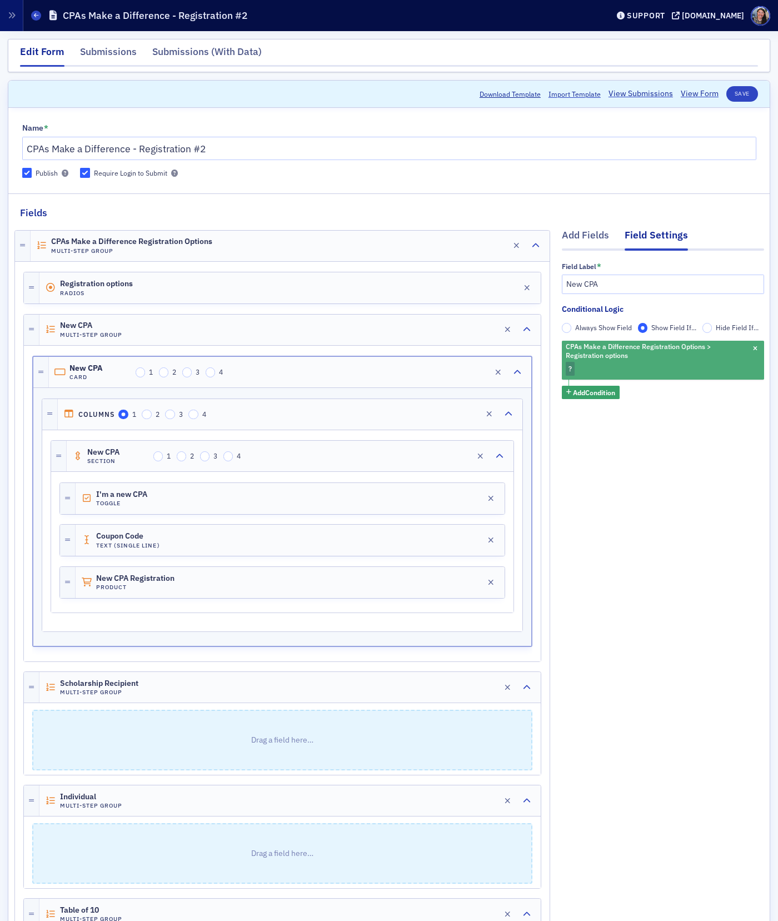
click at [590, 368] on div "CPAs Make a Difference Registration Options > Registration options ?" at bounding box center [663, 360] width 202 height 39
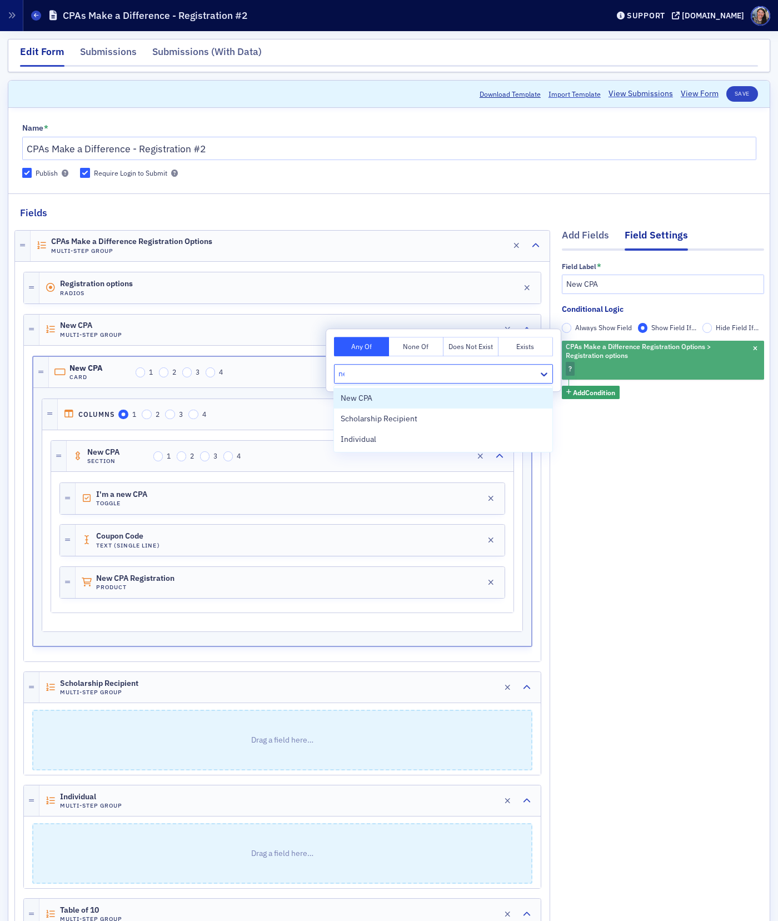
type input "new"
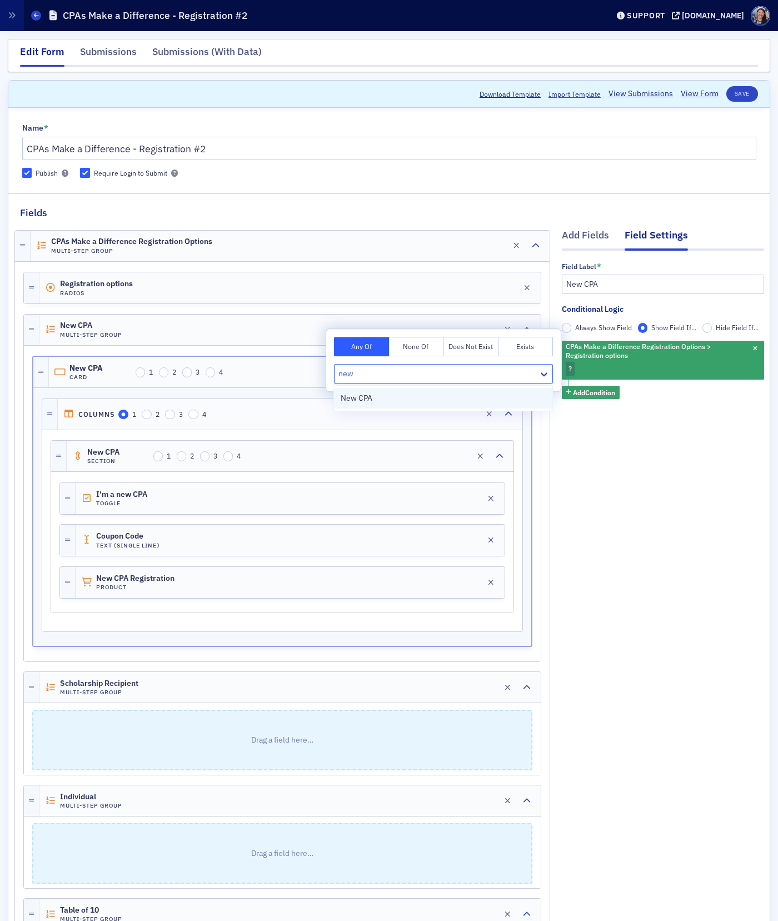
click at [526, 389] on div "New CPA" at bounding box center [443, 398] width 218 height 21
click at [456, 369] on div at bounding box center [455, 374] width 143 height 14
click at [689, 489] on div "Add Fields Field Settings Field Label * New CPA Conditional Logic Always Show F…" at bounding box center [663, 625] width 202 height 810
click at [346, 375] on div "New CPA Card 1 2 3 4 Edit" at bounding box center [290, 372] width 482 height 31
click at [341, 417] on div "Columns 1 2 3 4 Edit" at bounding box center [290, 414] width 464 height 31
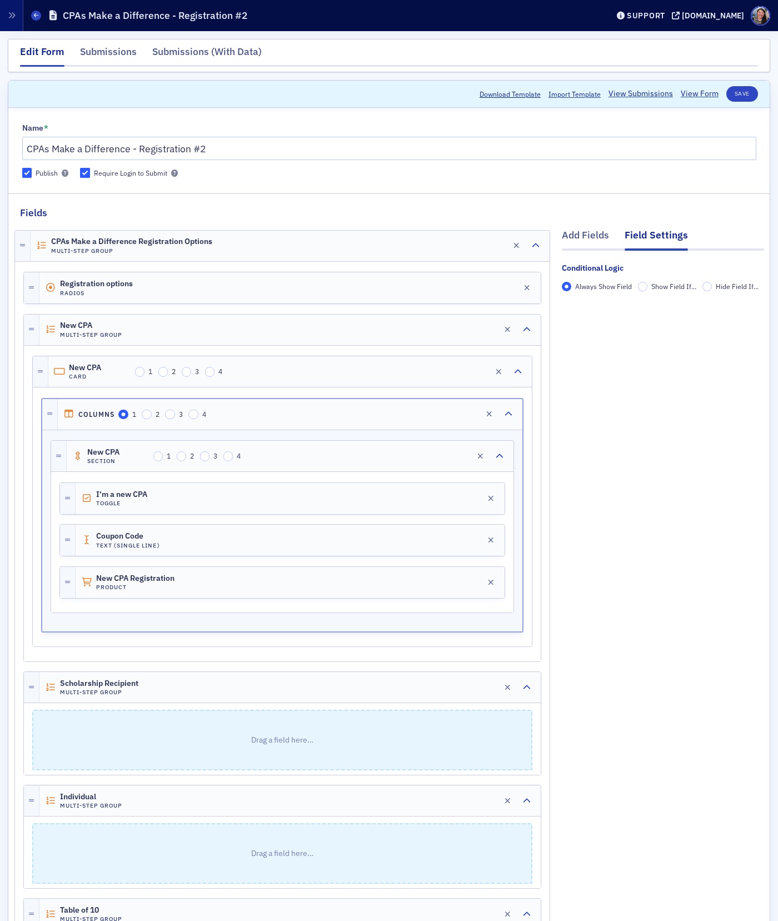
click at [666, 287] on span "Show Field If..." at bounding box center [673, 286] width 45 height 9
click at [648, 287] on input "Show Field If..." at bounding box center [643, 287] width 10 height 10
click at [610, 307] on span "Add Condition" at bounding box center [594, 306] width 42 height 10
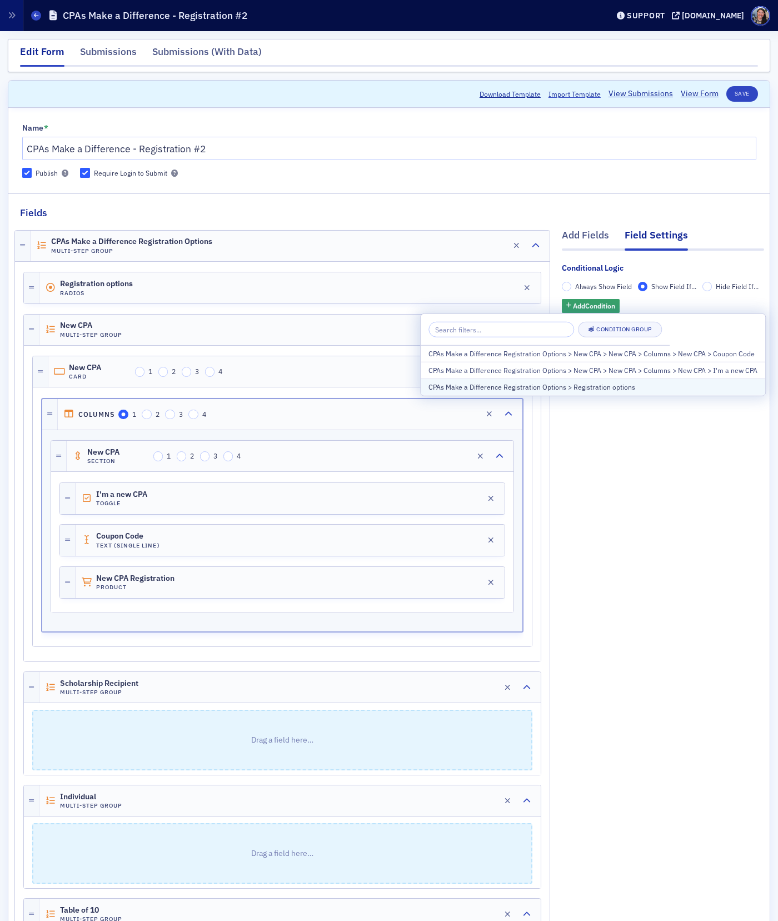
click at [590, 382] on div "CPAs Make a Difference Registration Options > Registration options" at bounding box center [592, 387] width 329 height 10
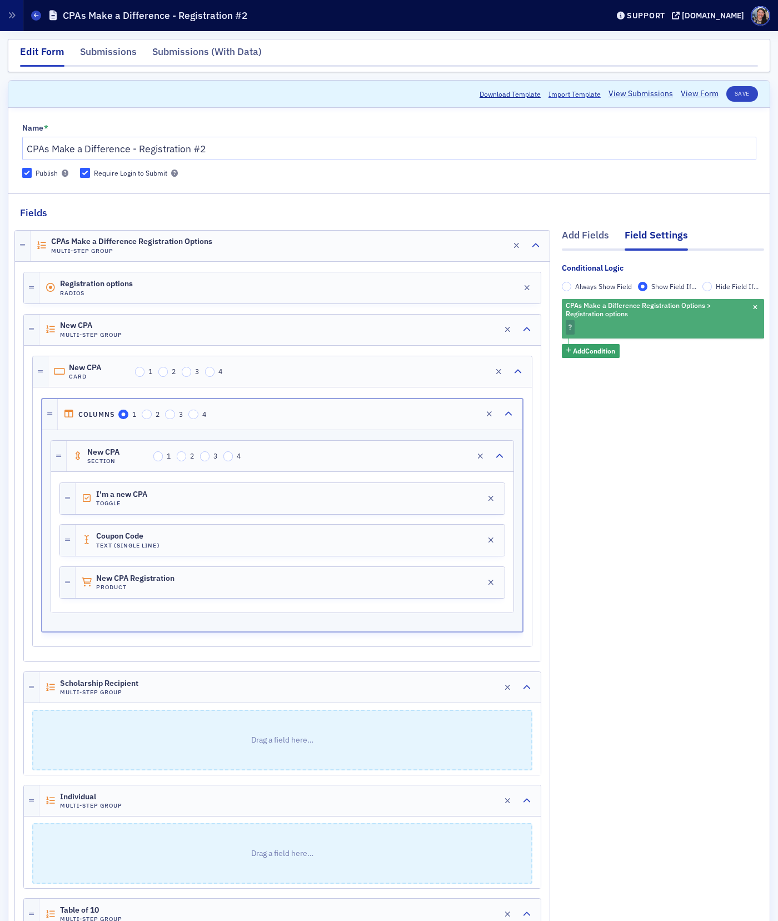
click at [594, 332] on div "CPAs Make a Difference Registration Options > Registration options ?" at bounding box center [663, 318] width 202 height 39
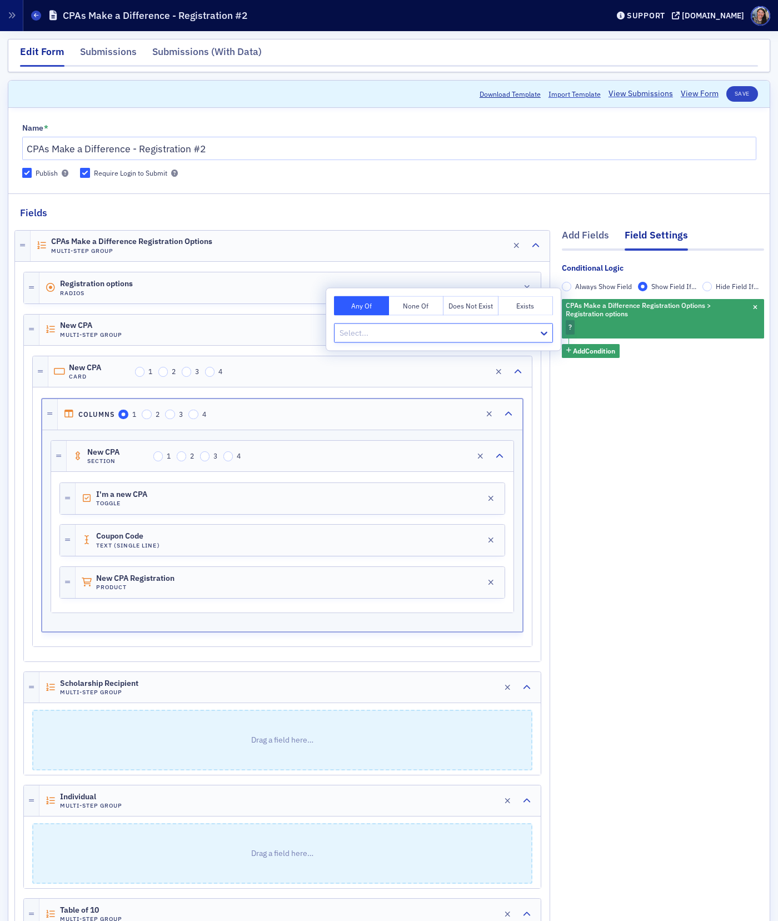
click at [503, 338] on div at bounding box center [437, 333] width 199 height 14
type input "new"
click at [472, 358] on div "New CPA" at bounding box center [443, 358] width 205 height 12
click at [626, 435] on div "Add Fields Field Settings Conditional Logic Always Show Field Show Field If... …" at bounding box center [663, 625] width 202 height 810
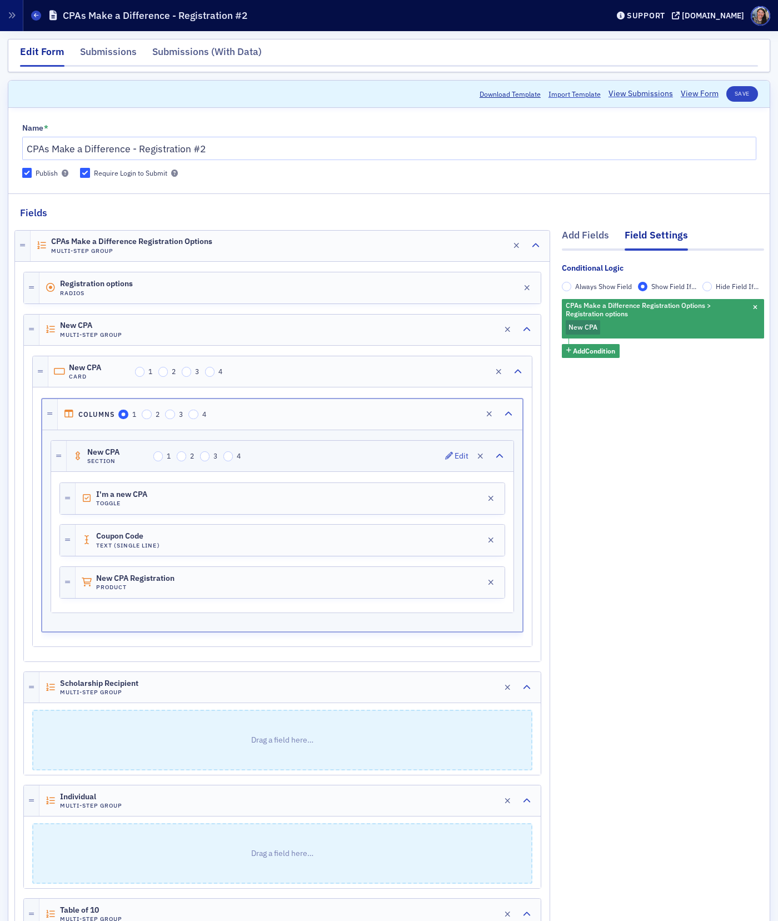
click at [303, 460] on div "New CPA Section 1 2 3 4 Edit" at bounding box center [290, 456] width 447 height 31
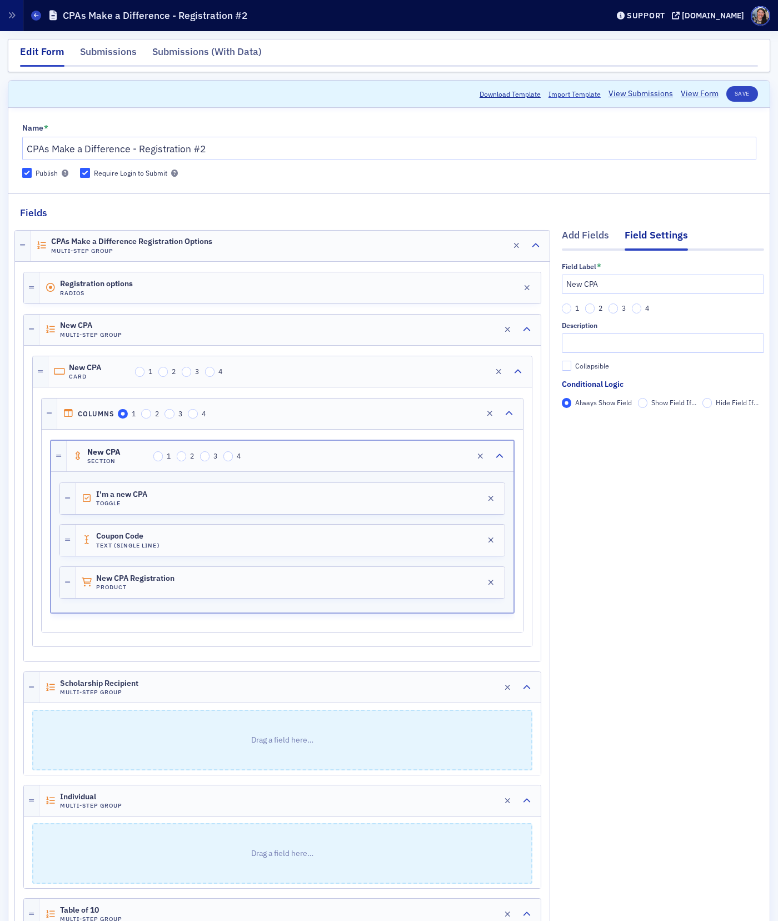
click at [655, 404] on span "Show Field If..." at bounding box center [673, 402] width 45 height 9
click at [648, 404] on input "Show Field If..." at bounding box center [643, 403] width 10 height 10
click at [597, 422] on span "Add Condition" at bounding box center [594, 422] width 42 height 10
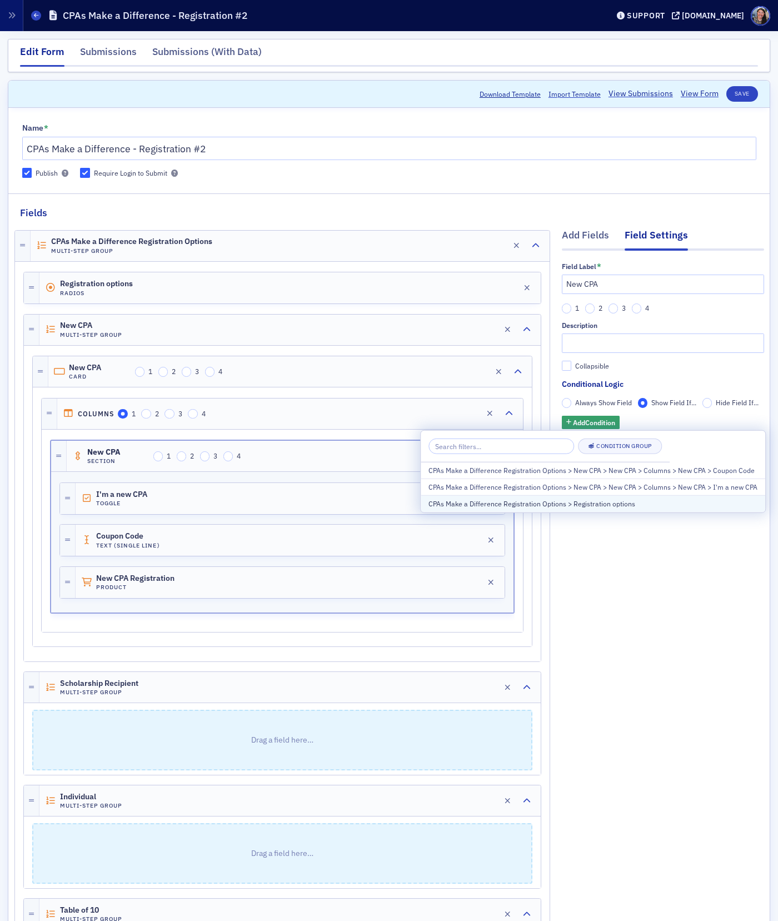
click at [542, 506] on div "CPAs Make a Difference Registration Options > Registration options" at bounding box center [592, 503] width 329 height 10
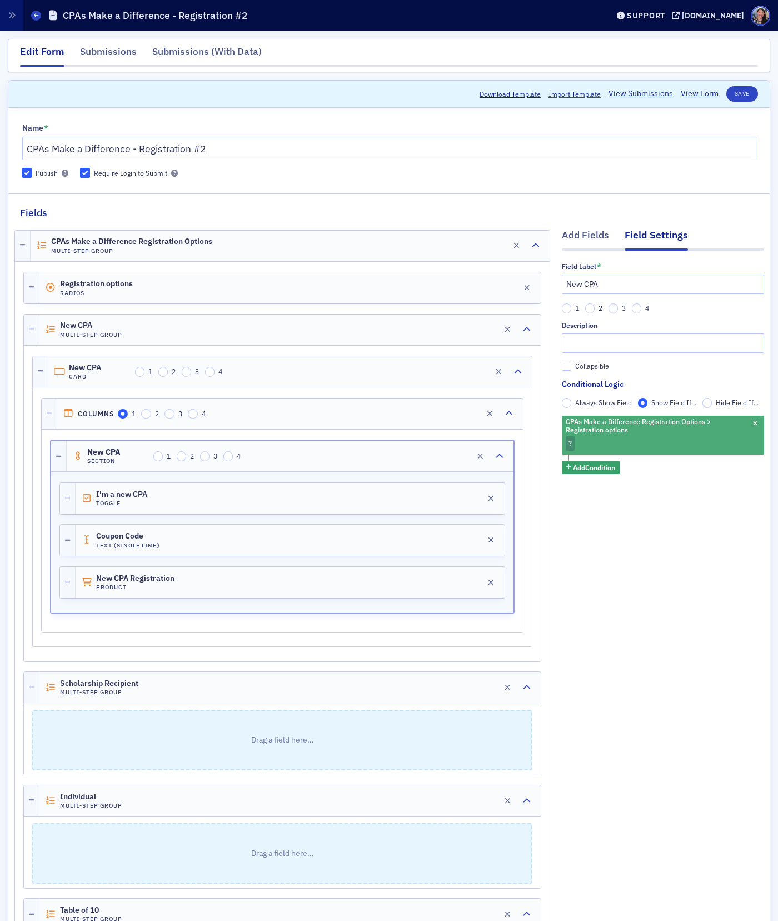
click at [596, 441] on div "CPAs Make a Difference Registration Options > Registration options ?" at bounding box center [663, 435] width 202 height 39
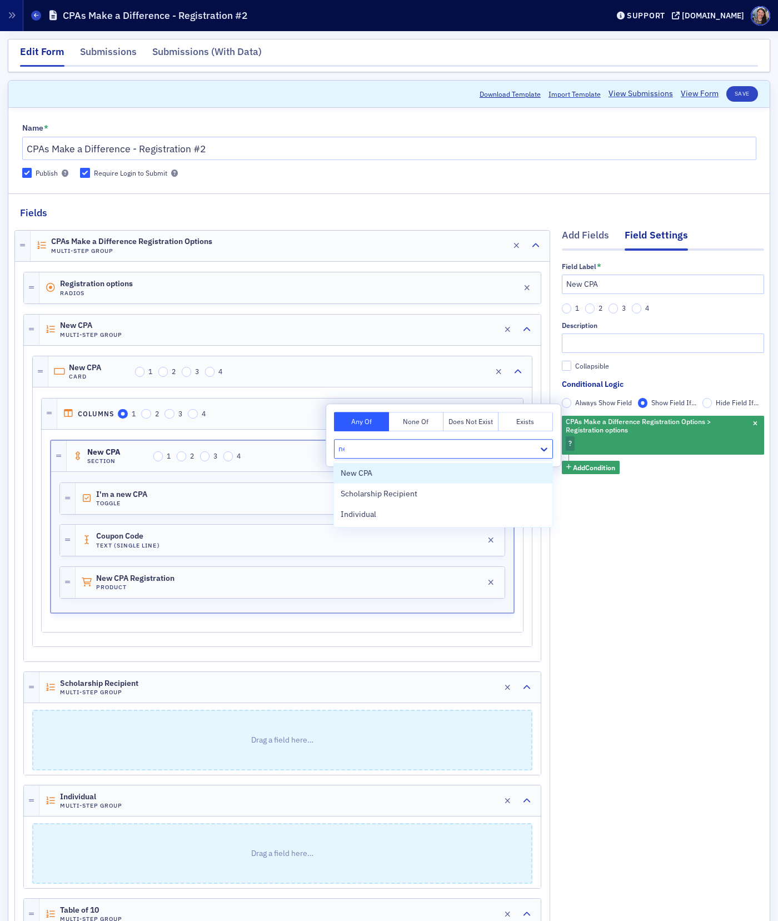
type input "new"
click at [424, 479] on div "New CPA" at bounding box center [443, 473] width 218 height 21
drag, startPoint x: 653, startPoint y: 548, endPoint x: 634, endPoint y: 472, distance: 78.8
click at [653, 540] on div "Add Fields Field Settings Field Label * New CPA 1 2 3 4 Description Collapsible…" at bounding box center [663, 625] width 202 height 810
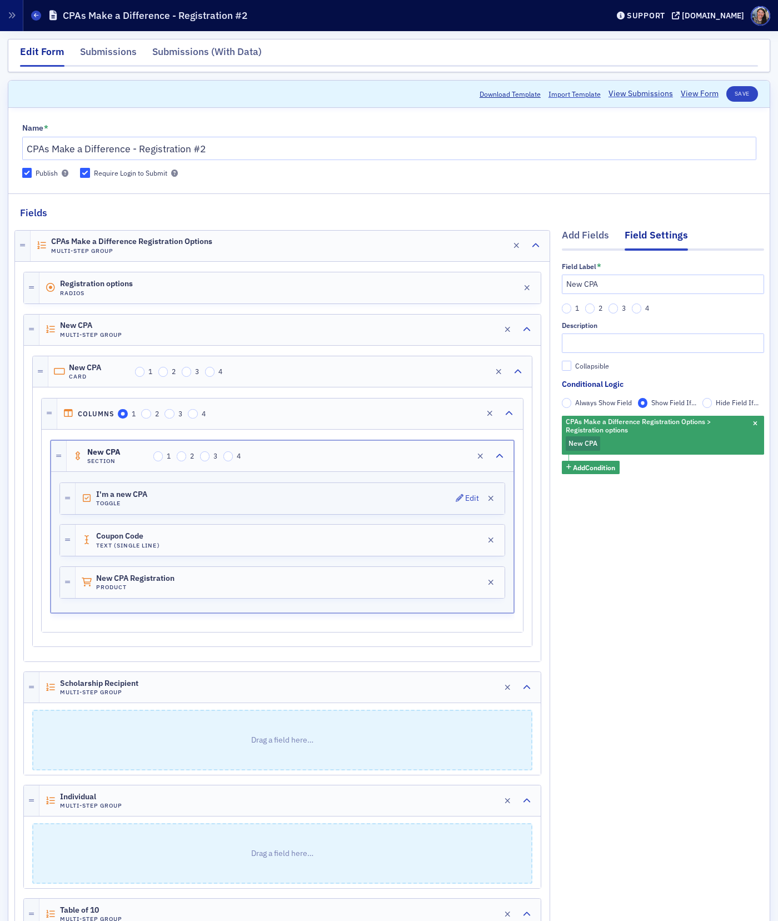
click at [207, 507] on div "I'm a new CPA Toggle Edit" at bounding box center [290, 498] width 429 height 31
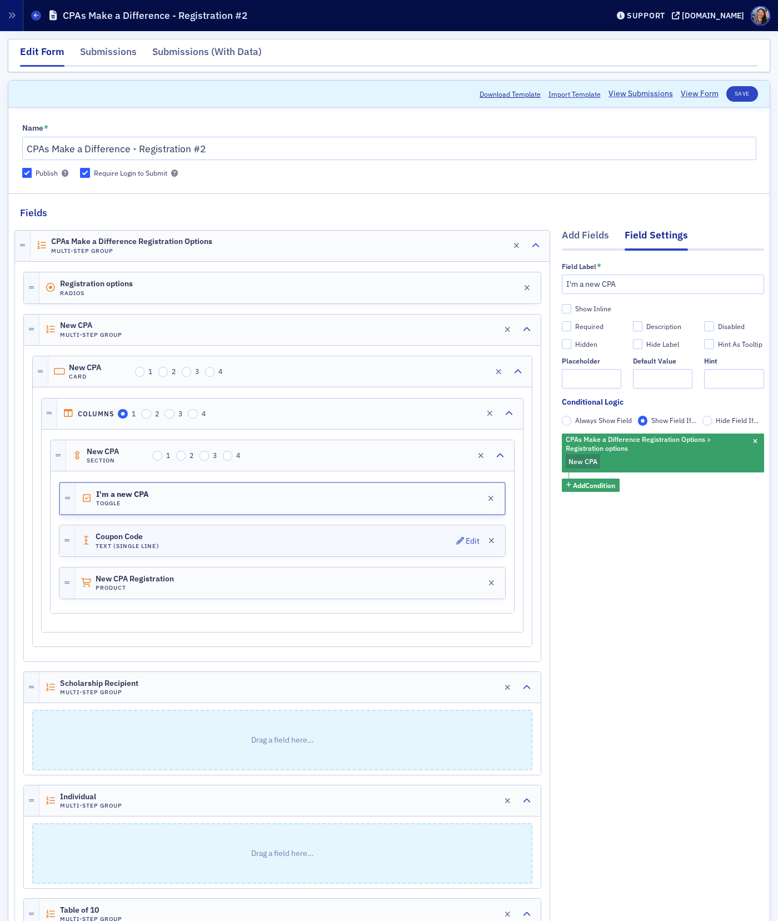
click at [208, 542] on div "Coupon Code Text (Single Line) Edit" at bounding box center [290, 540] width 430 height 31
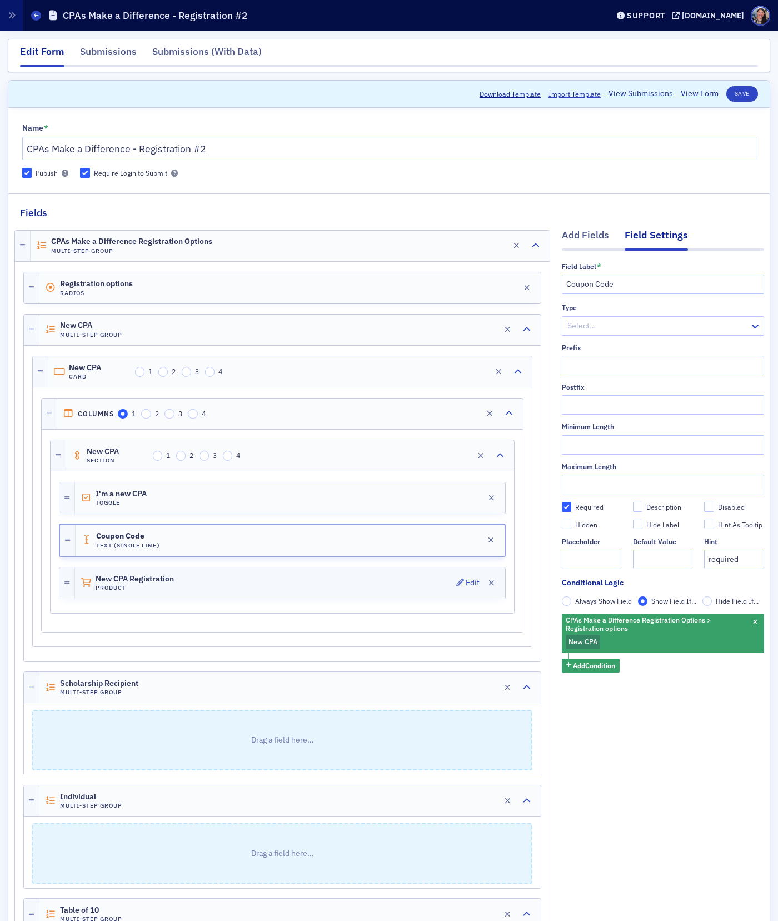
click at [210, 581] on div "New CPA Registration Product Edit" at bounding box center [290, 582] width 430 height 31
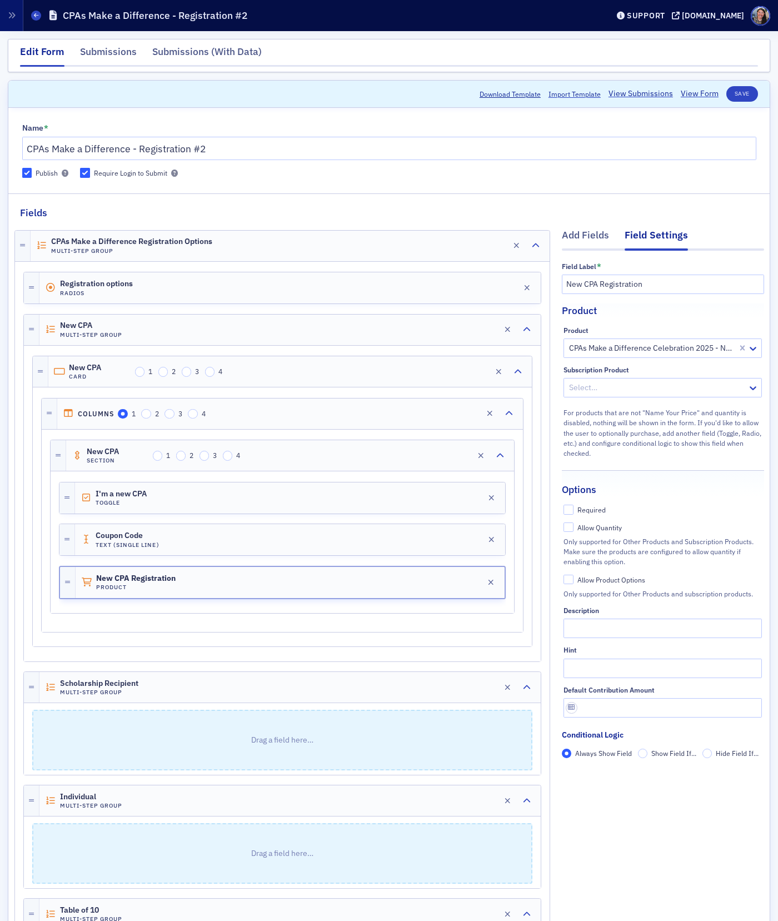
click at [681, 755] on span "Show Field If..." at bounding box center [673, 752] width 45 height 9
click at [648, 755] on input "Show Field If..." at bounding box center [643, 753] width 10 height 10
click at [608, 773] on span "Add Condition" at bounding box center [594, 772] width 42 height 10
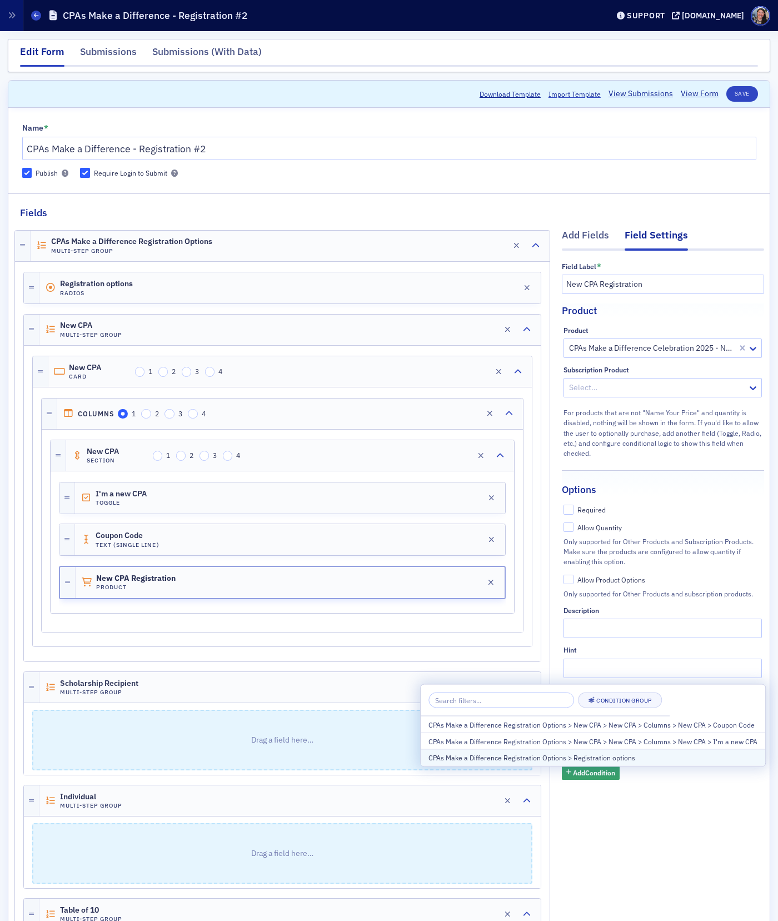
click at [547, 758] on div "CPAs Make a Difference Registration Options > Registration options" at bounding box center [592, 757] width 329 height 10
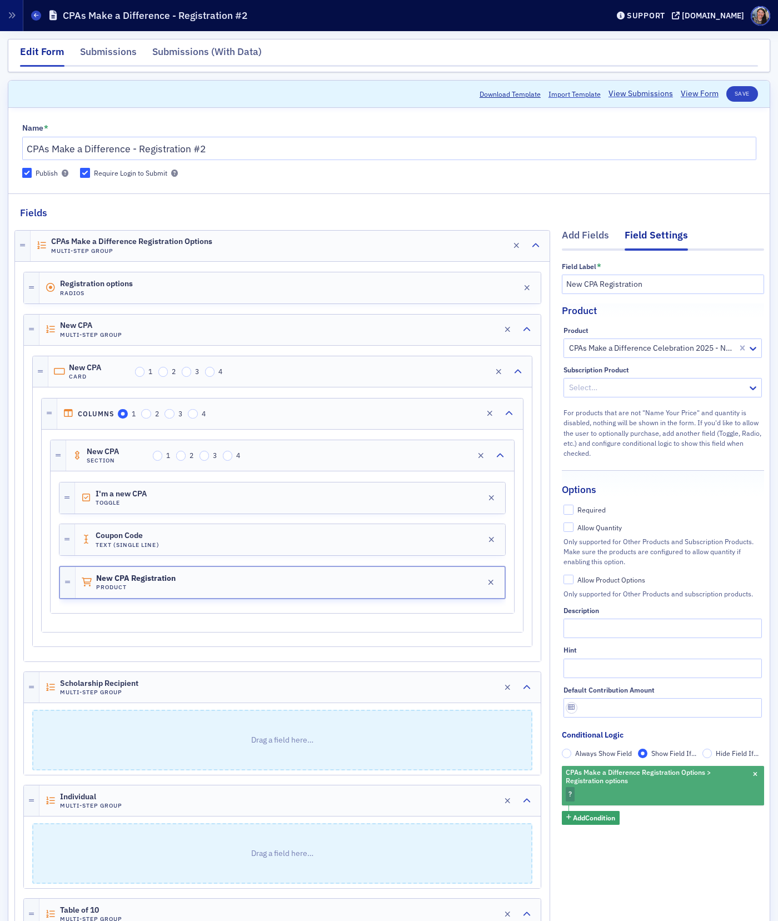
click at [578, 795] on div "CPAs Make a Difference Registration Options > Registration options ?" at bounding box center [663, 785] width 202 height 39
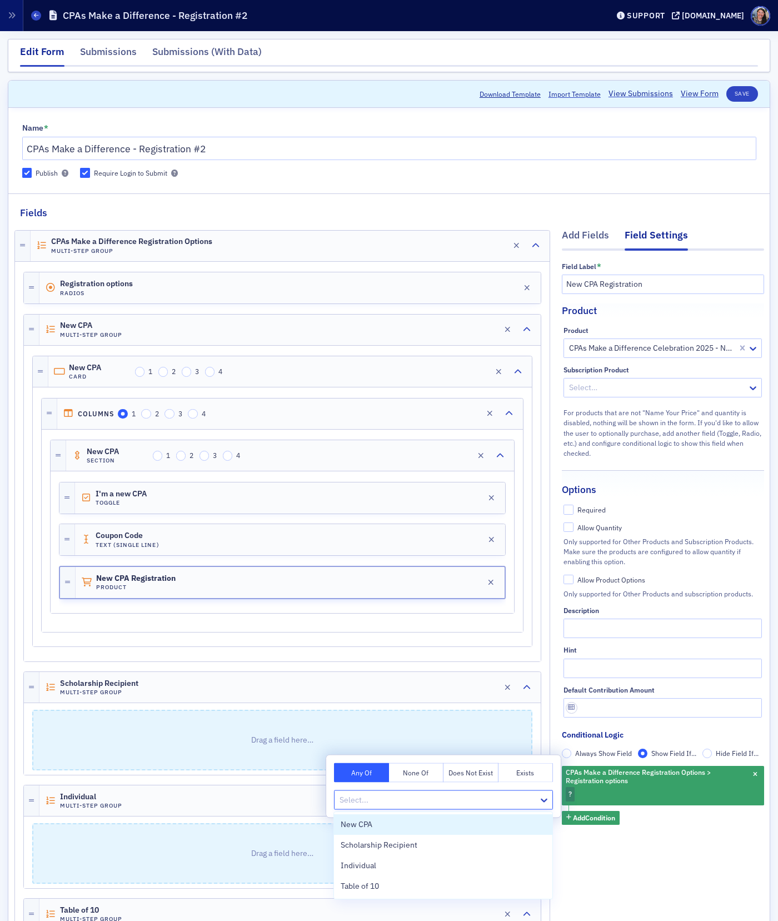
click at [524, 796] on div at bounding box center [437, 800] width 199 height 14
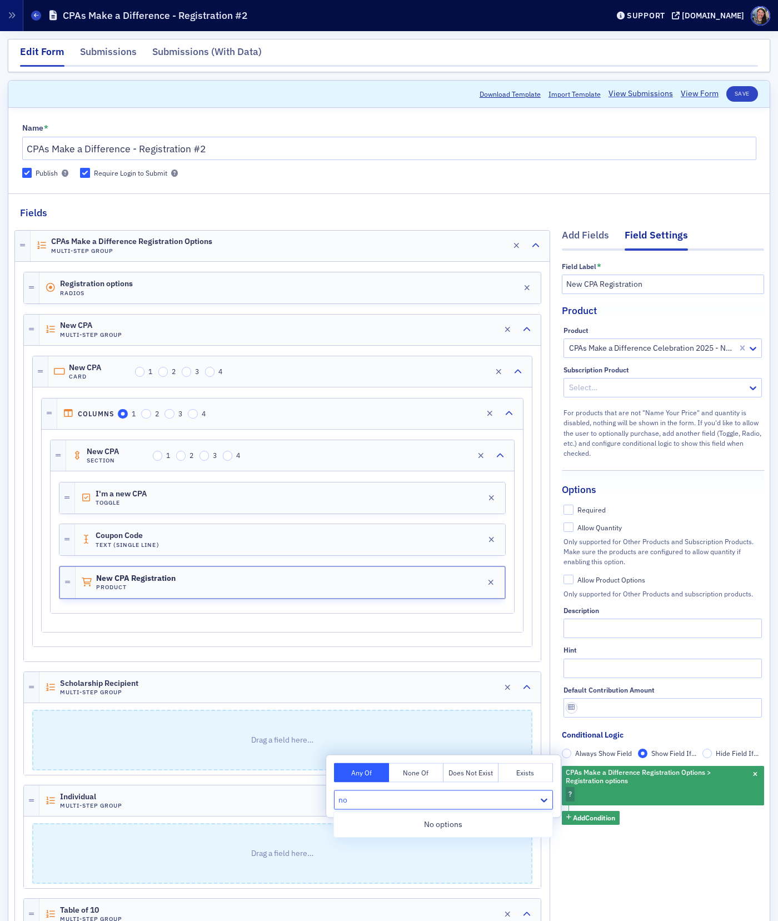
type input "n"
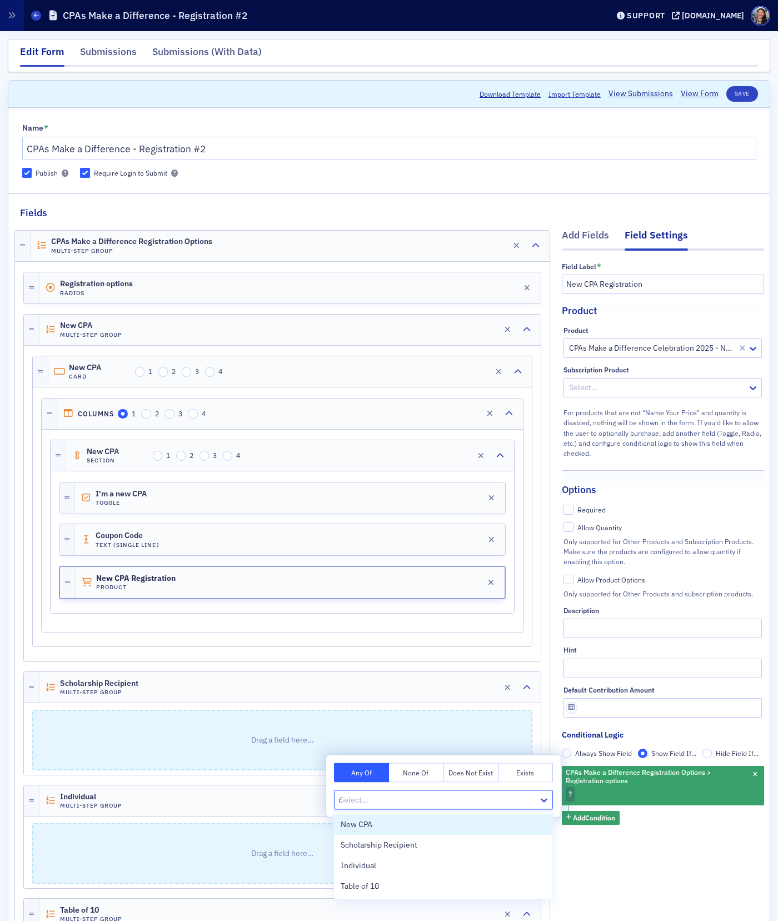
type input "new"
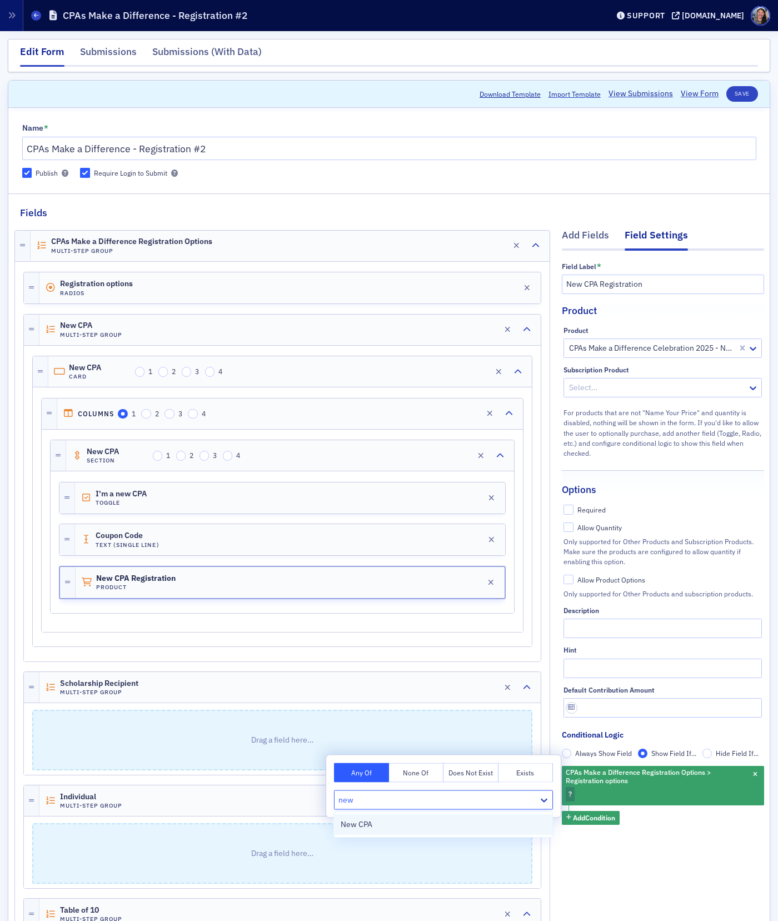
click at [483, 820] on div "New CPA" at bounding box center [443, 824] width 205 height 12
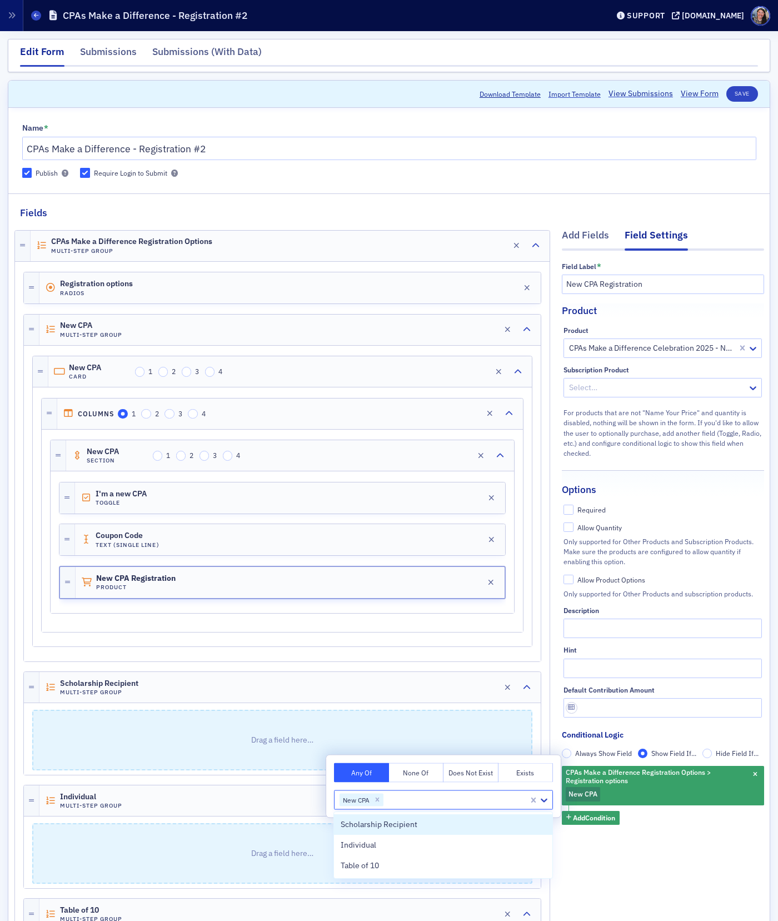
click at [631, 861] on div "Field Label * New CPA Registration Product Product CPAs Make a Difference Celeb…" at bounding box center [663, 559] width 202 height 616
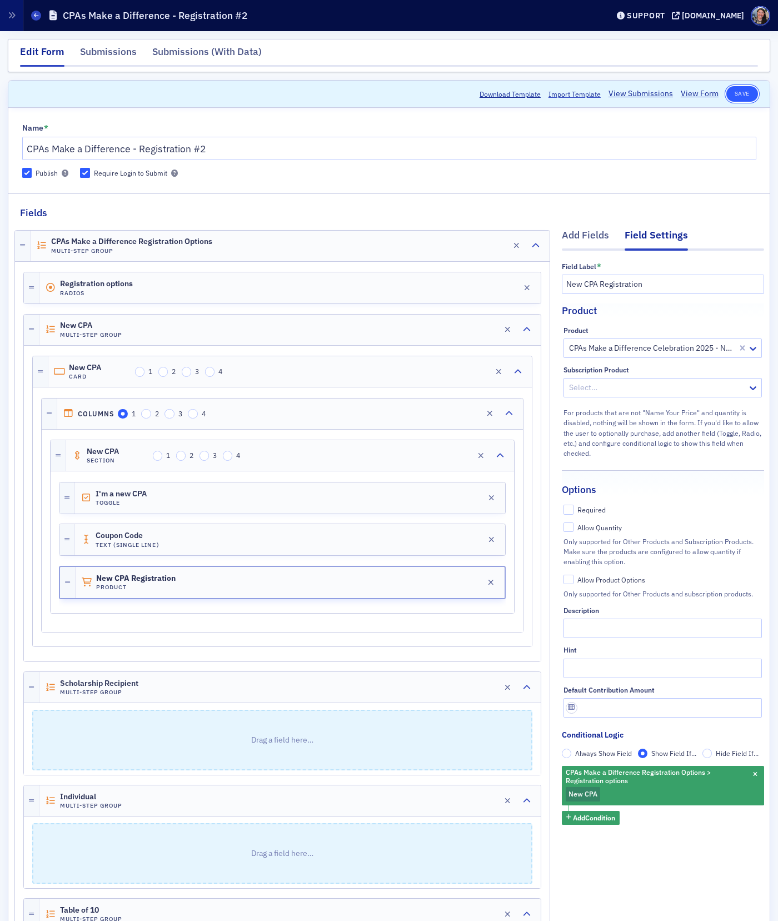
click at [747, 93] on button "Save" at bounding box center [742, 94] width 32 height 16
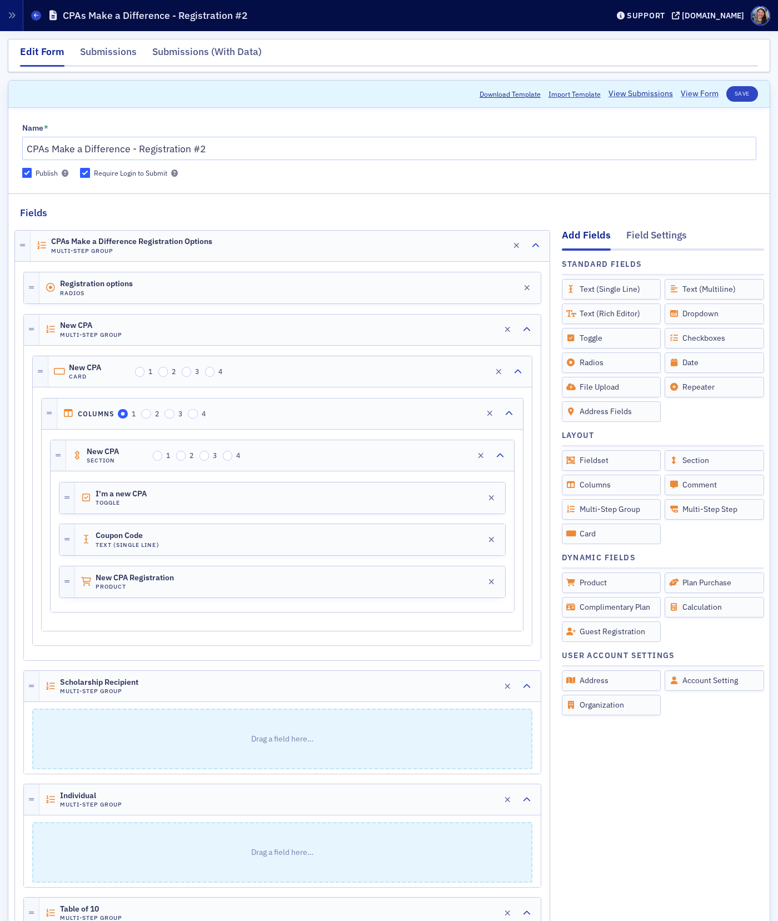
click at [696, 94] on link "View Form" at bounding box center [700, 94] width 38 height 12
click at [737, 99] on button "Save" at bounding box center [742, 94] width 32 height 16
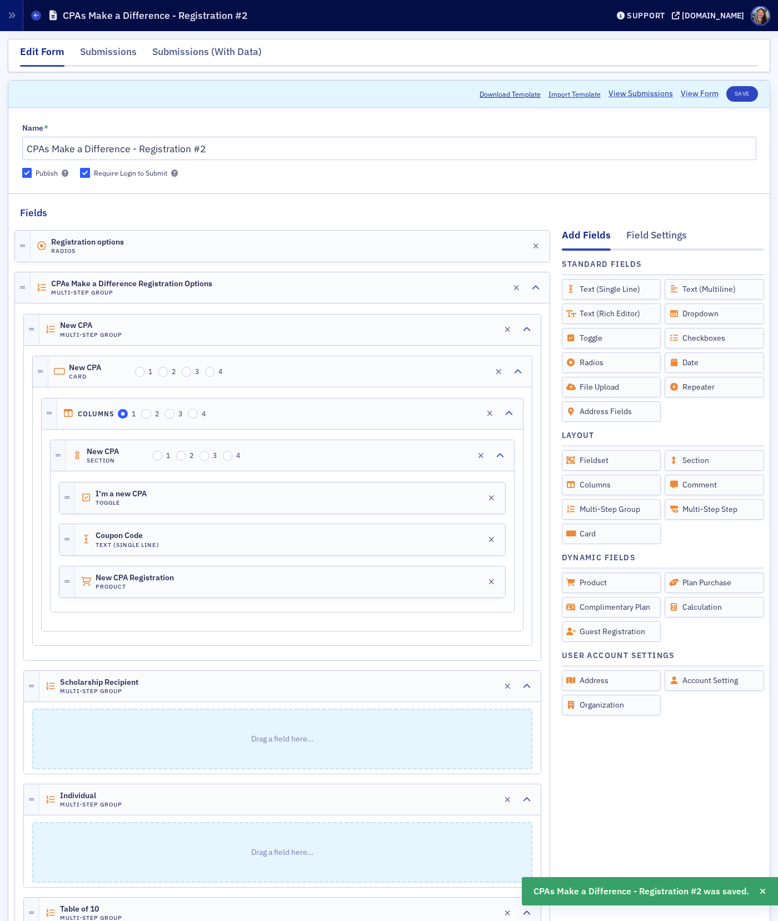
click at [698, 94] on link "View Form" at bounding box center [700, 94] width 38 height 12
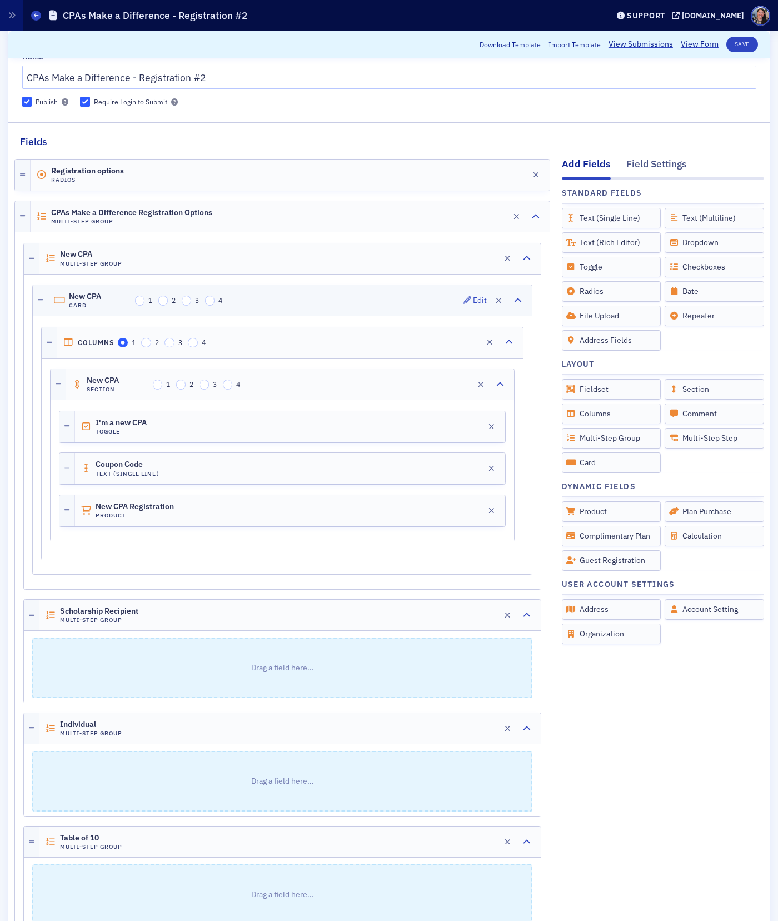
scroll to position [73, 0]
click at [507, 614] on icon "button" at bounding box center [507, 613] width 6 height 8
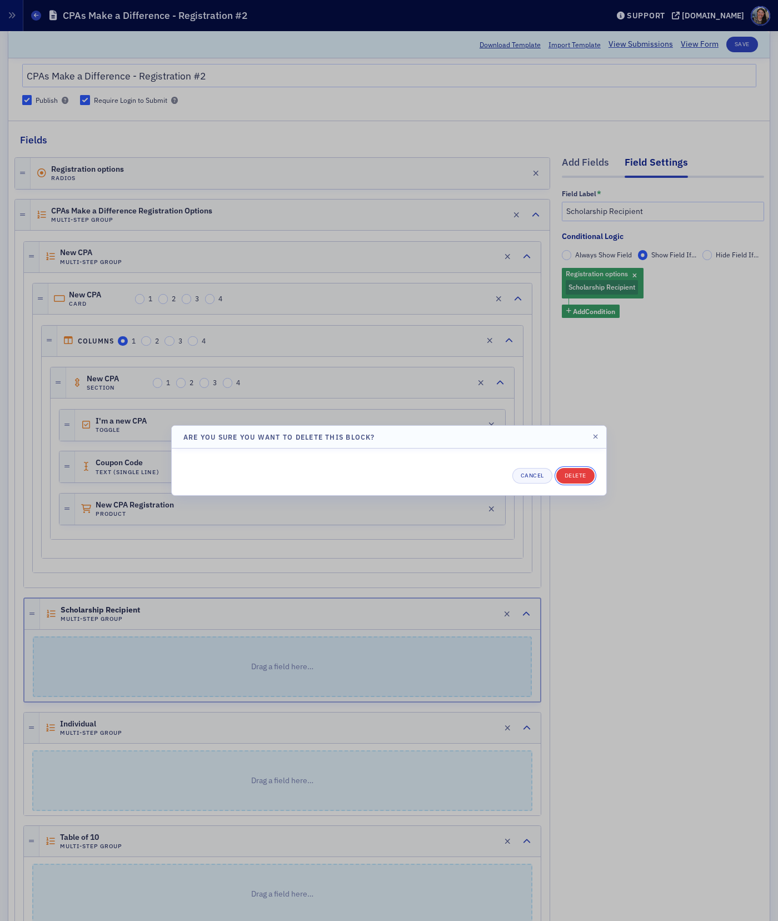
click at [588, 474] on button "Delete" at bounding box center [575, 476] width 38 height 16
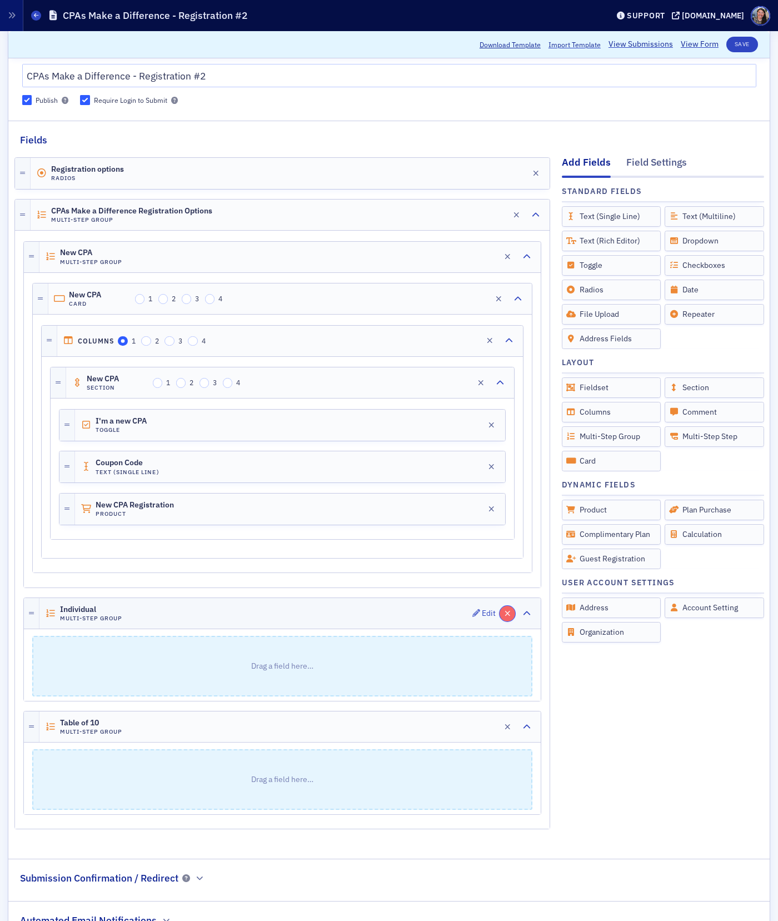
click at [508, 621] on button "button" at bounding box center [507, 614] width 16 height 16
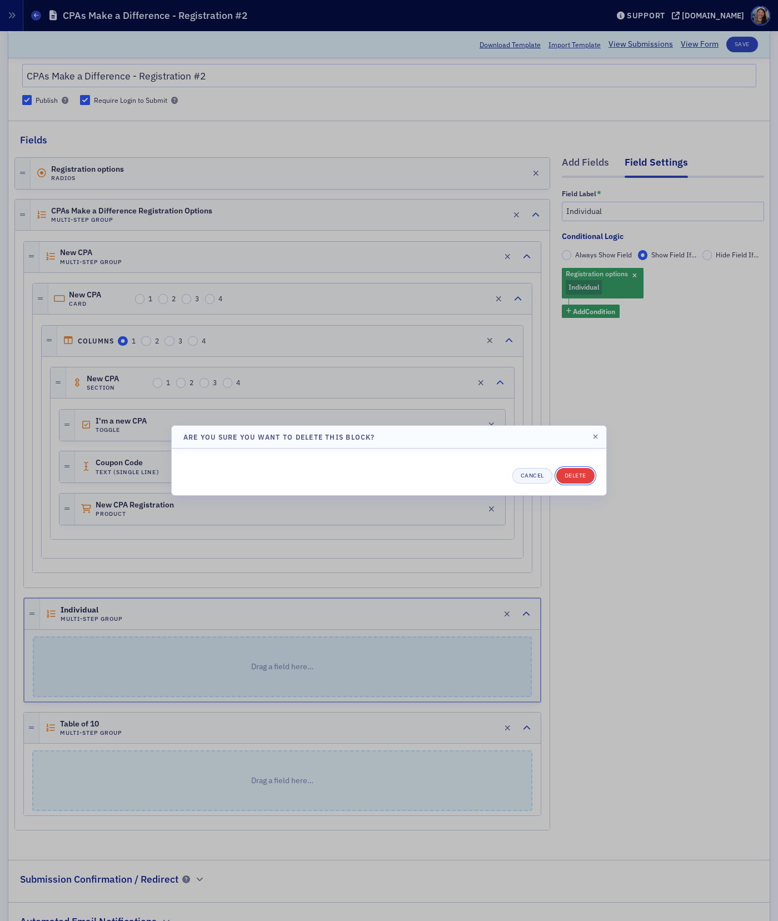
click at [583, 470] on button "Delete" at bounding box center [575, 476] width 38 height 16
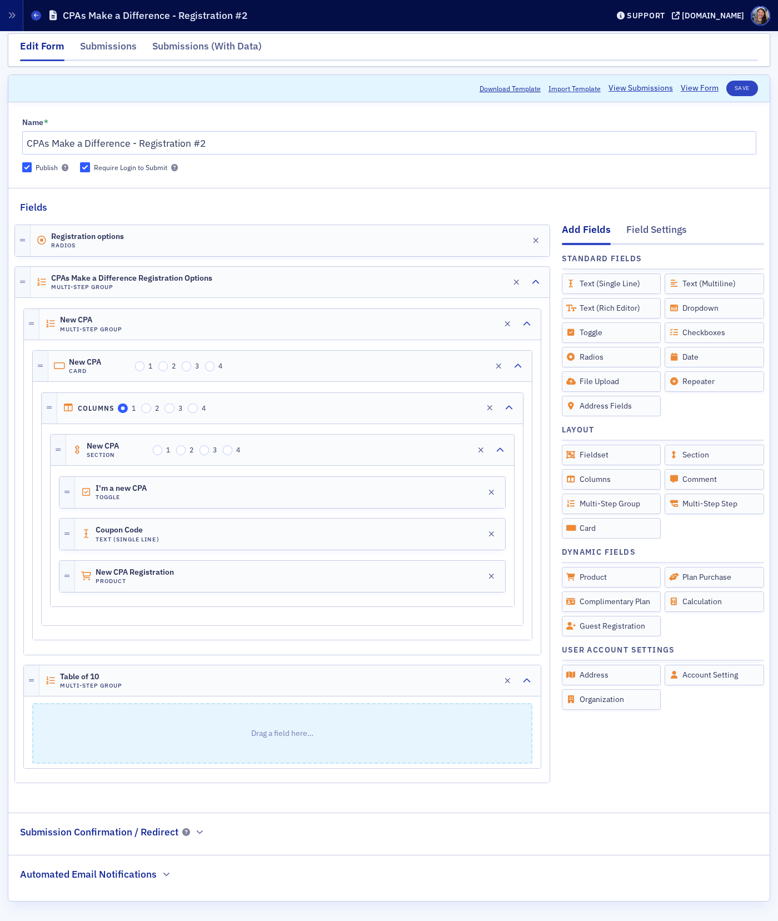
scroll to position [9, 0]
click at [507, 677] on icon "button" at bounding box center [507, 681] width 6 height 8
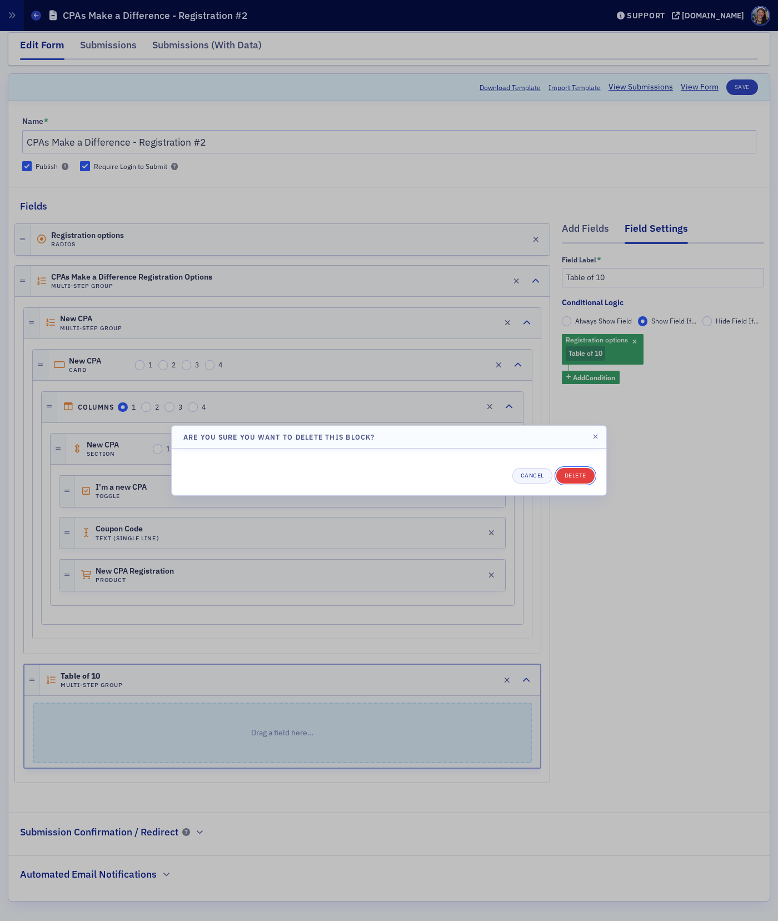
click at [579, 468] on button "Delete" at bounding box center [575, 476] width 38 height 16
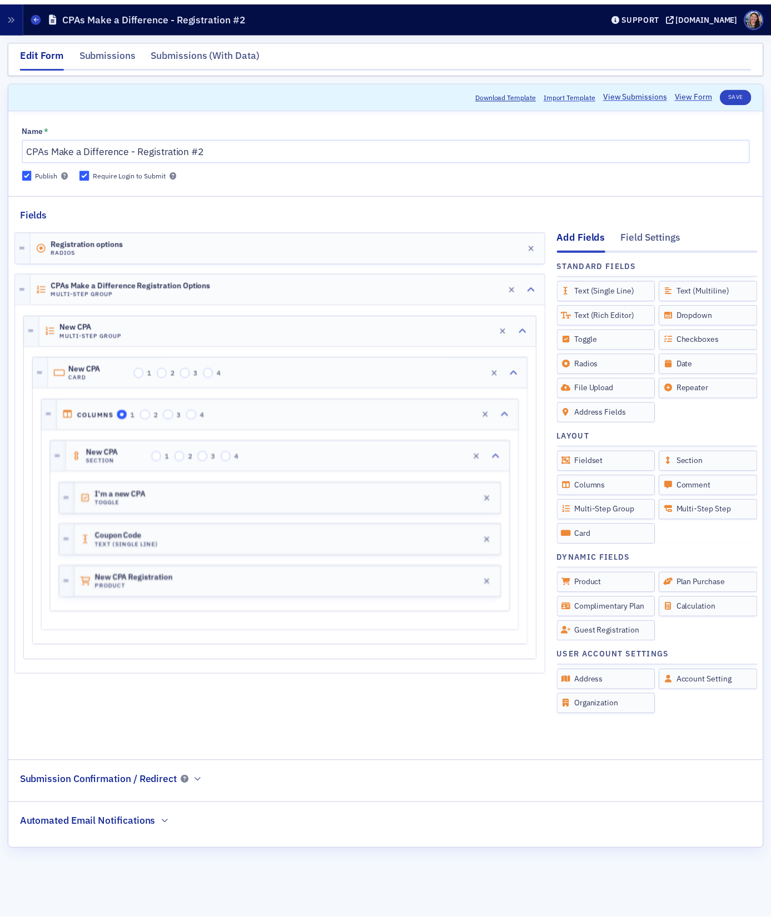
scroll to position [0, 0]
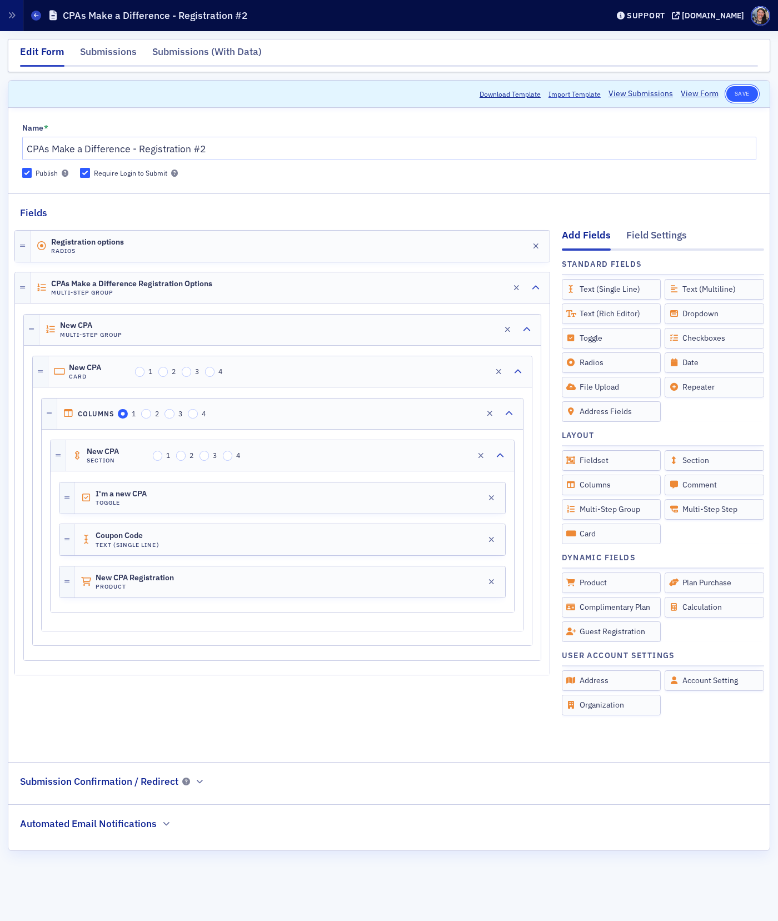
click at [738, 97] on button "Save" at bounding box center [742, 94] width 32 height 16
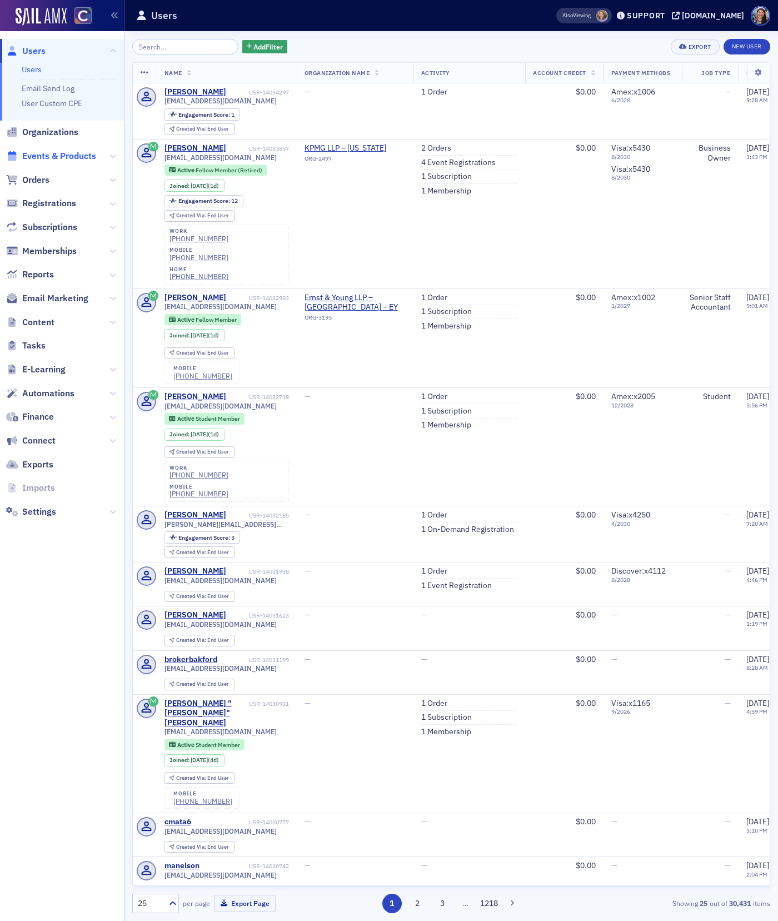
click at [58, 154] on span "Events & Products" at bounding box center [59, 156] width 74 height 12
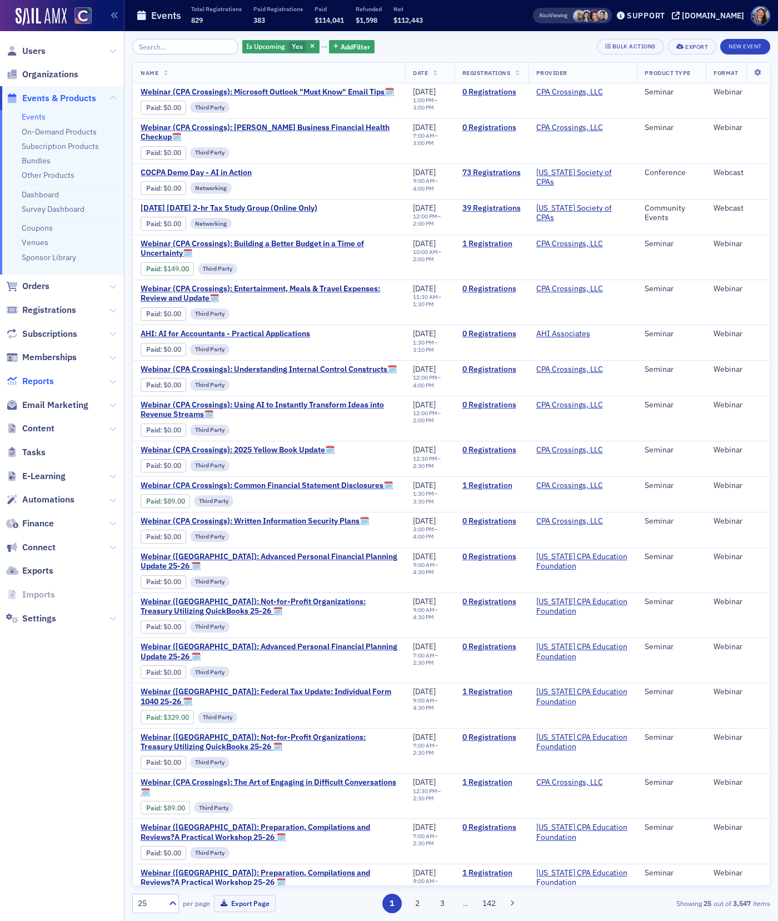
click at [45, 381] on span "Reports" at bounding box center [38, 381] width 32 height 12
